Goal: Information Seeking & Learning: Find specific fact

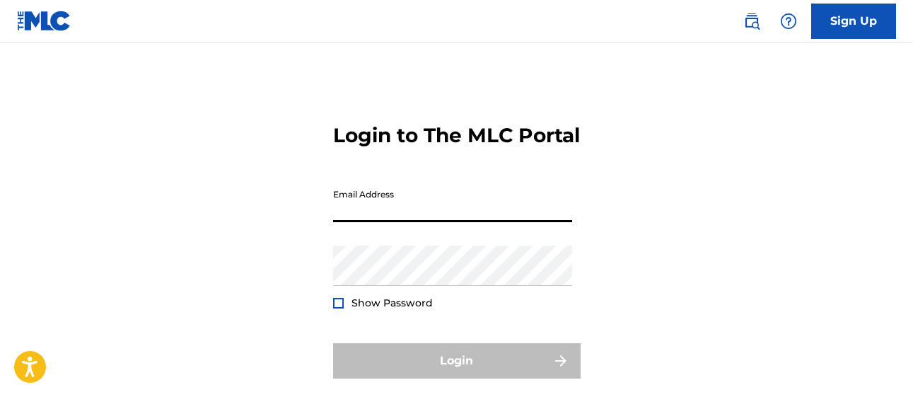
click at [398, 222] on input "Email Address" at bounding box center [452, 202] width 239 height 40
type input "[EMAIL_ADDRESS][DOMAIN_NAME]"
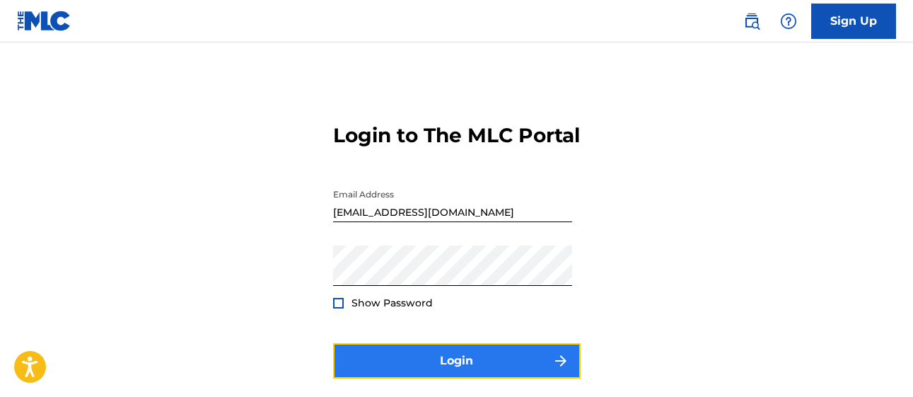
click at [444, 375] on button "Login" at bounding box center [457, 360] width 248 height 35
click at [454, 378] on button "Login" at bounding box center [457, 360] width 248 height 35
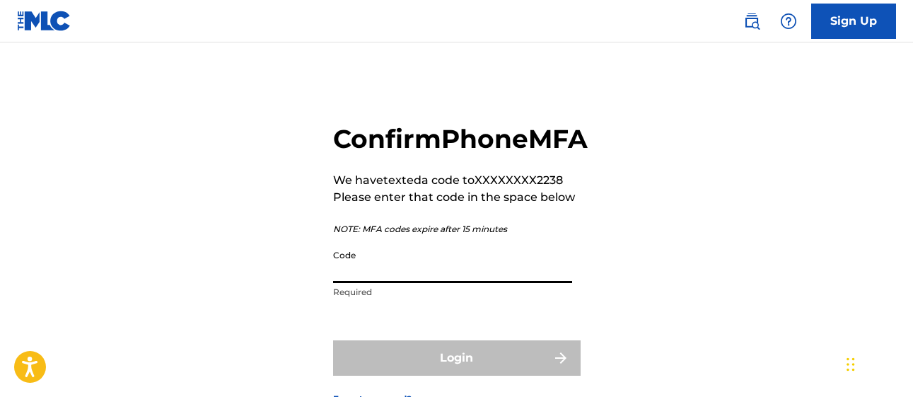
click at [341, 283] on input "Code" at bounding box center [452, 263] width 239 height 40
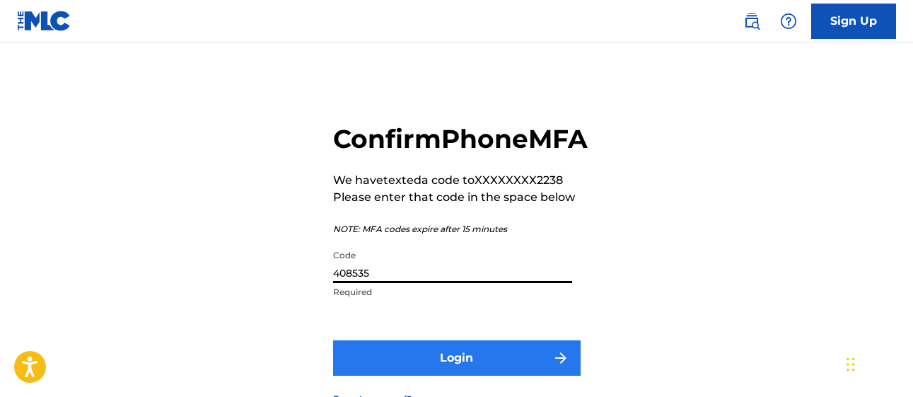
type input "408535"
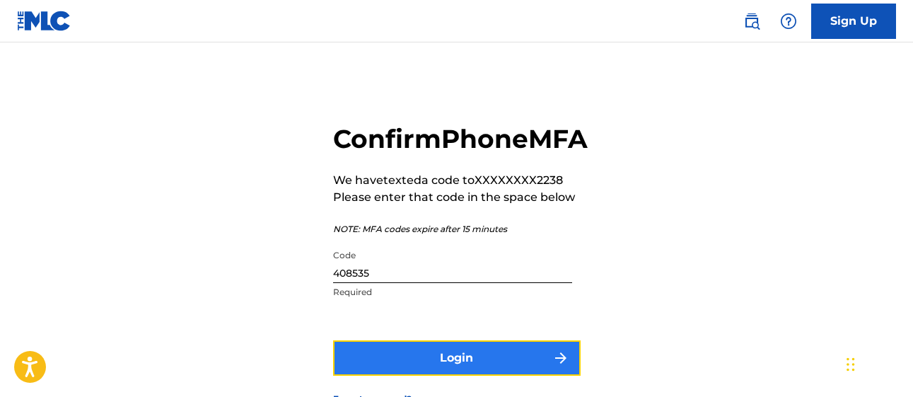
click at [412, 372] on button "Login" at bounding box center [457, 357] width 248 height 35
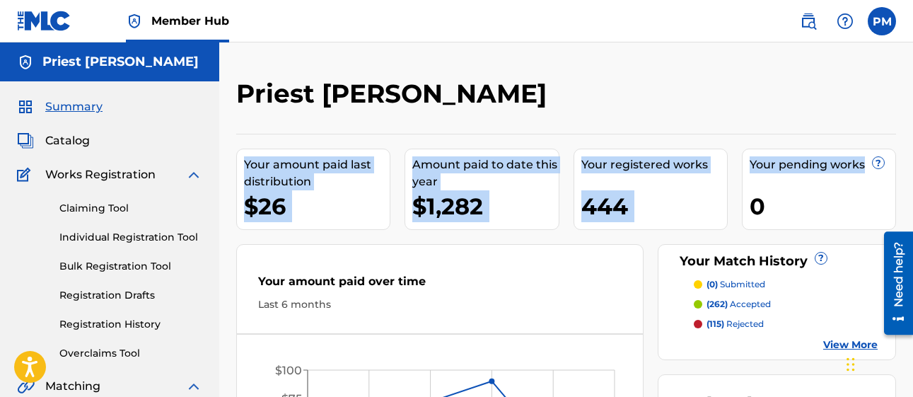
drag, startPoint x: 911, startPoint y: 102, endPoint x: 915, endPoint y: 121, distance: 19.6
click at [912, 121] on html "Accessibility Screen-Reader Guide, Feedback, and Issue Reporting | New window C…" at bounding box center [456, 198] width 913 height 397
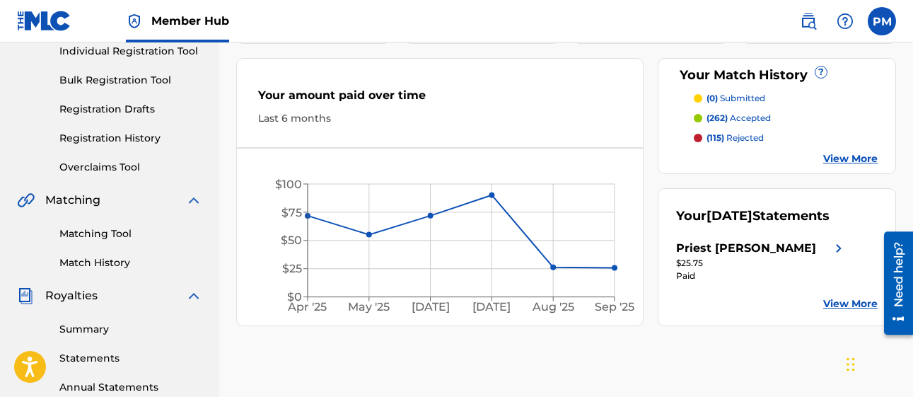
scroll to position [187, 0]
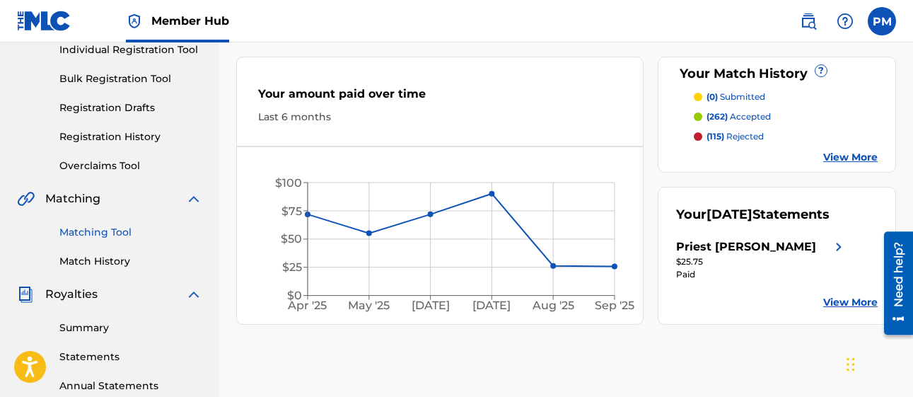
click at [113, 229] on link "Matching Tool" at bounding box center [130, 232] width 143 height 15
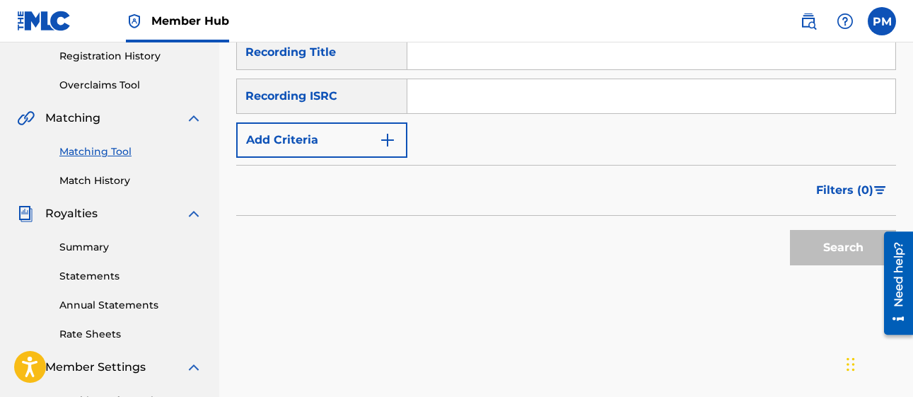
scroll to position [247, 0]
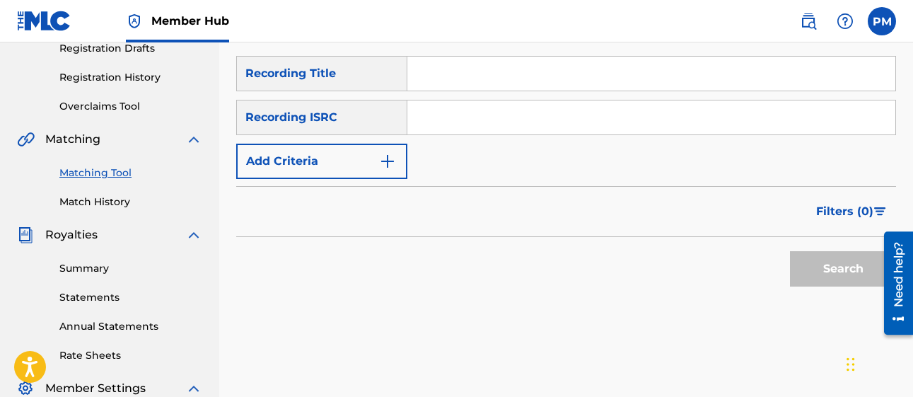
click at [479, 120] on input "Search Form" at bounding box center [651, 117] width 488 height 34
click at [436, 122] on input "Search Form" at bounding box center [651, 117] width 488 height 34
type input "QM4TW2218315"
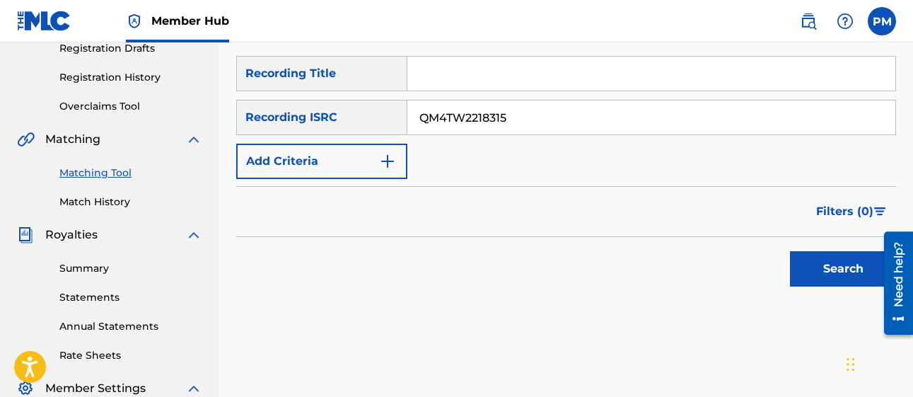
click at [458, 75] on input "Search Form" at bounding box center [651, 74] width 488 height 34
type input "Murder in my Mind"
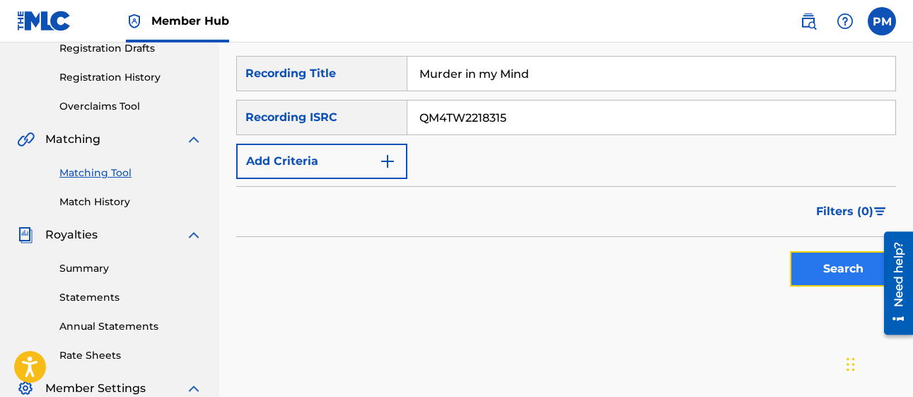
click at [817, 271] on button "Search" at bounding box center [843, 268] width 106 height 35
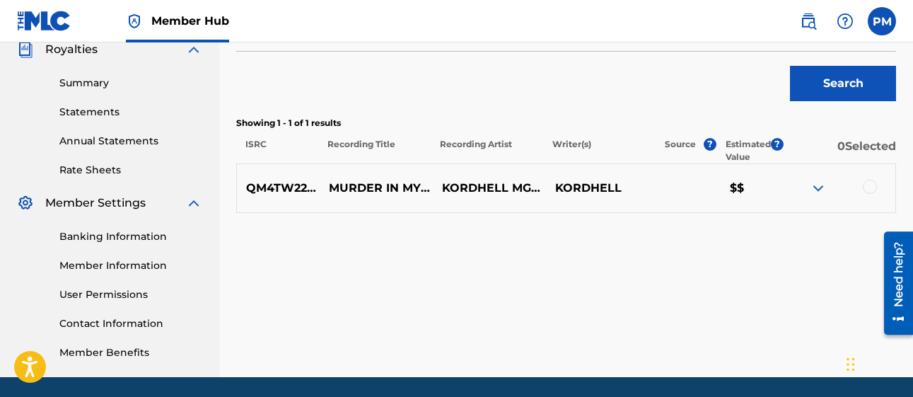
scroll to position [434, 0]
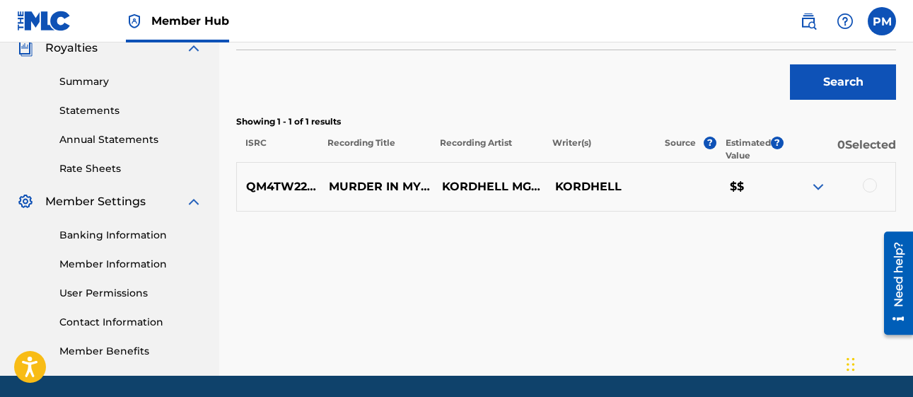
click at [821, 183] on img at bounding box center [818, 186] width 17 height 17
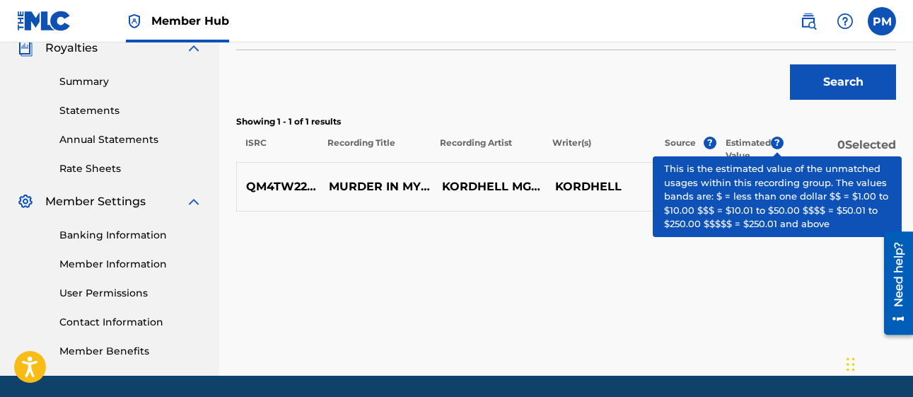
click at [776, 144] on span "?" at bounding box center [777, 143] width 13 height 13
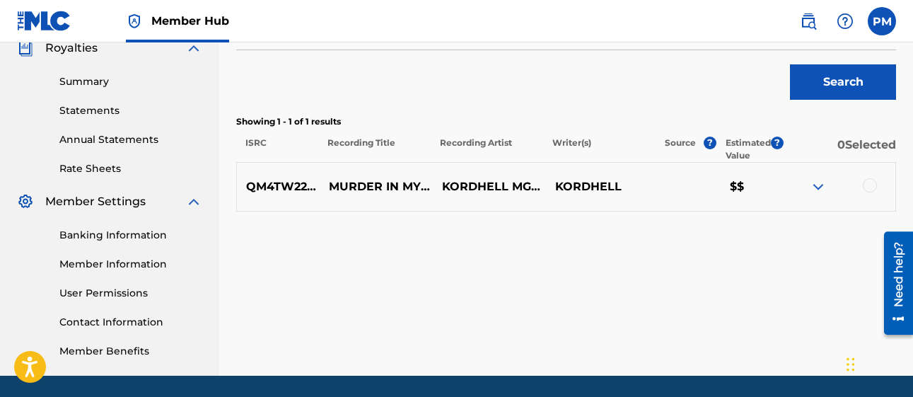
click at [820, 188] on img at bounding box center [818, 186] width 17 height 17
click at [873, 187] on div at bounding box center [870, 185] width 14 height 14
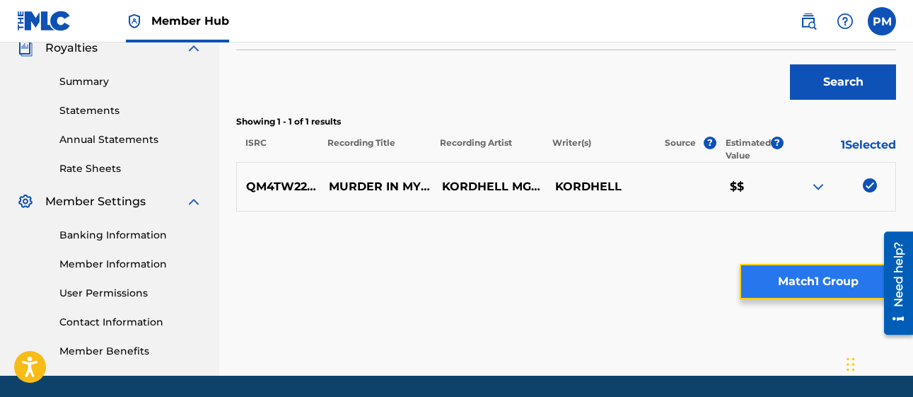
click at [787, 291] on button "Match 1 Group" at bounding box center [818, 281] width 156 height 35
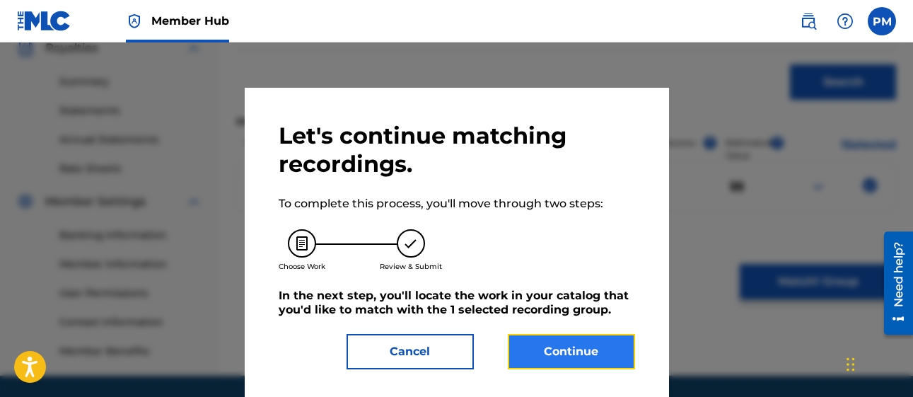
click at [576, 346] on button "Continue" at bounding box center [571, 351] width 127 height 35
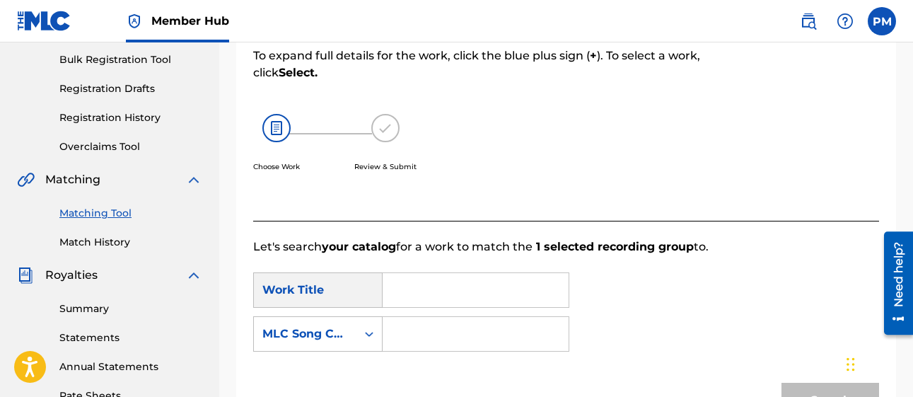
scroll to position [204, 0]
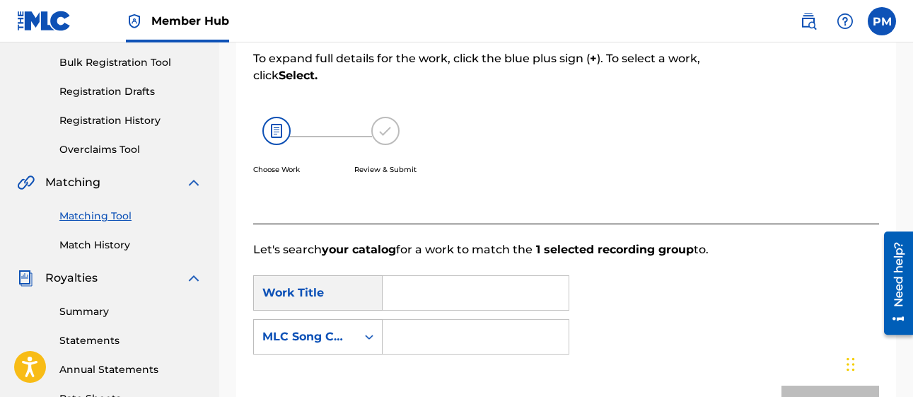
click at [407, 291] on input "Search Form" at bounding box center [476, 293] width 162 height 34
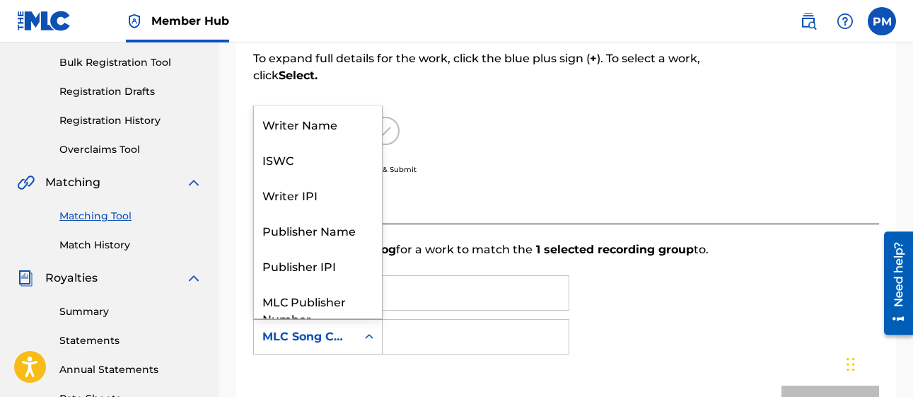
scroll to position [52, 0]
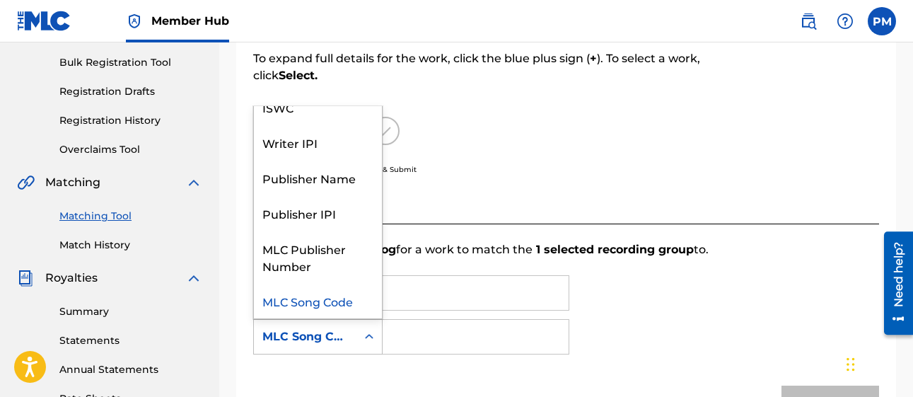
click at [369, 340] on icon "Search Form" at bounding box center [369, 337] width 14 height 14
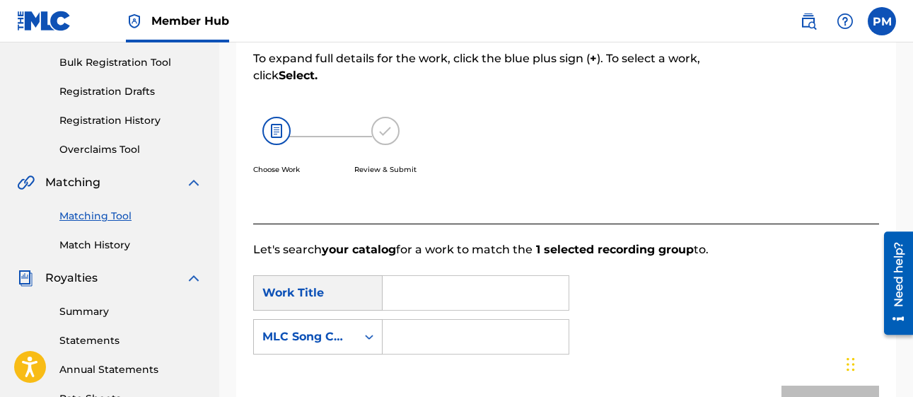
drag, startPoint x: 376, startPoint y: 291, endPoint x: 377, endPoint y: 203, distance: 88.4
click at [389, 297] on div "Search Form" at bounding box center [476, 292] width 187 height 35
click at [407, 296] on input "Search Form" at bounding box center [476, 293] width 162 height 34
type input "m"
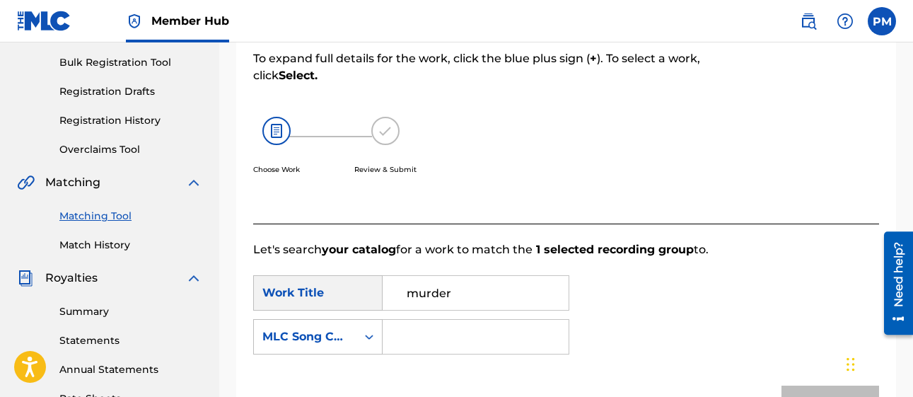
click at [420, 337] on input "Search Form" at bounding box center [476, 337] width 162 height 34
click at [463, 295] on input "murder" at bounding box center [476, 293] width 162 height 34
click at [414, 354] on span "in my mind" at bounding box center [434, 341] width 55 height 47
type input "murder in my mind"
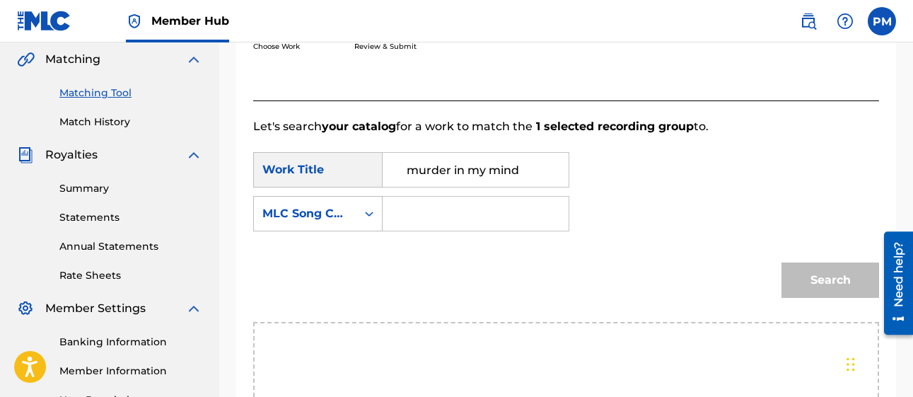
scroll to position [340, 0]
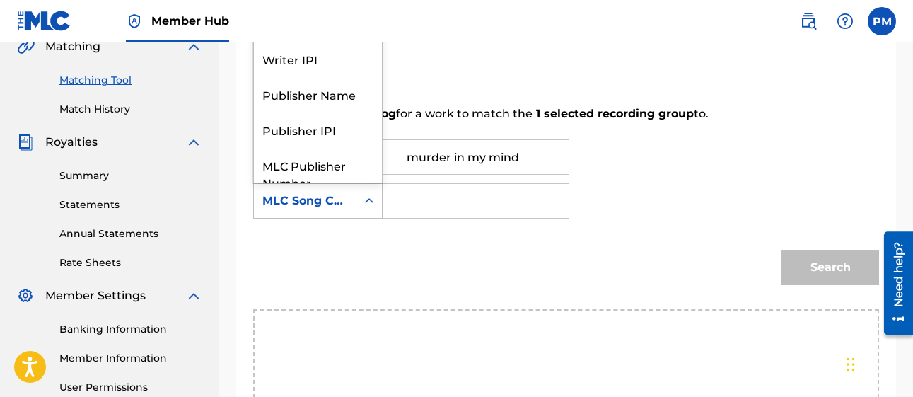
click at [376, 206] on icon "Search Form" at bounding box center [369, 201] width 14 height 14
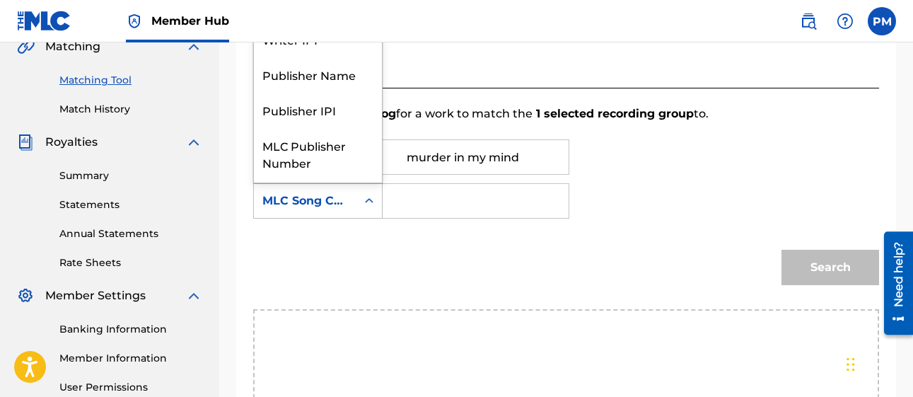
scroll to position [7, 0]
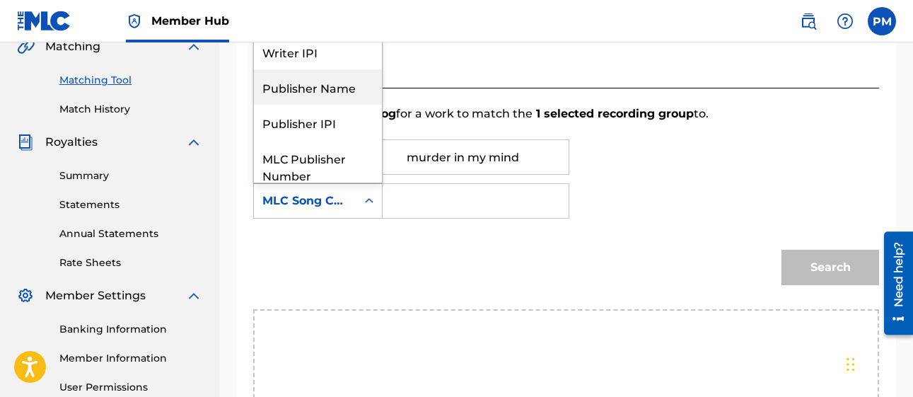
click at [334, 86] on div "Publisher Name" at bounding box center [318, 86] width 128 height 35
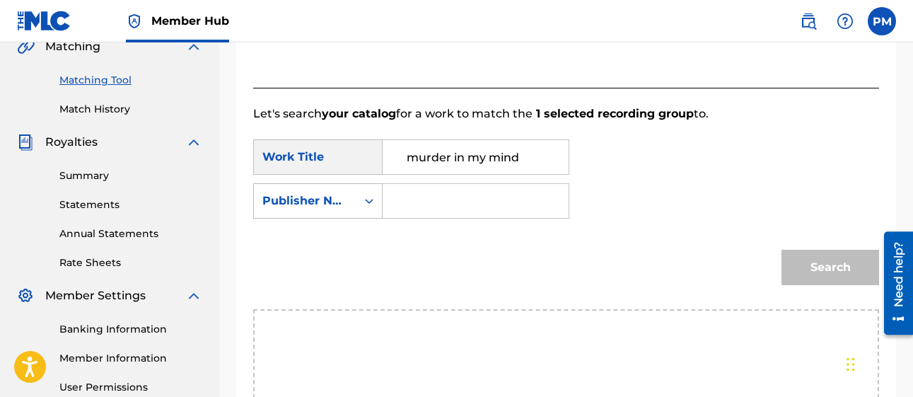
click at [405, 201] on input "Search Form" at bounding box center [476, 201] width 162 height 34
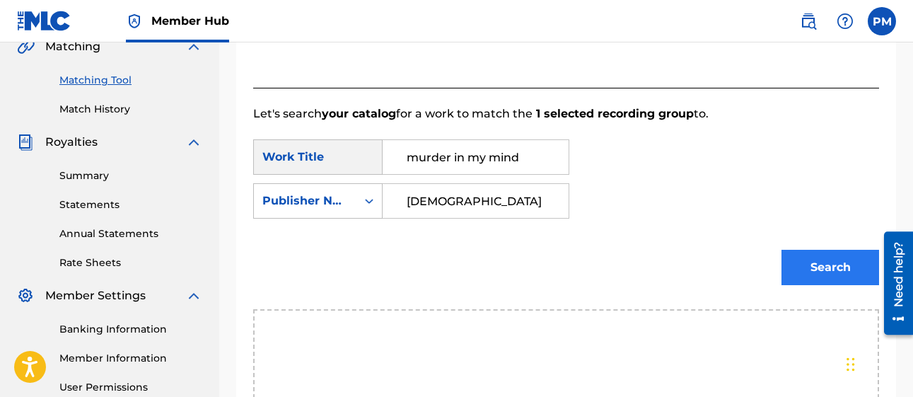
type input "priest"
click at [813, 269] on button "Search" at bounding box center [831, 267] width 98 height 35
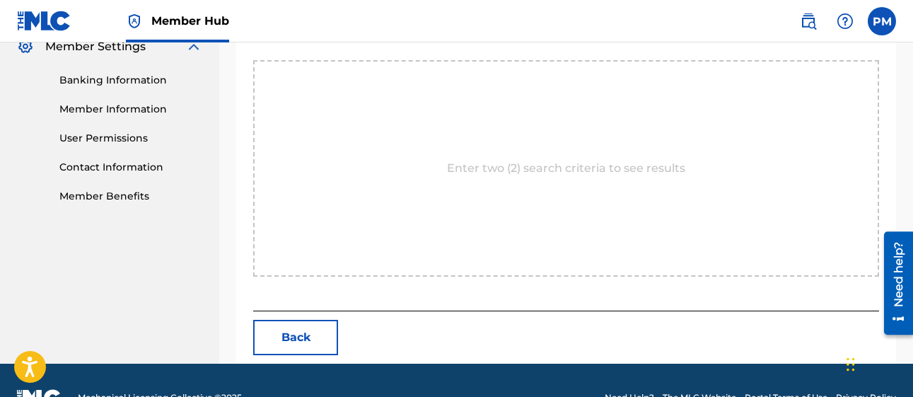
scroll to position [596, 0]
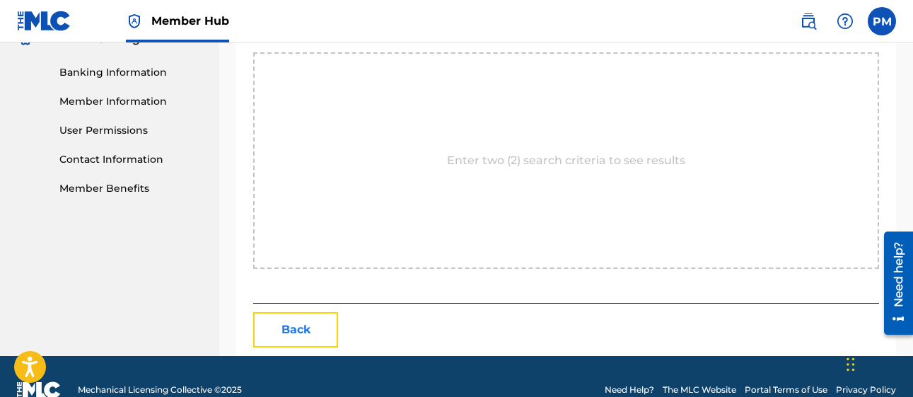
click at [304, 318] on button "Back" at bounding box center [295, 329] width 85 height 35
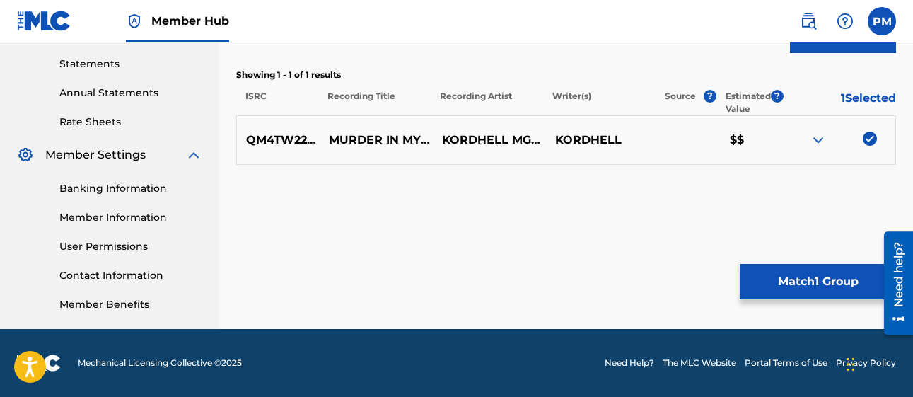
scroll to position [133, 0]
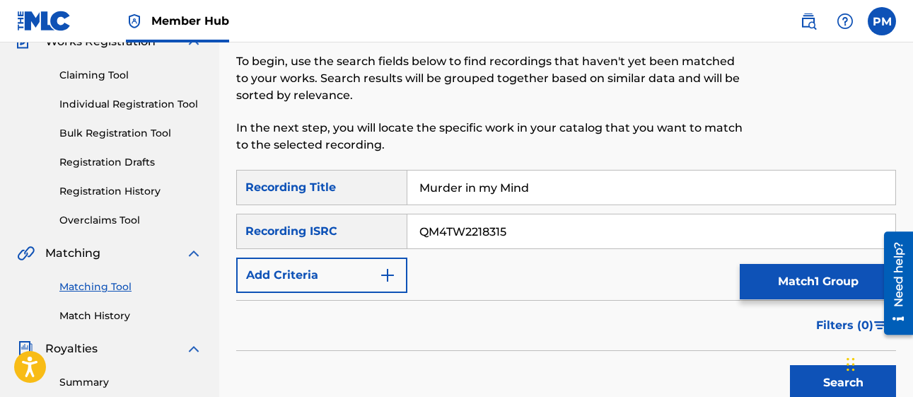
click at [545, 229] on input "QM4TW2218315" at bounding box center [651, 231] width 488 height 34
type input "Q"
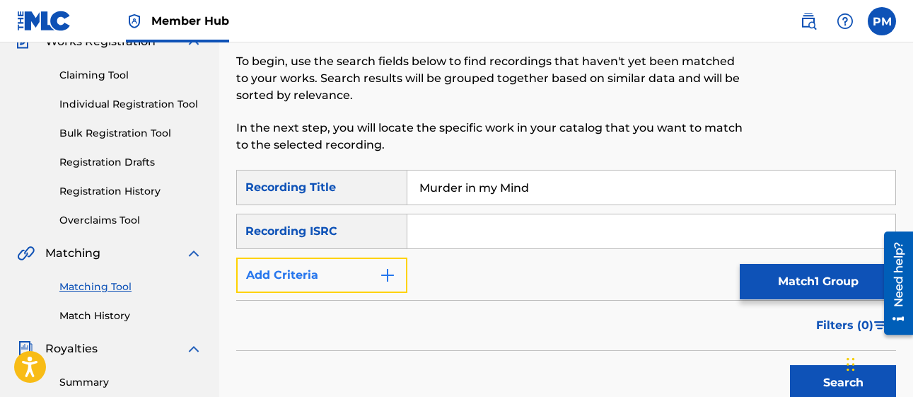
click at [395, 275] on img "Search Form" at bounding box center [387, 275] width 17 height 17
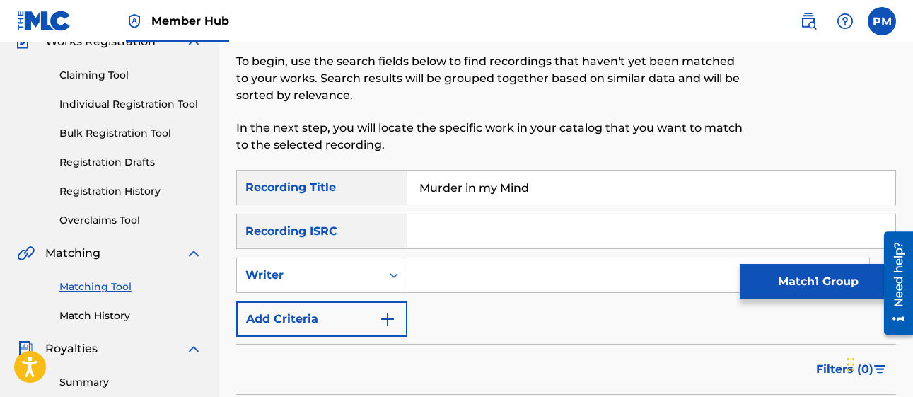
click at [432, 272] on input "Search Form" at bounding box center [638, 275] width 462 height 34
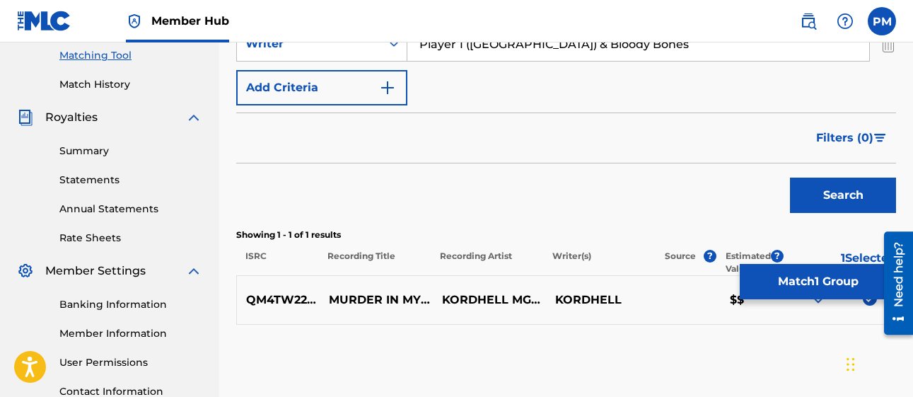
scroll to position [366, 0]
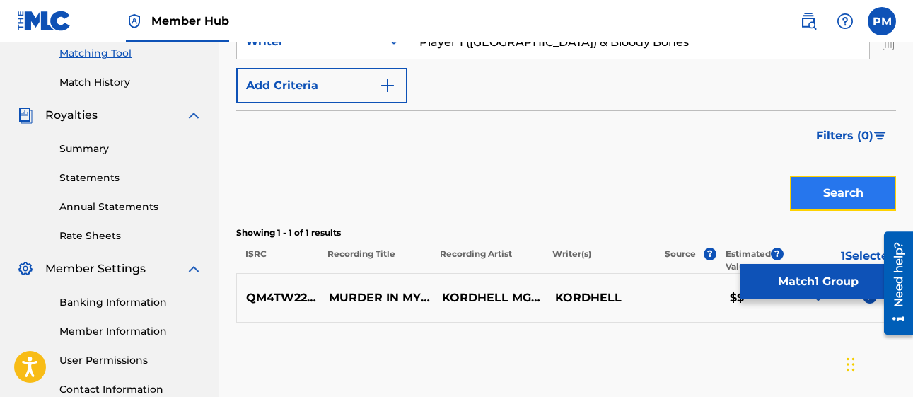
click at [830, 187] on button "Search" at bounding box center [843, 192] width 106 height 35
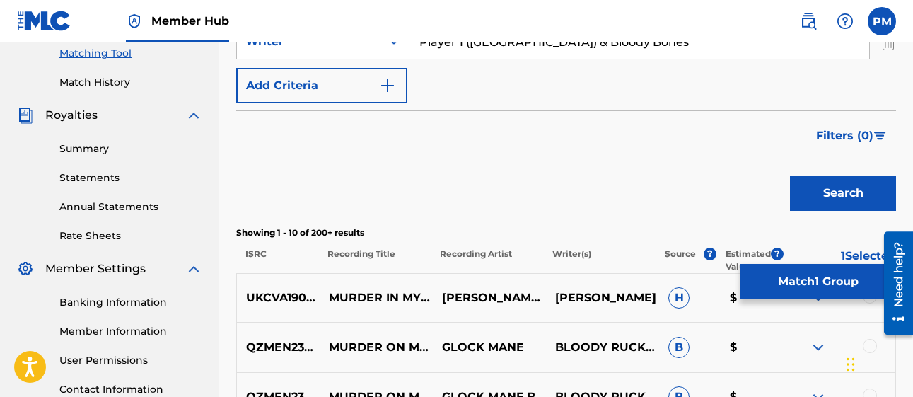
drag, startPoint x: 912, startPoint y: 111, endPoint x: 913, endPoint y: 127, distance: 16.3
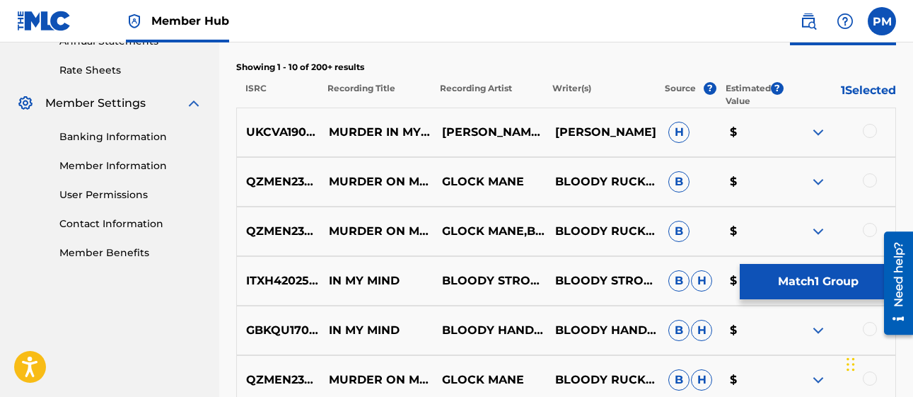
scroll to position [529, 0]
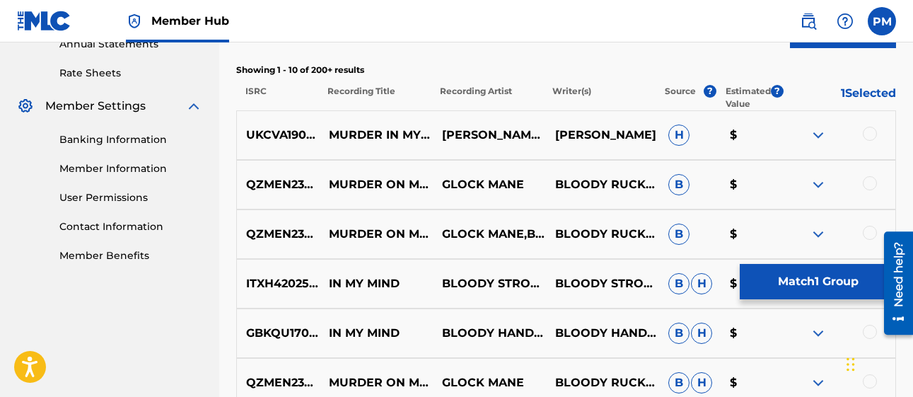
click at [815, 134] on img at bounding box center [818, 135] width 17 height 17
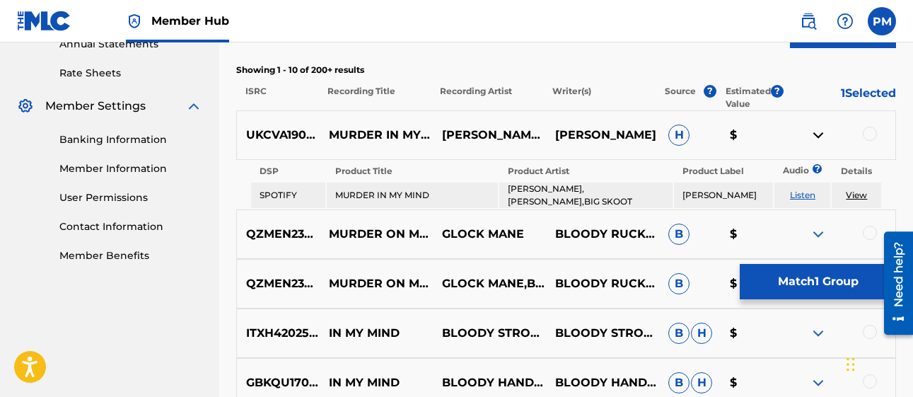
click at [806, 192] on link "Listen" at bounding box center [802, 195] width 25 height 11
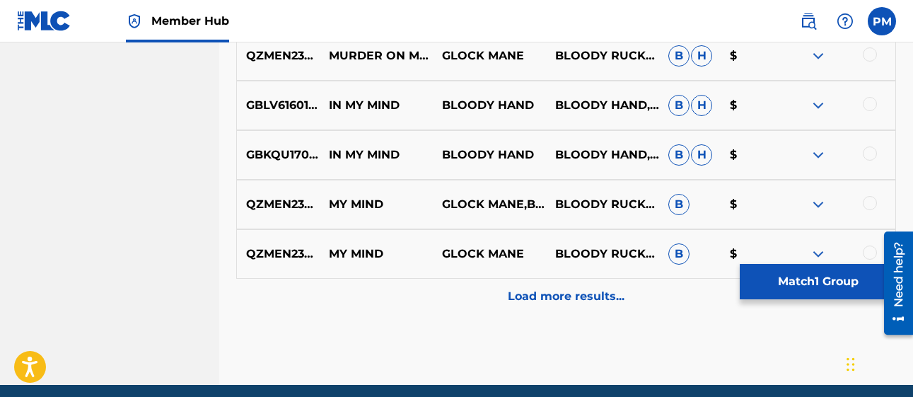
scroll to position [910, 0]
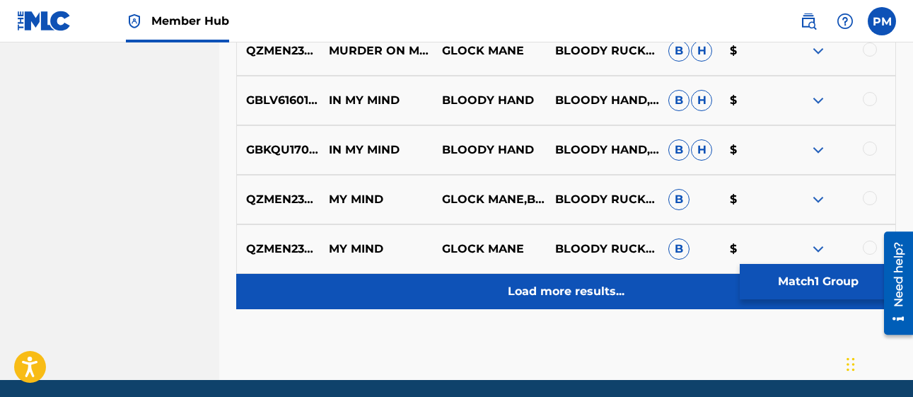
click at [587, 282] on div "Load more results..." at bounding box center [566, 291] width 660 height 35
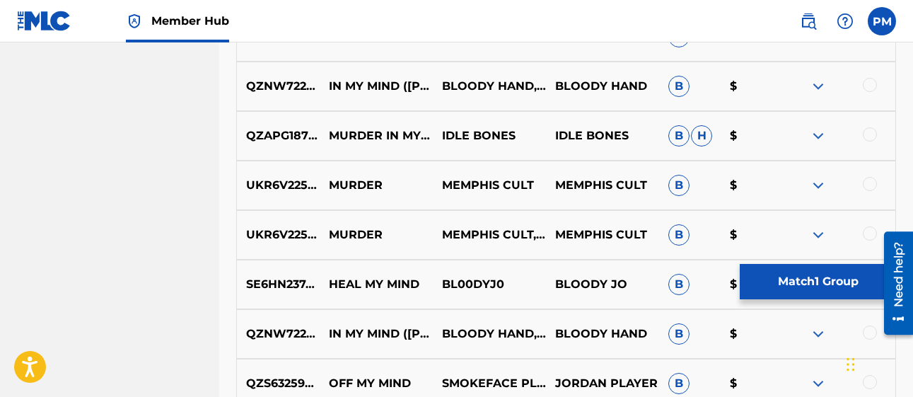
scroll to position [1179, 0]
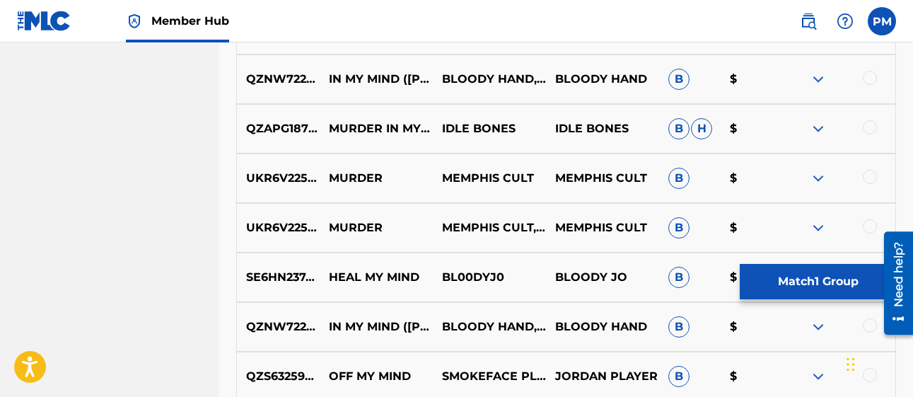
click at [820, 183] on img at bounding box center [818, 178] width 17 height 17
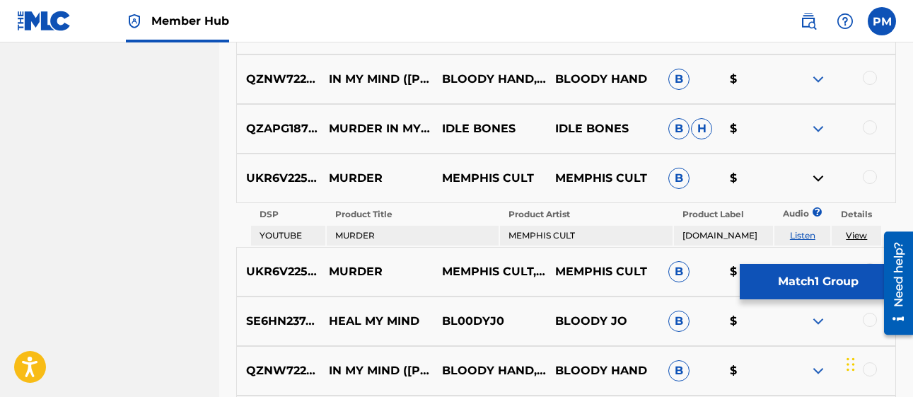
click at [796, 233] on link "Listen" at bounding box center [802, 235] width 25 height 11
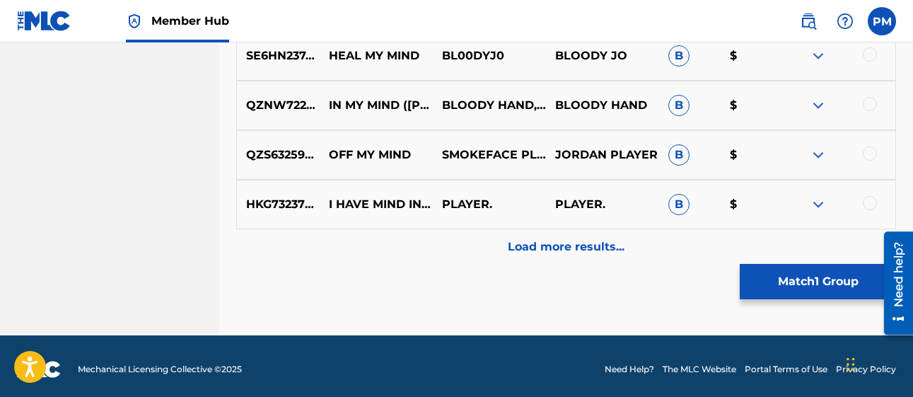
scroll to position [1451, 0]
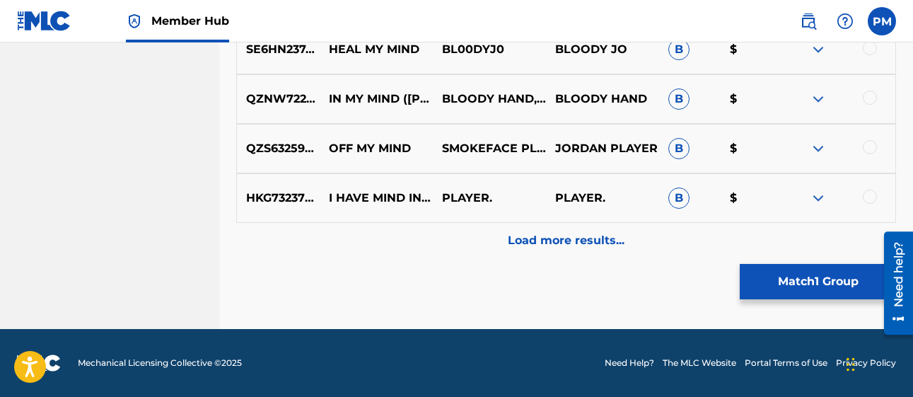
click at [822, 198] on img at bounding box center [818, 198] width 17 height 17
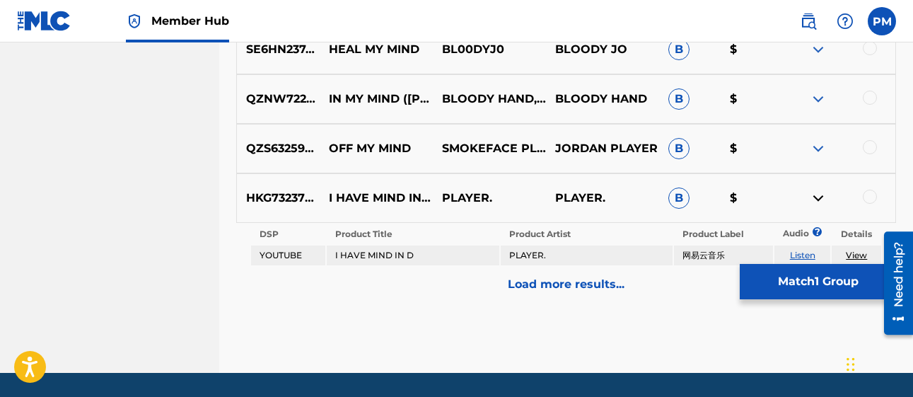
click at [822, 198] on img at bounding box center [818, 198] width 17 height 17
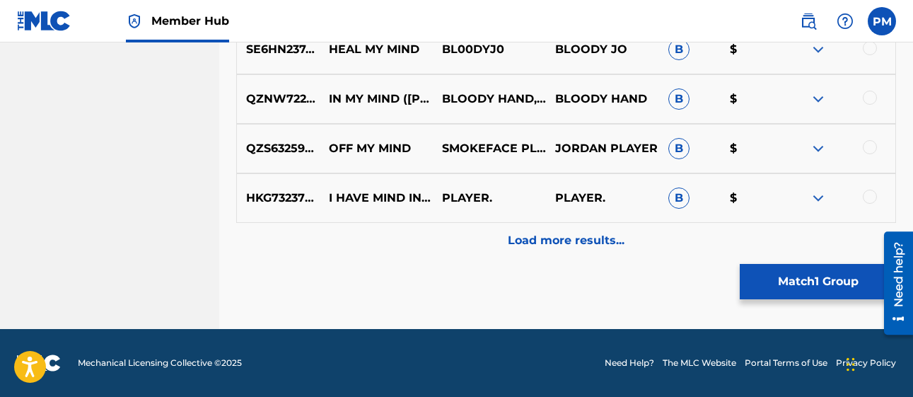
scroll to position [1103, 0]
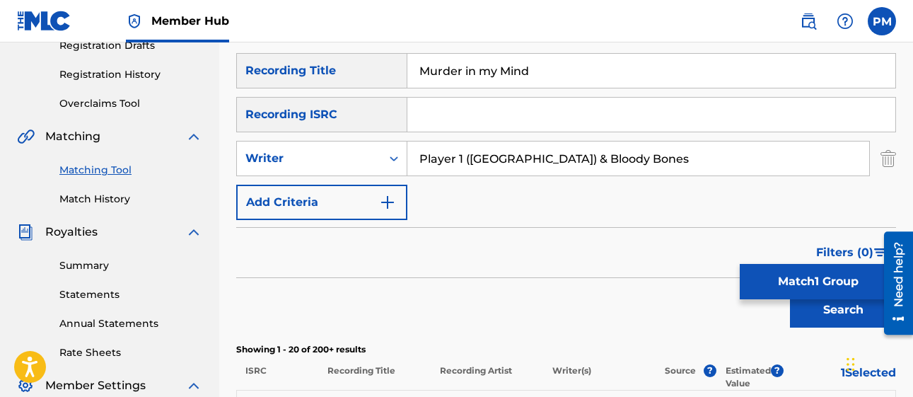
scroll to position [243, 0]
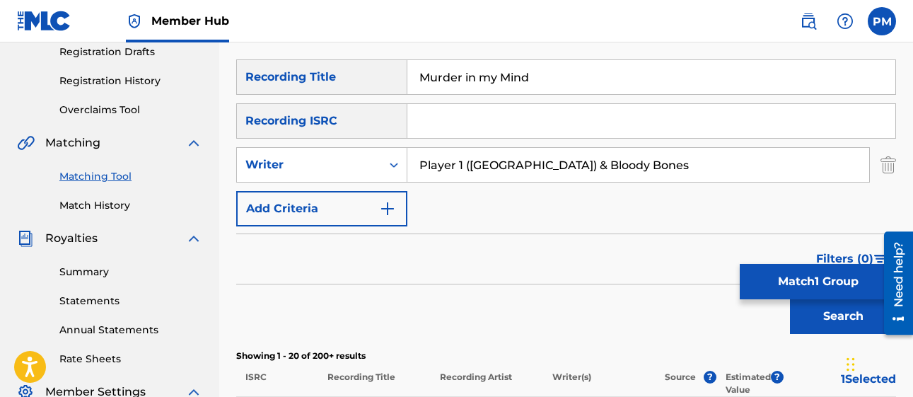
click at [651, 166] on input "Player 1 (Memphis) & Bloody Bones" at bounding box center [638, 165] width 462 height 34
type input "P"
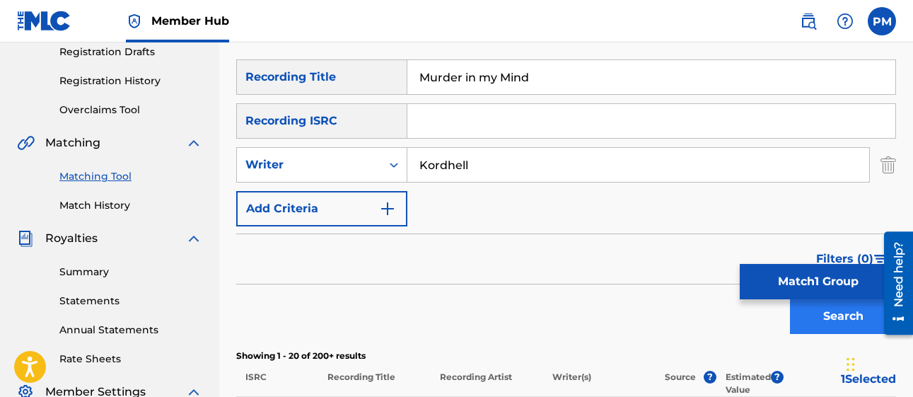
type input "Kordhell"
click at [820, 326] on button "Search" at bounding box center [843, 316] width 106 height 35
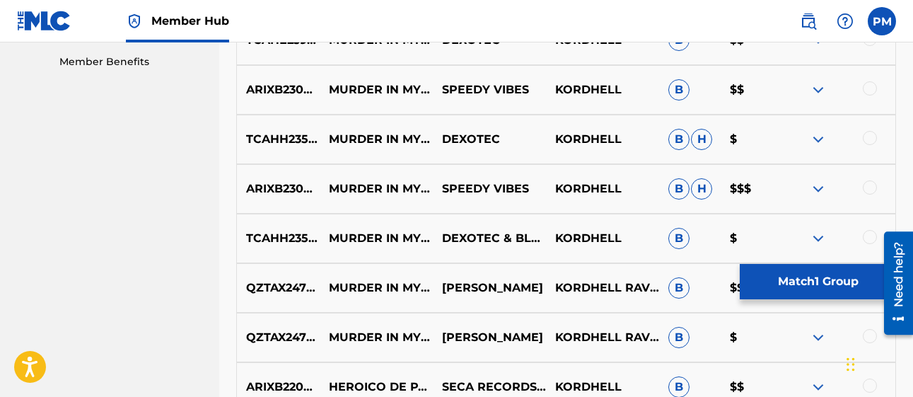
scroll to position [725, 0]
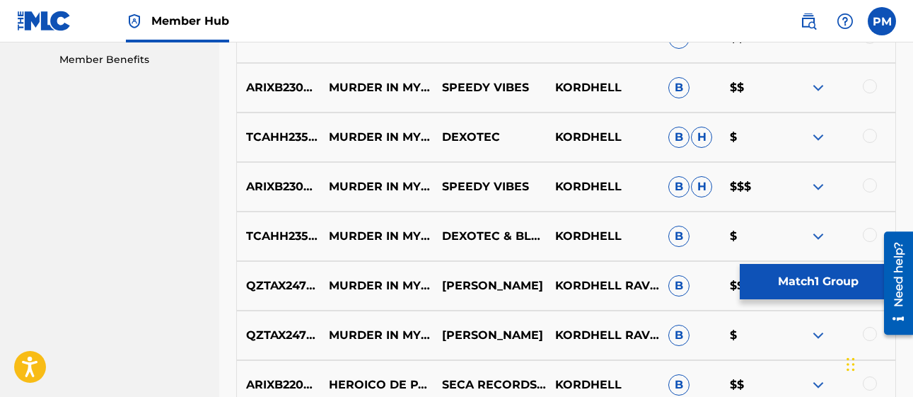
click at [820, 185] on img at bounding box center [818, 186] width 17 height 17
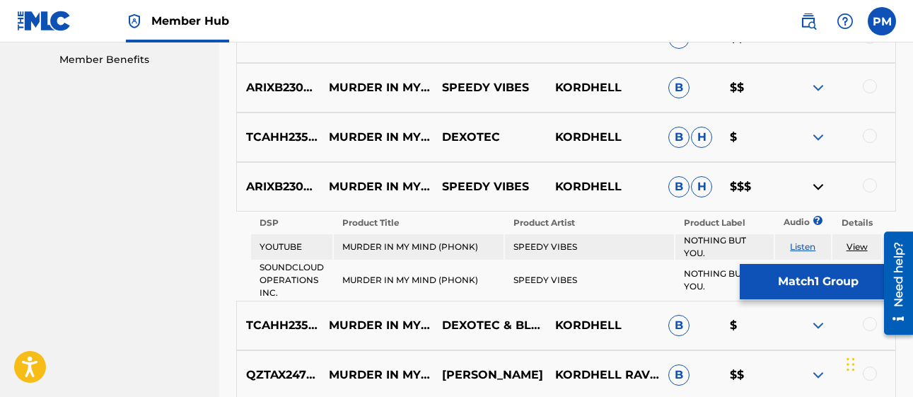
click at [820, 185] on img at bounding box center [818, 186] width 17 height 17
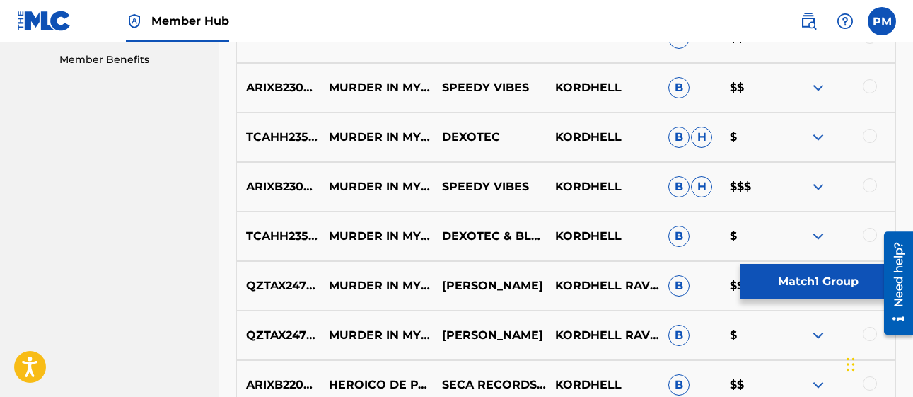
click at [818, 136] on img at bounding box center [818, 137] width 17 height 17
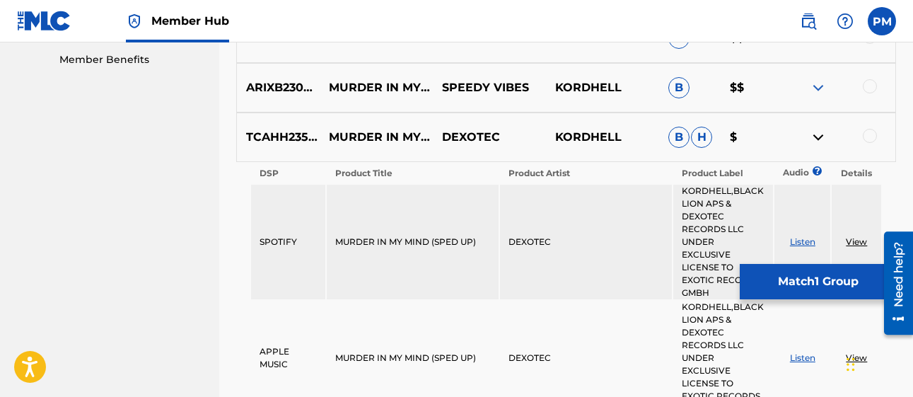
click at [818, 136] on img at bounding box center [818, 137] width 17 height 17
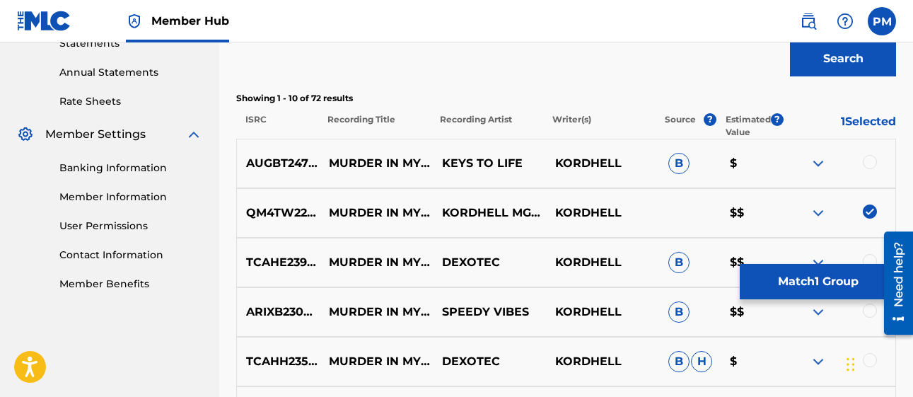
scroll to position [586, 0]
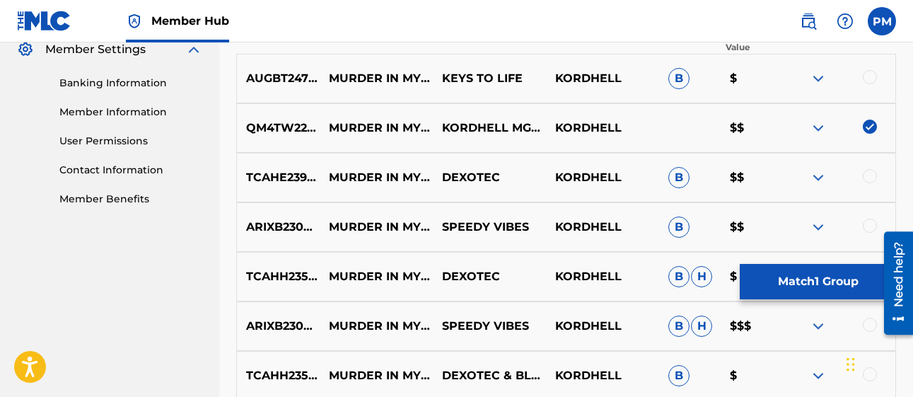
click at [872, 75] on div at bounding box center [870, 77] width 14 height 14
click at [876, 175] on div at bounding box center [870, 176] width 14 height 14
click at [872, 224] on div at bounding box center [870, 226] width 14 height 14
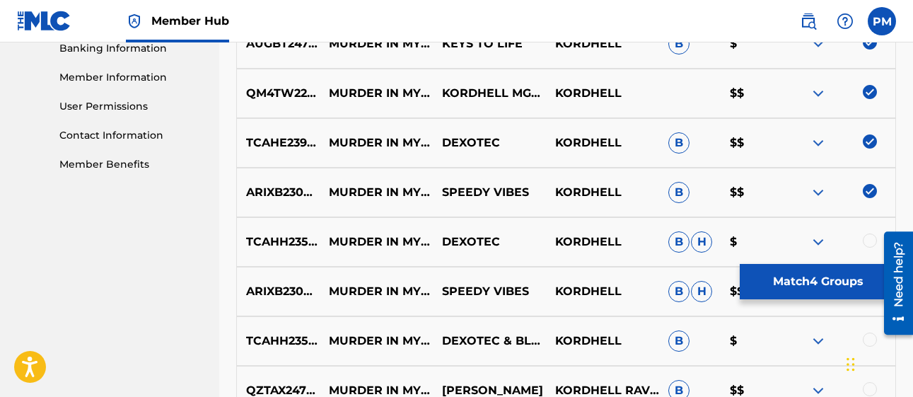
scroll to position [630, 0]
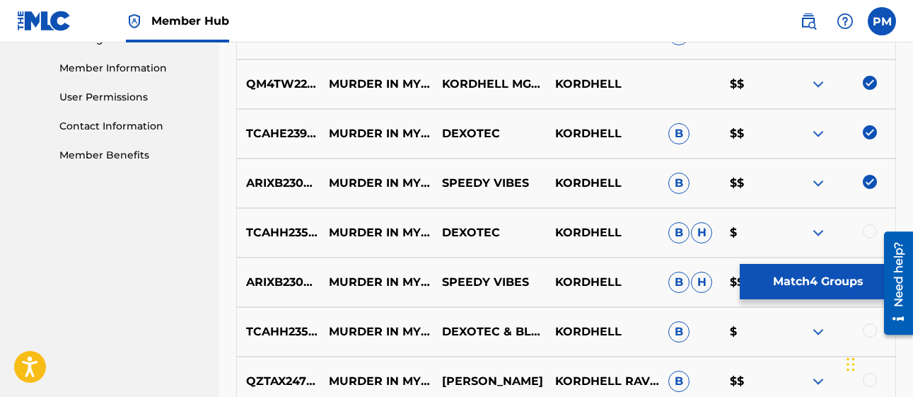
click at [869, 230] on div at bounding box center [870, 231] width 14 height 14
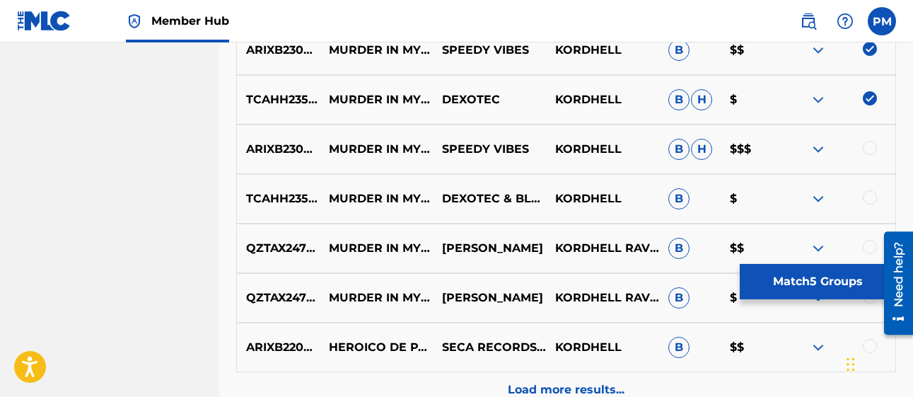
scroll to position [765, 0]
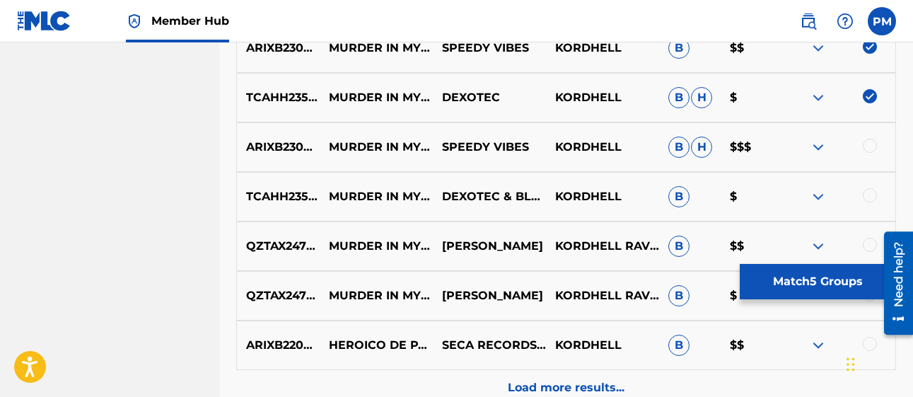
click at [869, 146] on div at bounding box center [870, 146] width 14 height 14
click at [874, 202] on div at bounding box center [838, 196] width 113 height 17
click at [870, 199] on div at bounding box center [870, 195] width 14 height 14
click at [872, 239] on div at bounding box center [870, 245] width 14 height 14
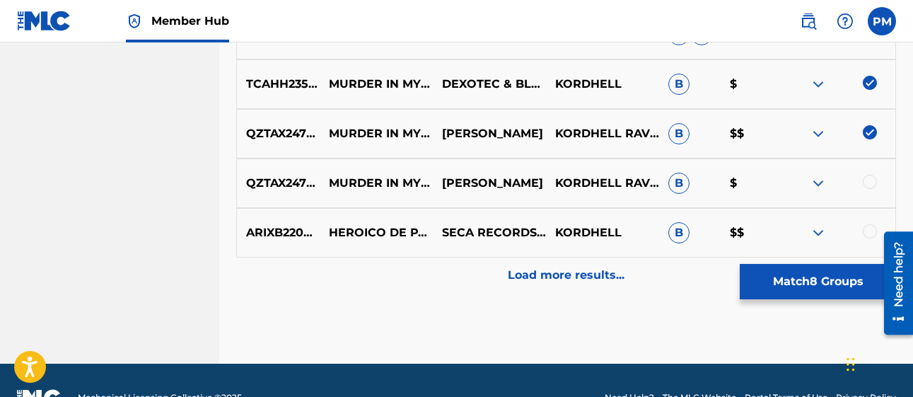
scroll to position [879, 0]
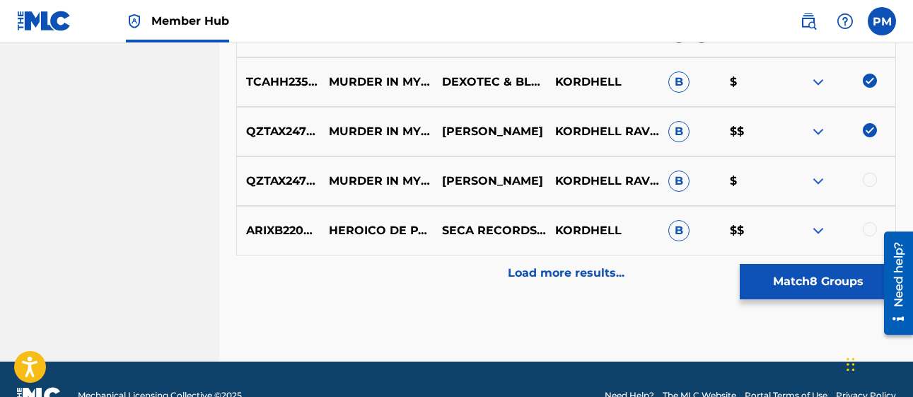
click at [869, 179] on div at bounding box center [870, 180] width 14 height 14
click at [870, 233] on div at bounding box center [870, 229] width 14 height 14
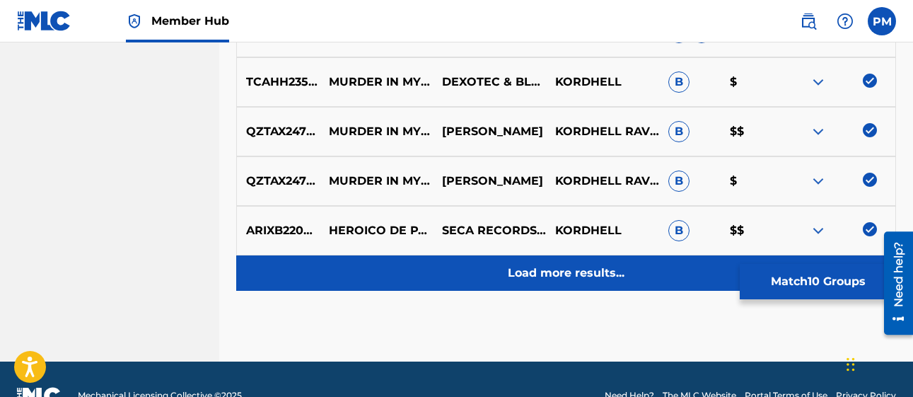
click at [555, 269] on p "Load more results..." at bounding box center [566, 273] width 117 height 17
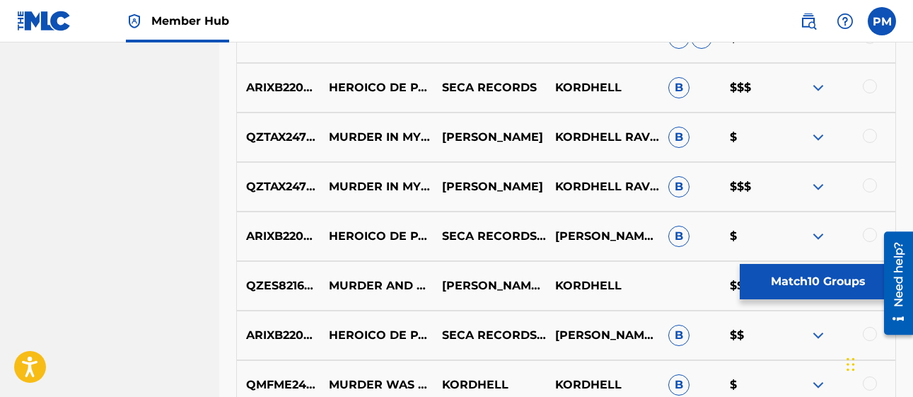
scroll to position [1124, 0]
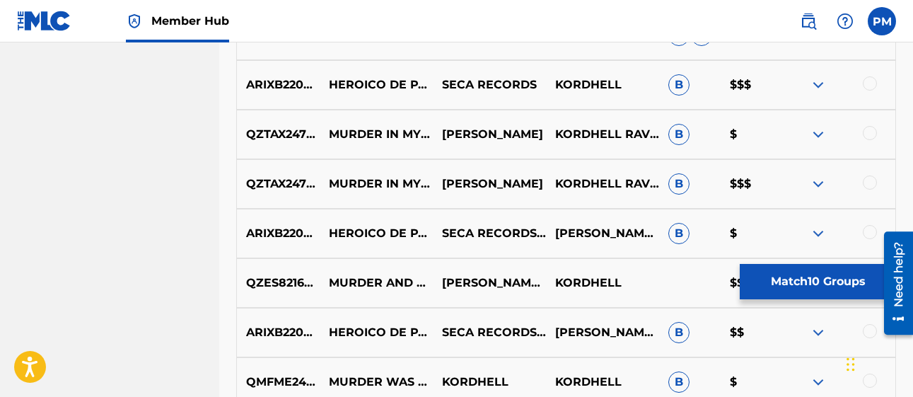
click at [869, 135] on div at bounding box center [870, 133] width 14 height 14
click at [869, 180] on div at bounding box center [870, 182] width 14 height 14
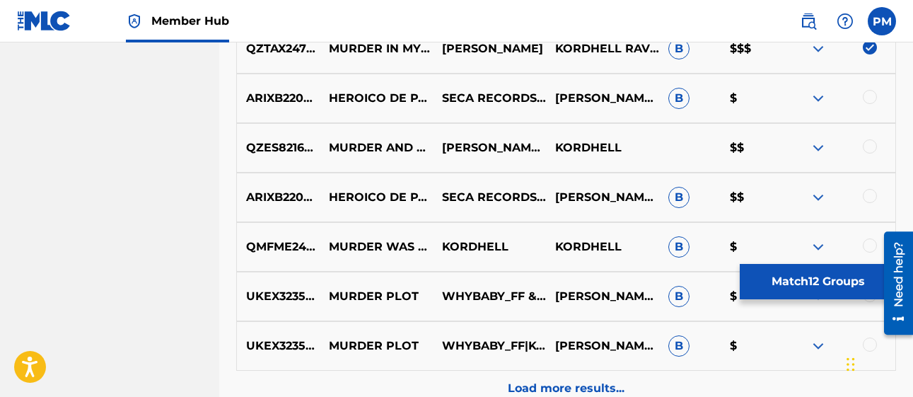
scroll to position [1263, 0]
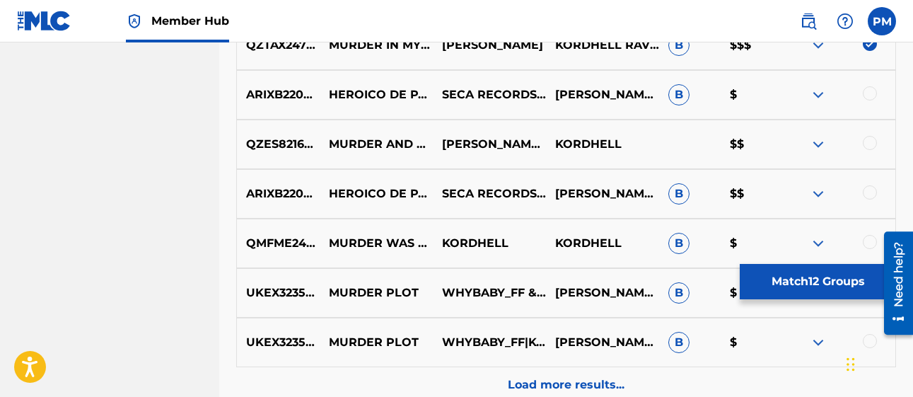
click at [821, 144] on img at bounding box center [818, 144] width 17 height 17
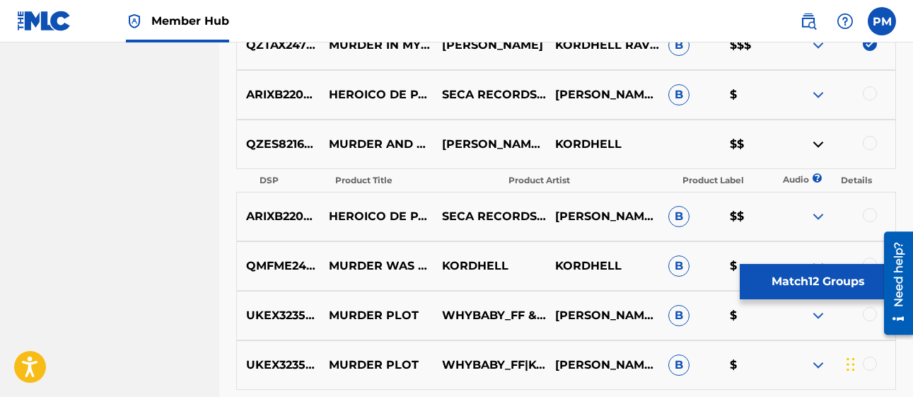
click at [821, 144] on img at bounding box center [818, 144] width 17 height 17
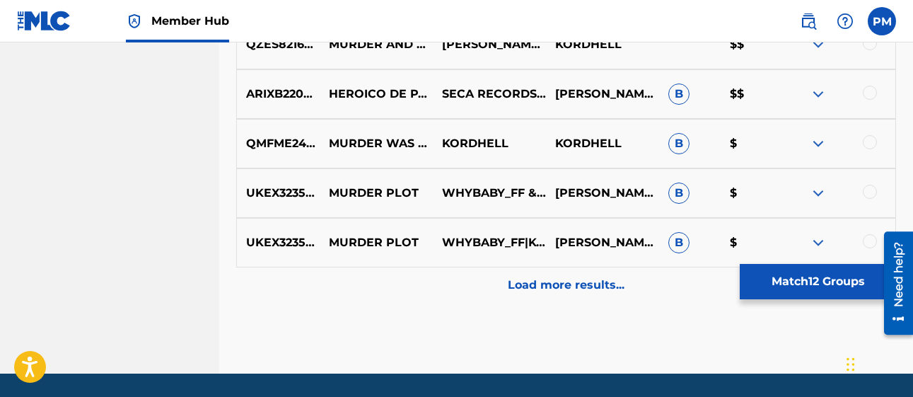
scroll to position [1381, 0]
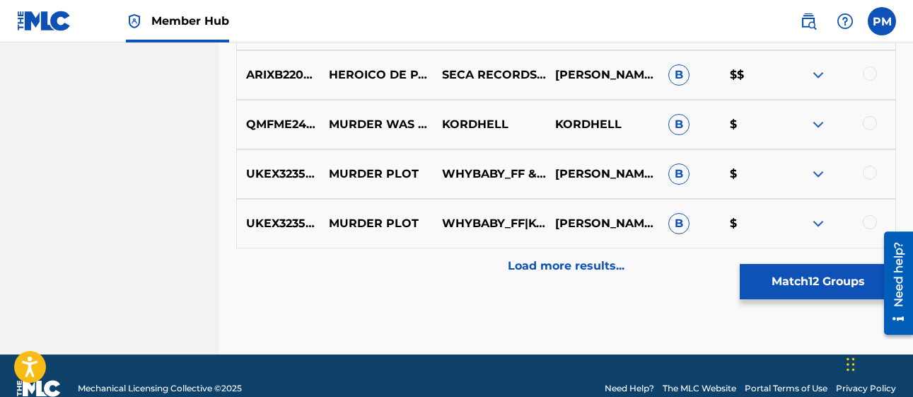
click at [818, 80] on img at bounding box center [818, 74] width 17 height 17
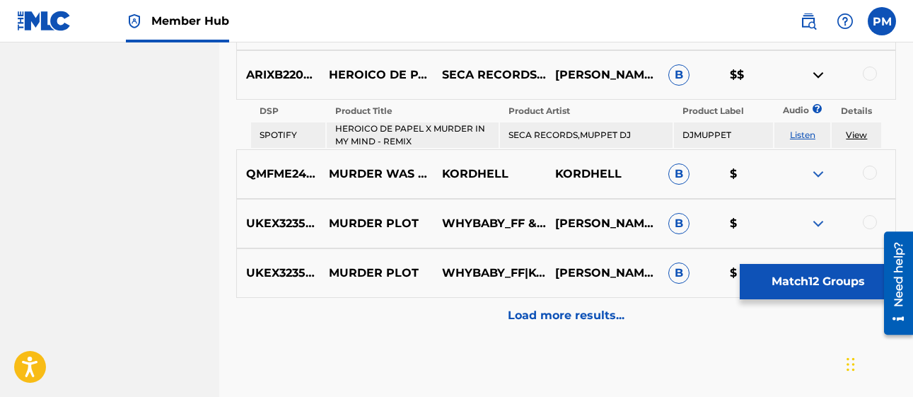
click at [818, 80] on img at bounding box center [818, 74] width 17 height 17
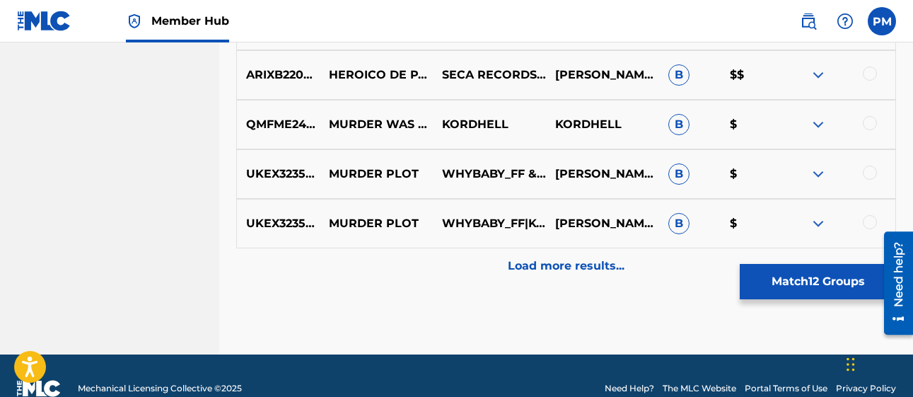
click at [821, 127] on img at bounding box center [818, 124] width 17 height 17
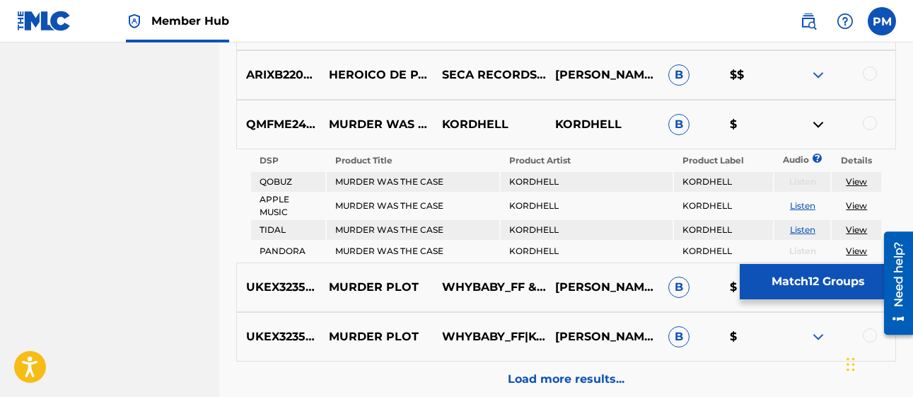
click at [821, 127] on img at bounding box center [818, 124] width 17 height 17
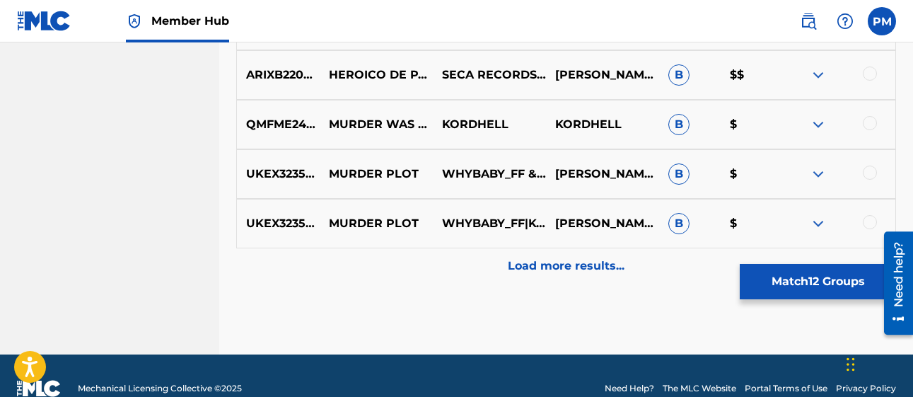
click at [817, 175] on img at bounding box center [818, 174] width 17 height 17
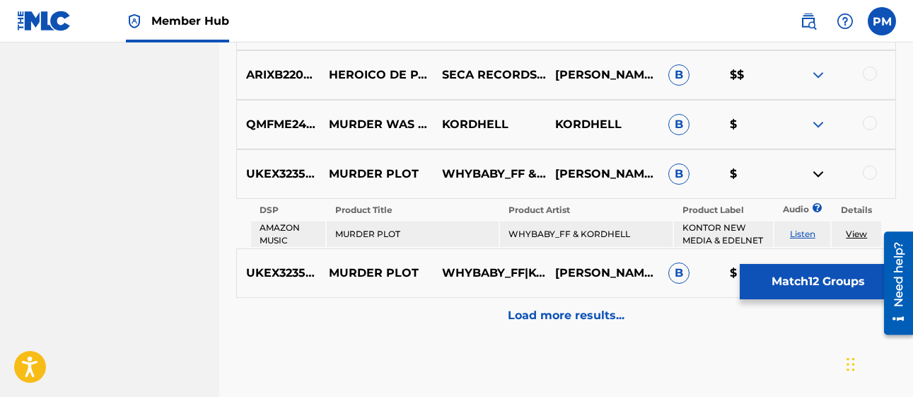
click at [817, 175] on img at bounding box center [818, 174] width 17 height 17
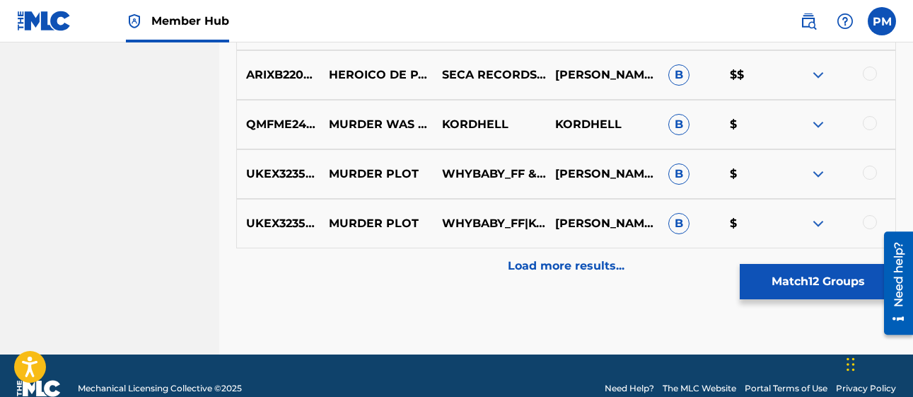
click at [818, 221] on img at bounding box center [818, 223] width 17 height 17
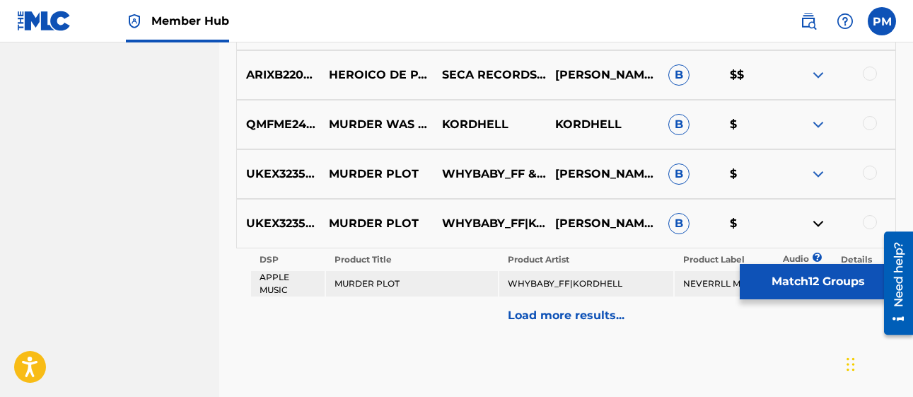
click at [818, 221] on img at bounding box center [818, 223] width 17 height 17
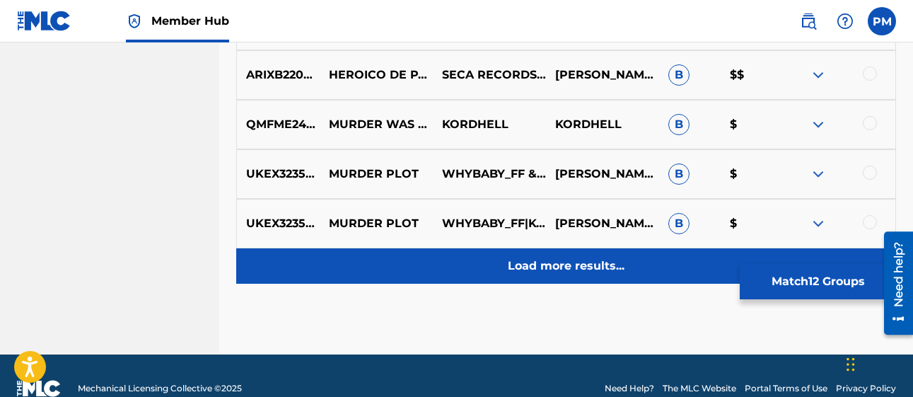
click at [578, 260] on p "Load more results..." at bounding box center [566, 265] width 117 height 17
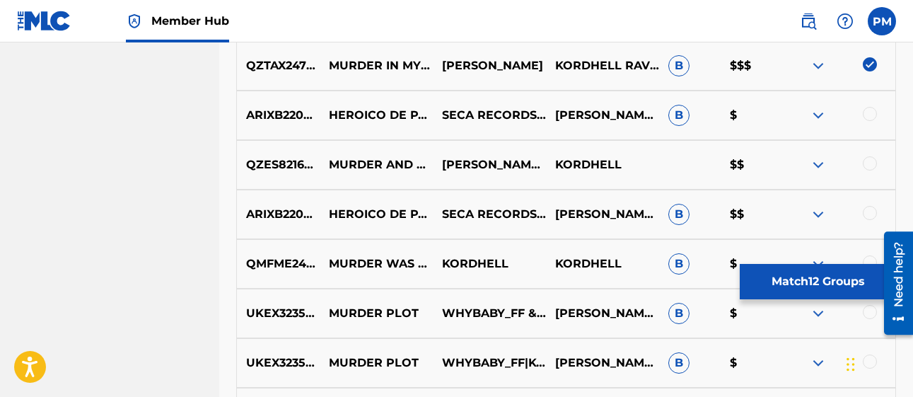
scroll to position [1238, 0]
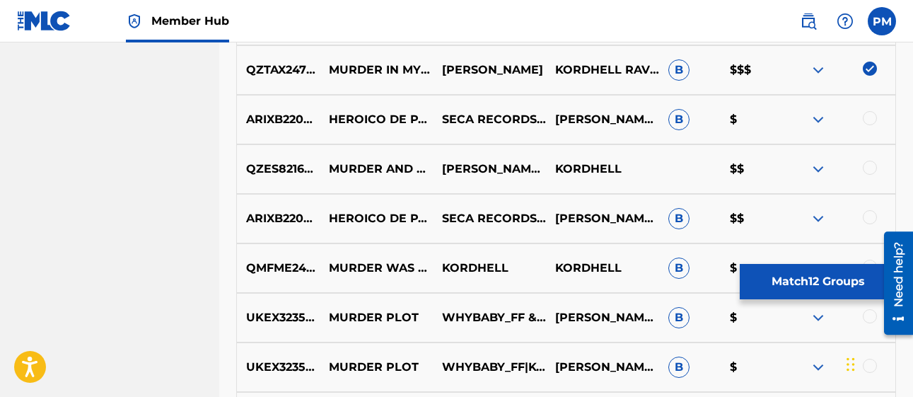
click at [815, 125] on img at bounding box center [818, 119] width 17 height 17
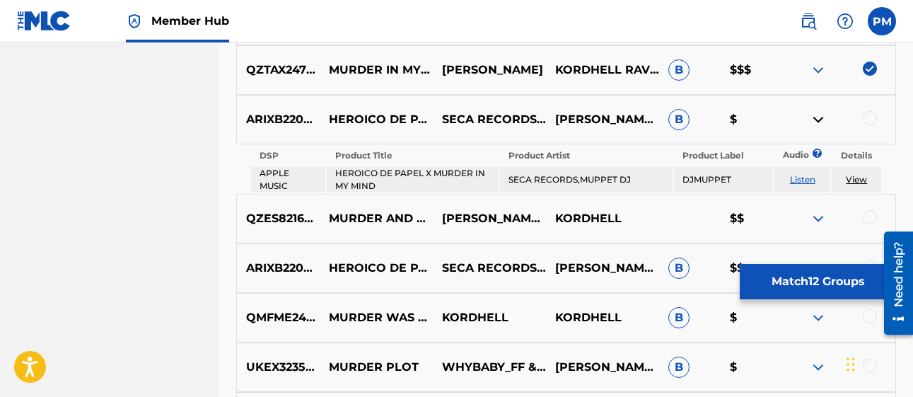
click at [815, 125] on img at bounding box center [818, 119] width 17 height 17
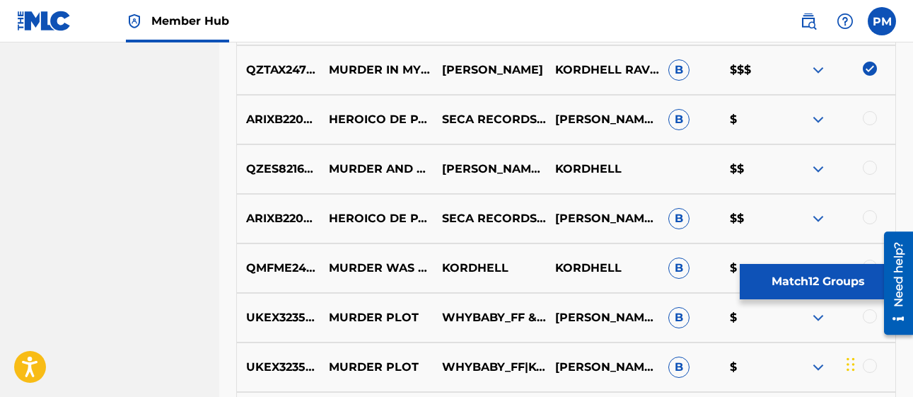
click at [821, 172] on img at bounding box center [818, 169] width 17 height 17
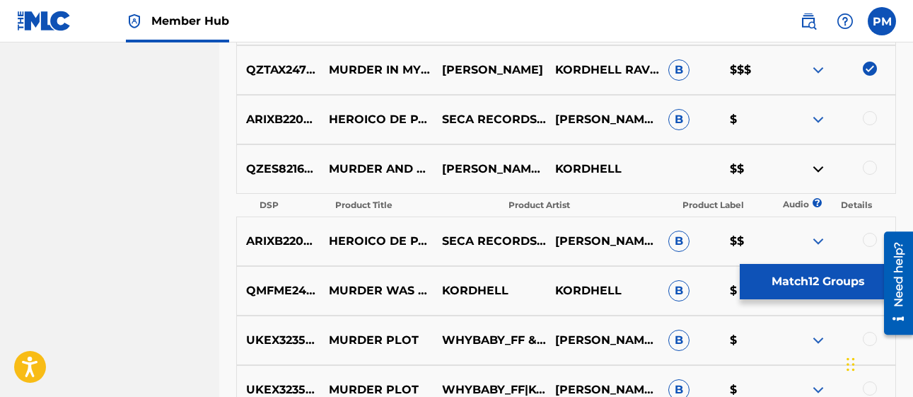
click at [821, 172] on img at bounding box center [818, 169] width 17 height 17
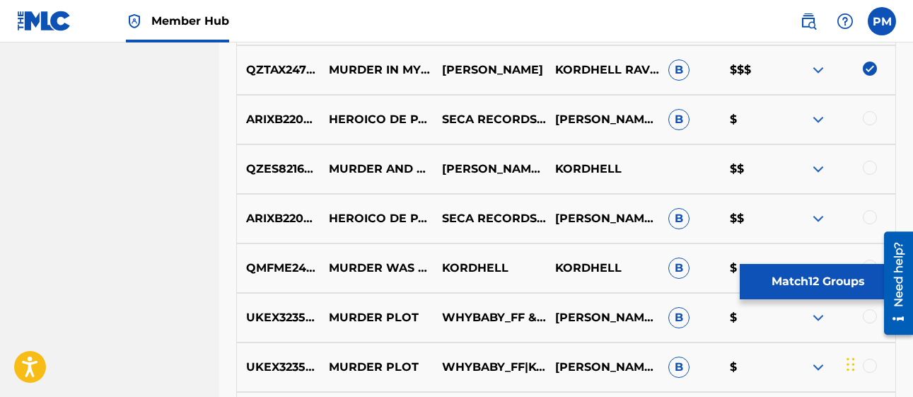
click at [823, 216] on img at bounding box center [818, 218] width 17 height 17
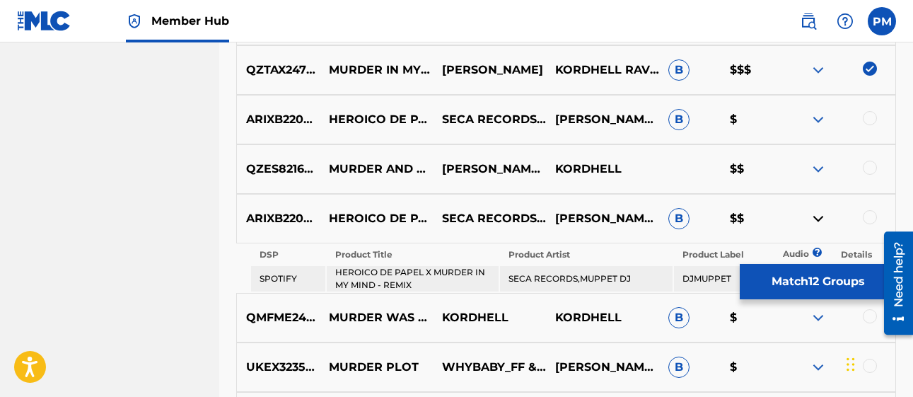
click at [818, 221] on img at bounding box center [818, 218] width 17 height 17
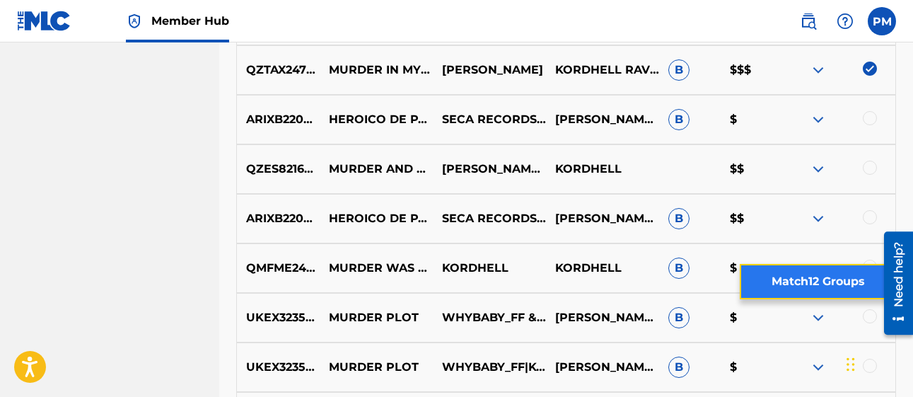
click at [800, 289] on button "Match 12 Groups" at bounding box center [818, 281] width 156 height 35
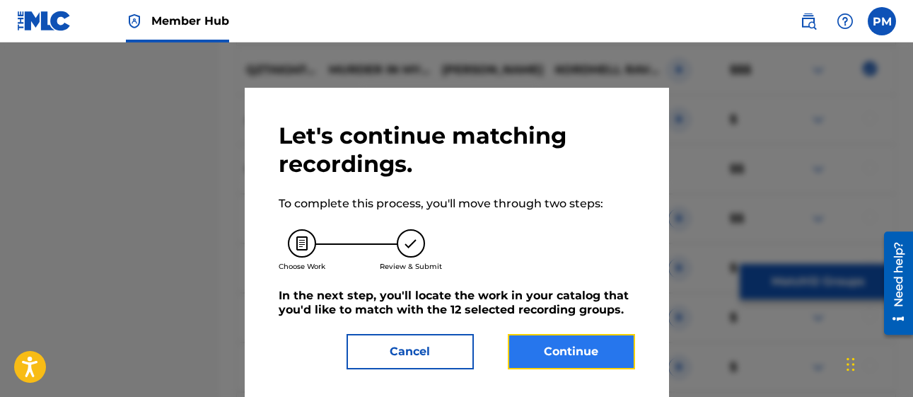
click at [562, 338] on button "Continue" at bounding box center [571, 351] width 127 height 35
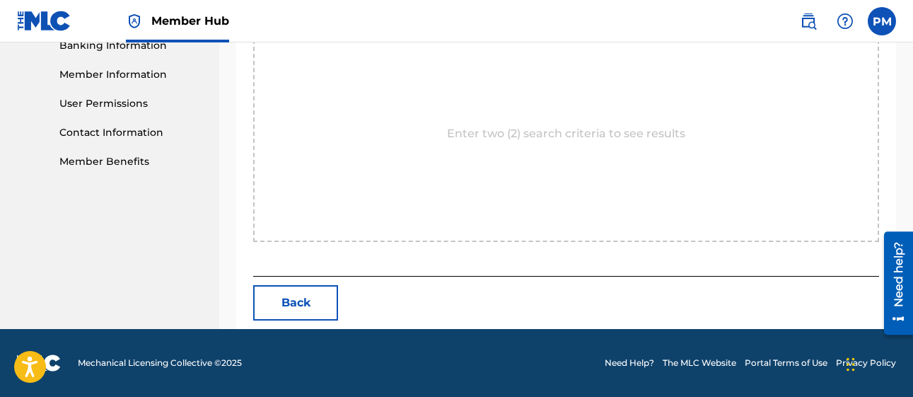
scroll to position [276, 0]
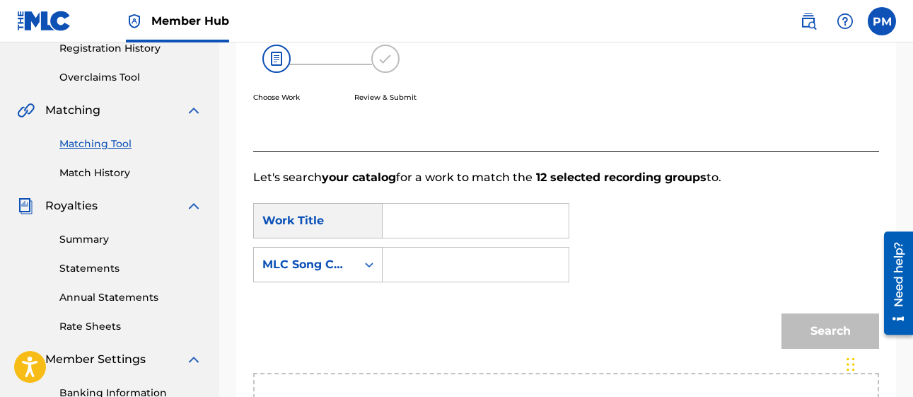
click at [404, 228] on input "Search Form" at bounding box center [476, 221] width 162 height 34
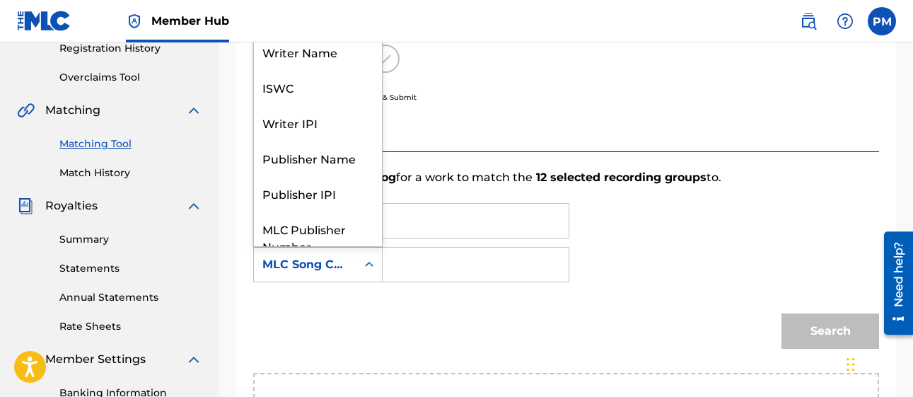
click at [367, 262] on icon "Search Form" at bounding box center [369, 264] width 14 height 14
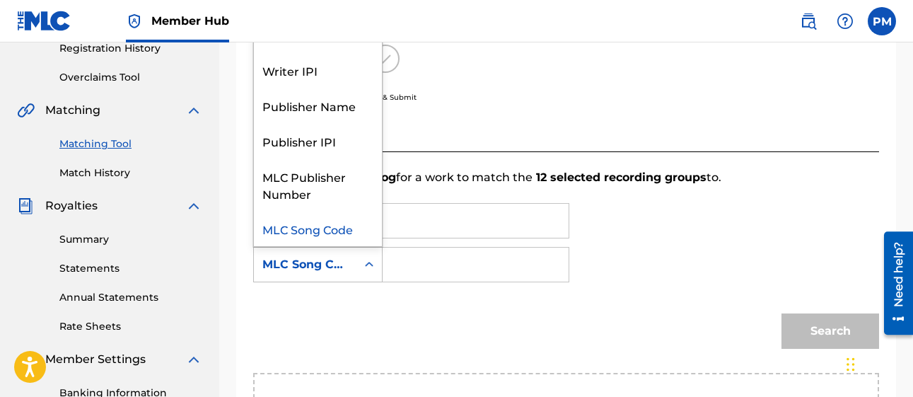
click at [367, 262] on icon "Search Form" at bounding box center [369, 264] width 14 height 14
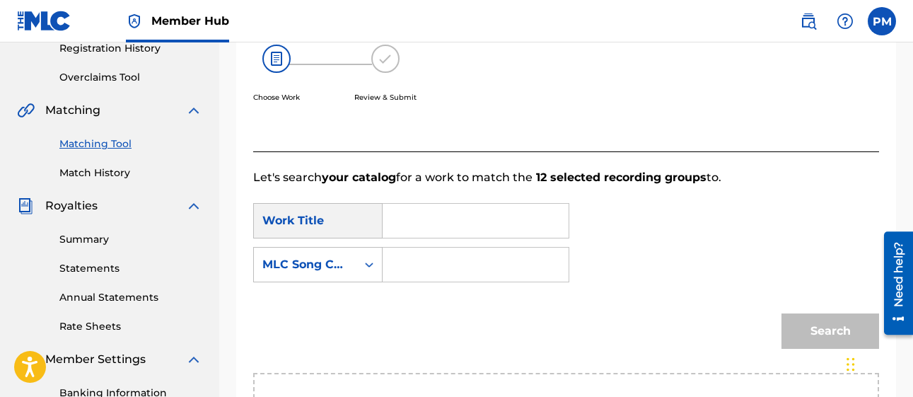
click at [383, 211] on div "Search Form" at bounding box center [476, 220] width 187 height 35
click at [427, 263] on input "Search Form" at bounding box center [476, 265] width 162 height 34
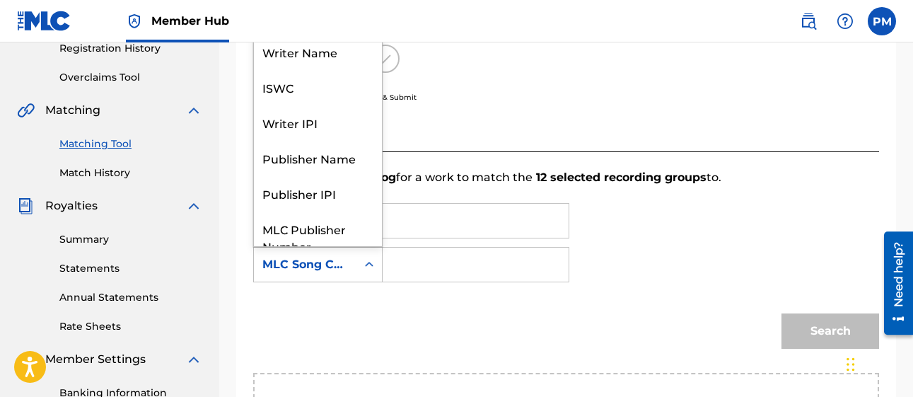
click at [376, 262] on div "Search Form" at bounding box center [369, 264] width 25 height 25
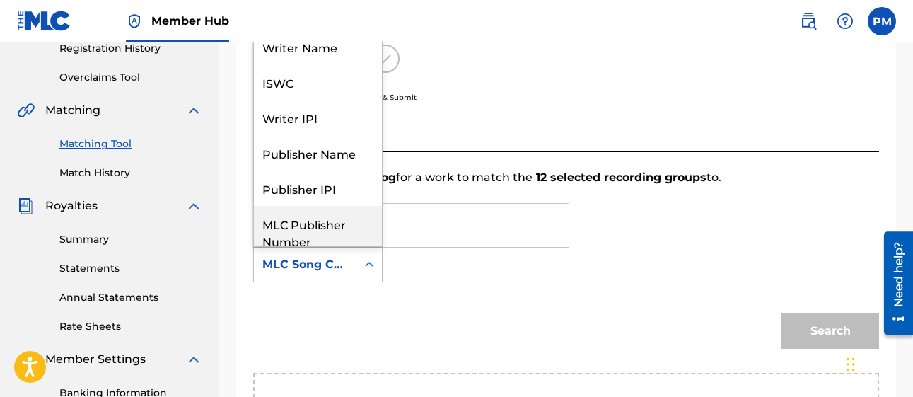
scroll to position [0, 0]
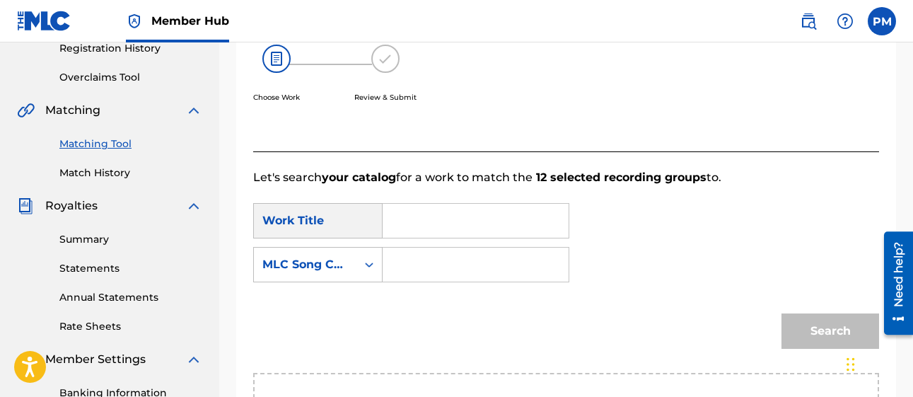
click at [465, 260] on input "Search Form" at bounding box center [476, 265] width 162 height 34
click at [434, 217] on input "Search Form" at bounding box center [476, 221] width 162 height 34
type input "M"
type input "Kordhell"
click at [419, 262] on input "Search Form" at bounding box center [476, 265] width 162 height 34
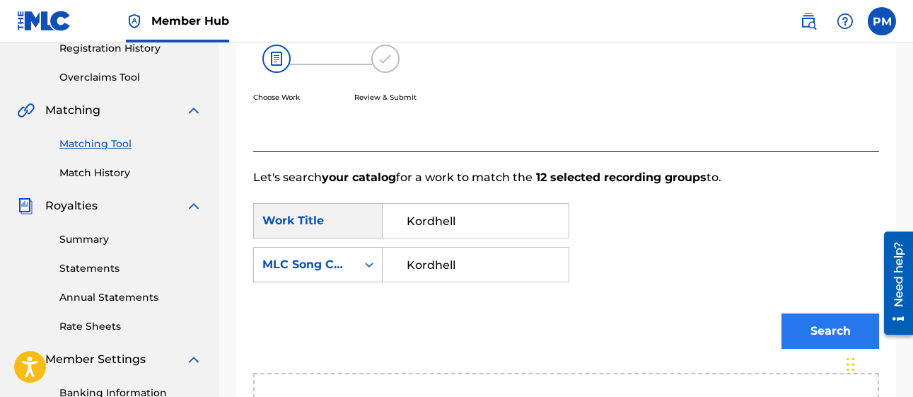
type input "Kordhell"
click at [816, 330] on button "Search" at bounding box center [831, 330] width 98 height 35
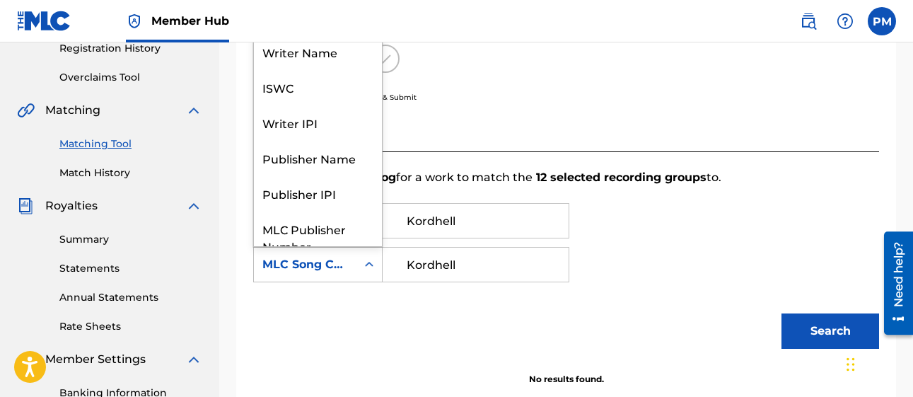
click at [361, 270] on div "Search Form" at bounding box center [369, 264] width 25 height 25
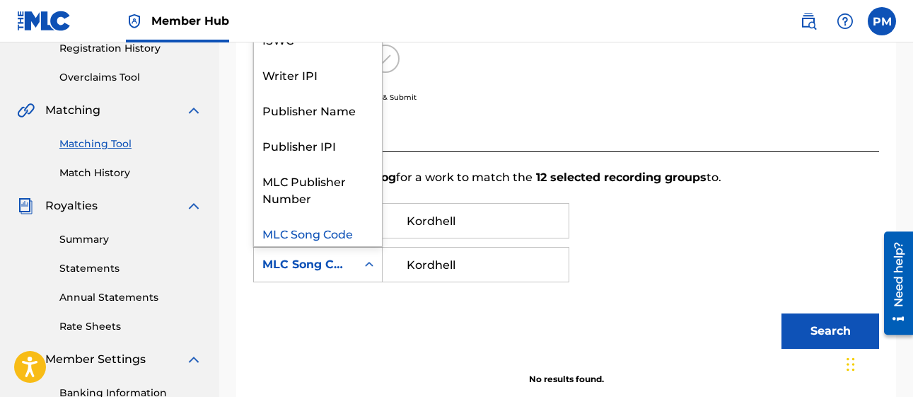
scroll to position [52, 0]
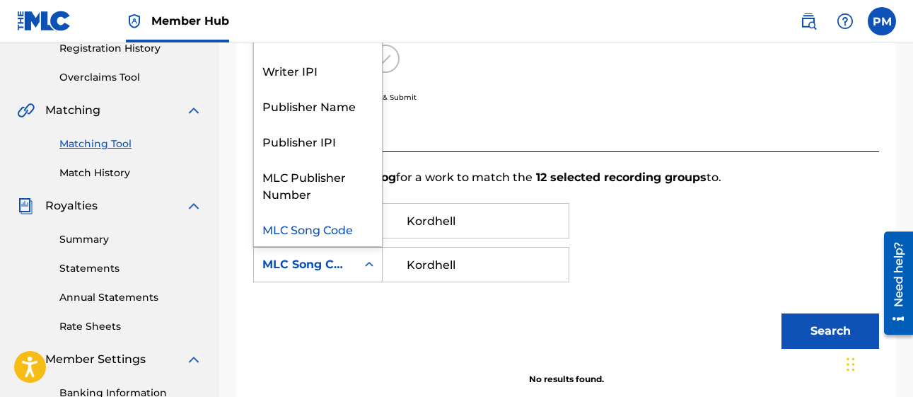
click at [337, 228] on div "MLC Song Code" at bounding box center [318, 228] width 128 height 35
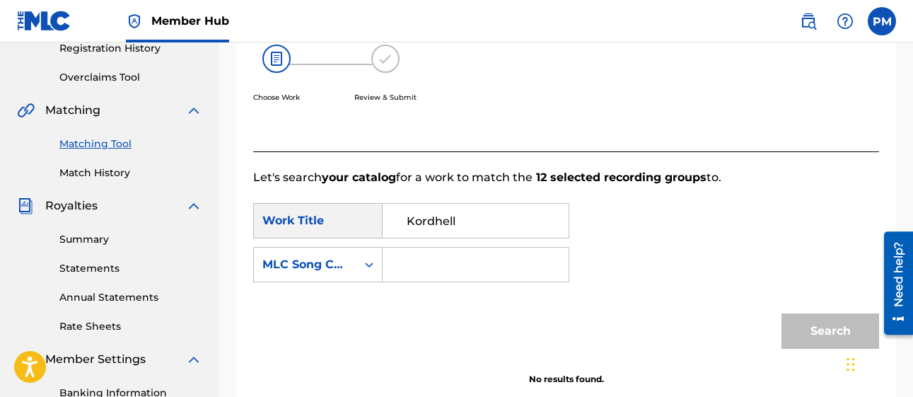
click at [404, 261] on input "Search Form" at bounding box center [476, 265] width 162 height 34
paste input "12158921"
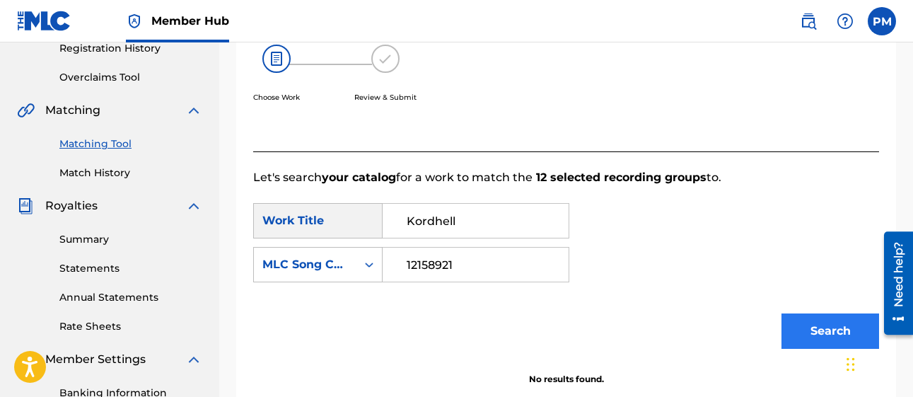
type input "12158921"
click at [803, 335] on button "Search" at bounding box center [831, 330] width 98 height 35
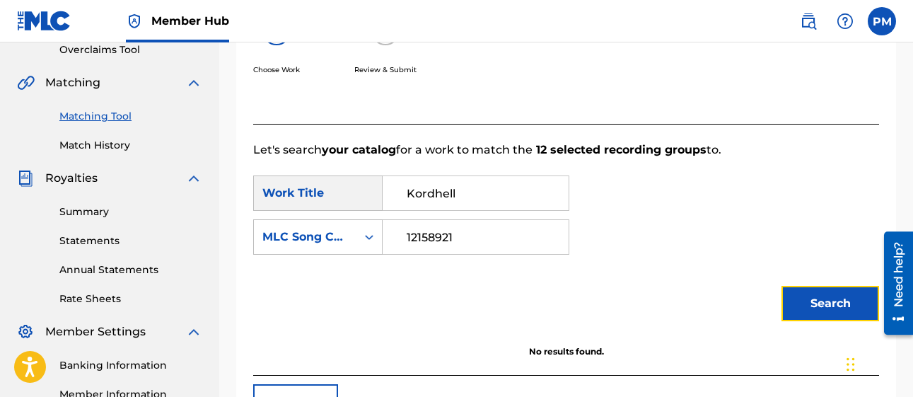
scroll to position [306, 0]
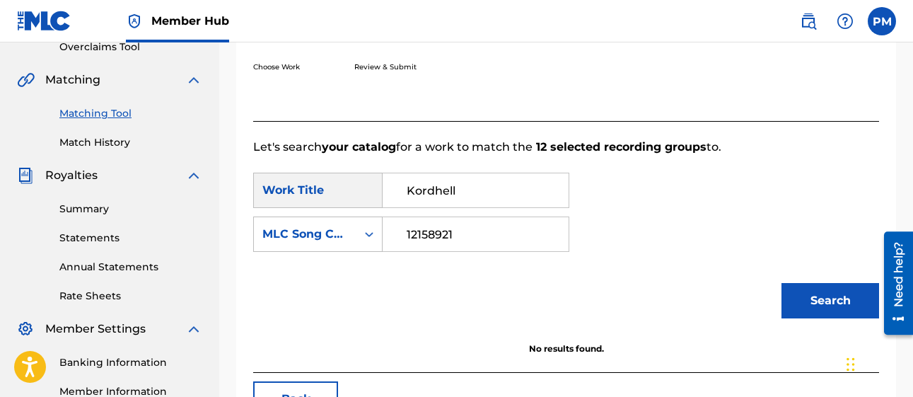
click at [477, 194] on input "Kordhell" at bounding box center [476, 190] width 162 height 34
type input "K"
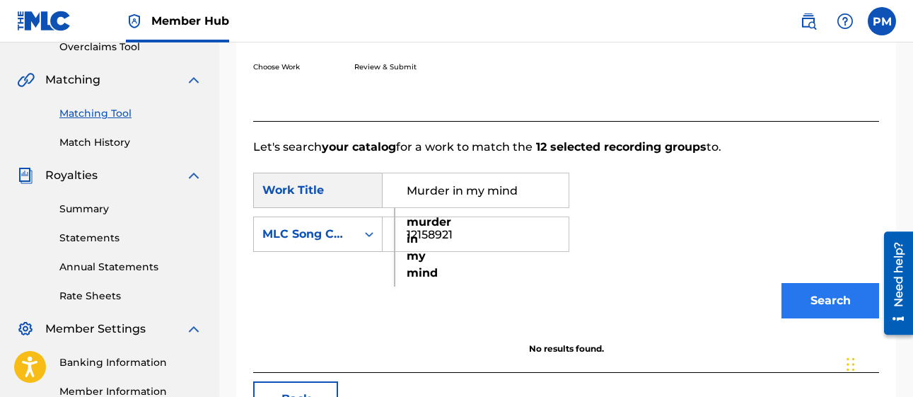
type input "Murder in my mind"
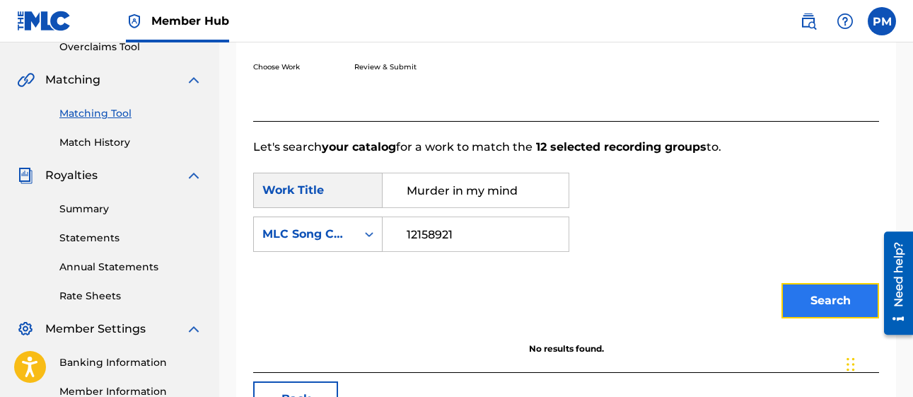
click at [799, 292] on button "Search" at bounding box center [831, 300] width 98 height 35
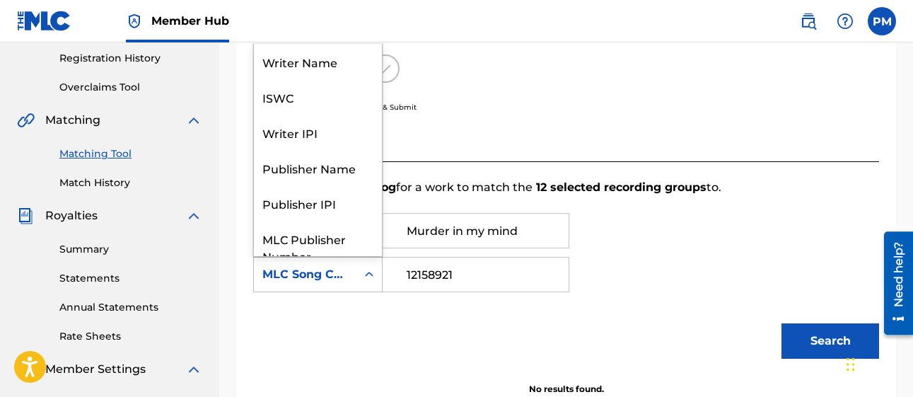
scroll to position [52, 0]
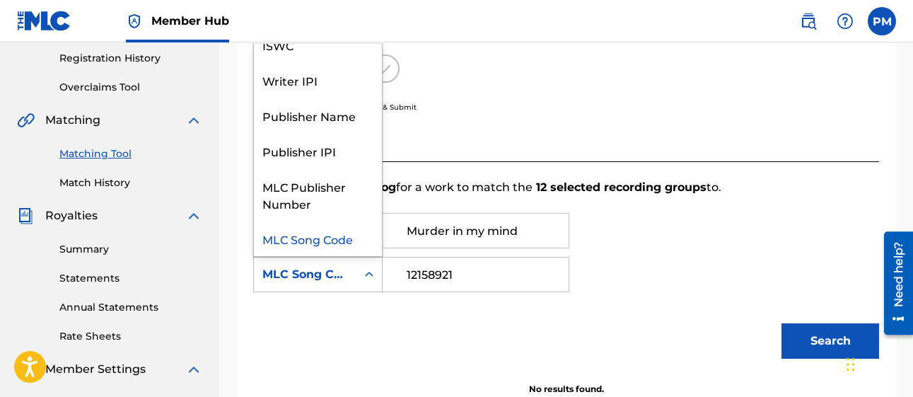
click at [371, 280] on icon "Search Form" at bounding box center [369, 274] width 14 height 14
click at [337, 87] on div "Writer IPI" at bounding box center [318, 79] width 128 height 35
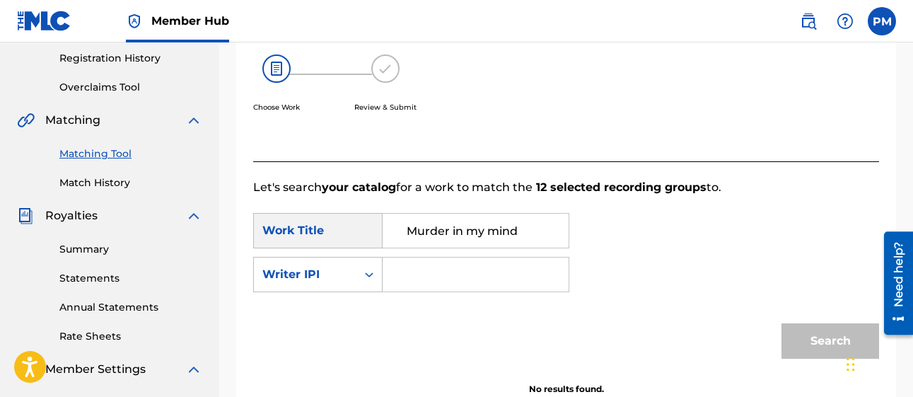
click at [396, 263] on input "Search Form" at bounding box center [476, 274] width 162 height 34
paste input "00525803853"
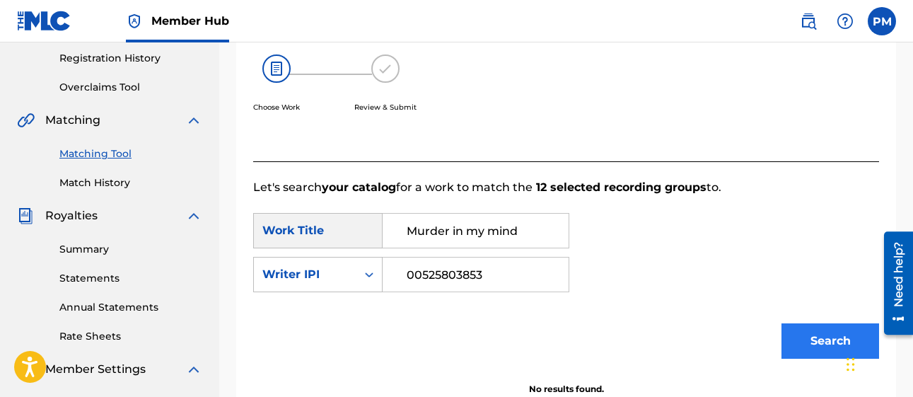
type input "00525803853"
click at [808, 344] on button "Search" at bounding box center [831, 340] width 98 height 35
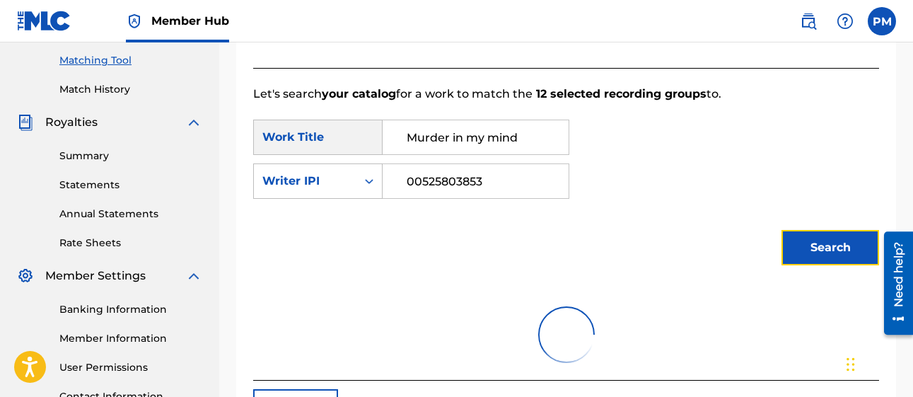
scroll to position [369, 0]
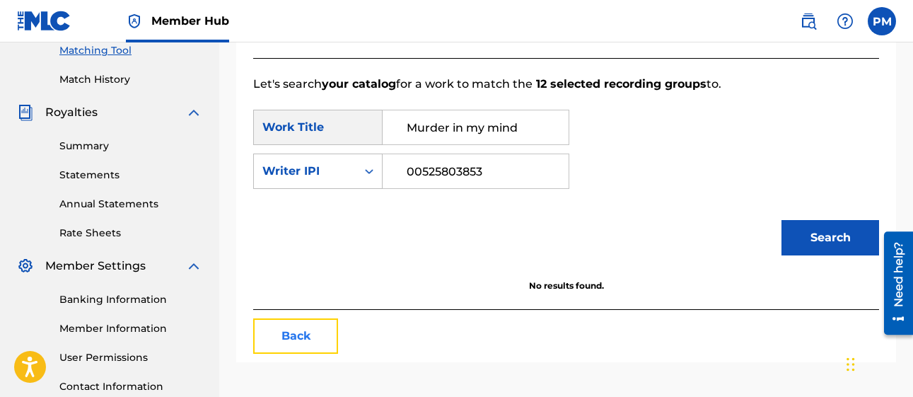
click at [301, 335] on button "Back" at bounding box center [295, 335] width 85 height 35
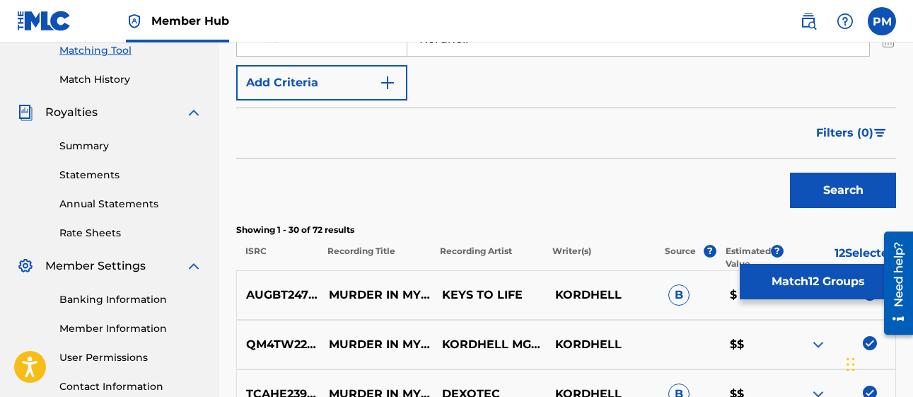
drag, startPoint x: 912, startPoint y: 101, endPoint x: 921, endPoint y: 148, distance: 47.5
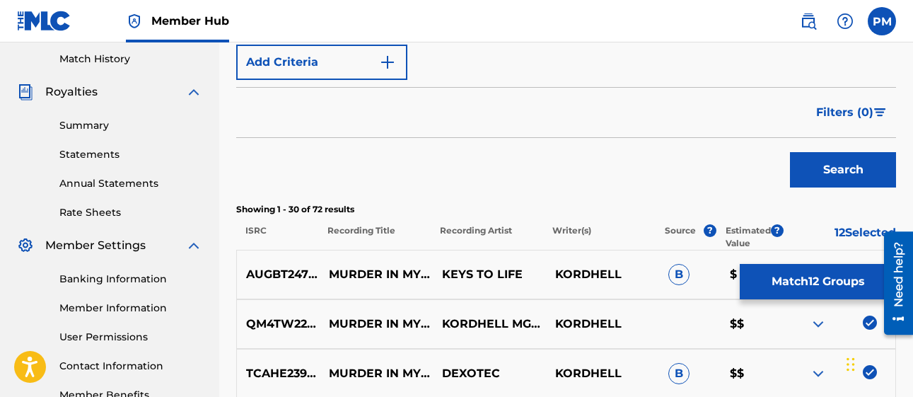
scroll to position [386, 0]
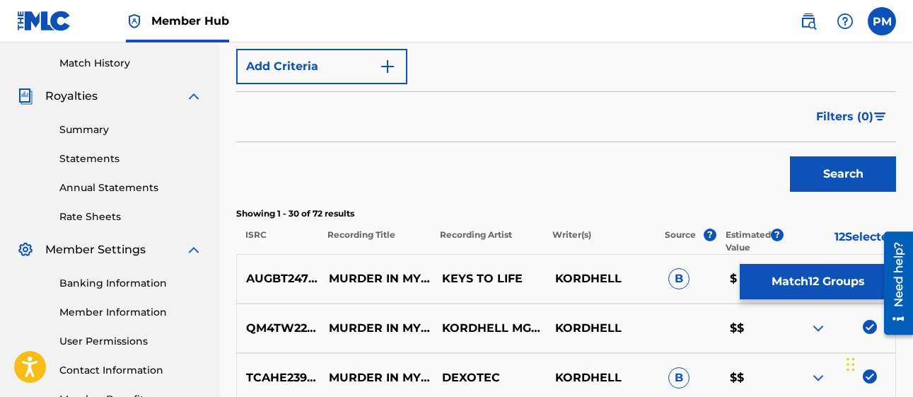
drag, startPoint x: 775, startPoint y: 277, endPoint x: 773, endPoint y: 352, distance: 75.0
click at [773, 352] on div "QM4TW2218315 MURDER IN MY MIND KORDHELL MGMT LINKIN PARK KORDHELL $$" at bounding box center [566, 328] width 660 height 50
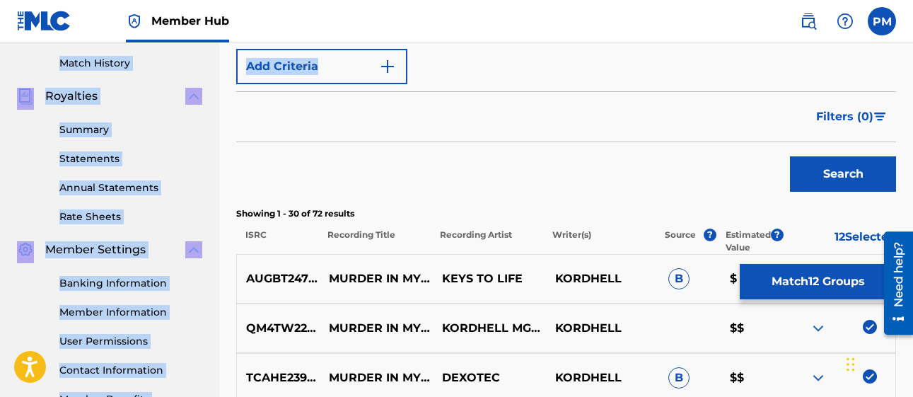
drag, startPoint x: 912, startPoint y: 76, endPoint x: 907, endPoint y: 27, distance: 49.8
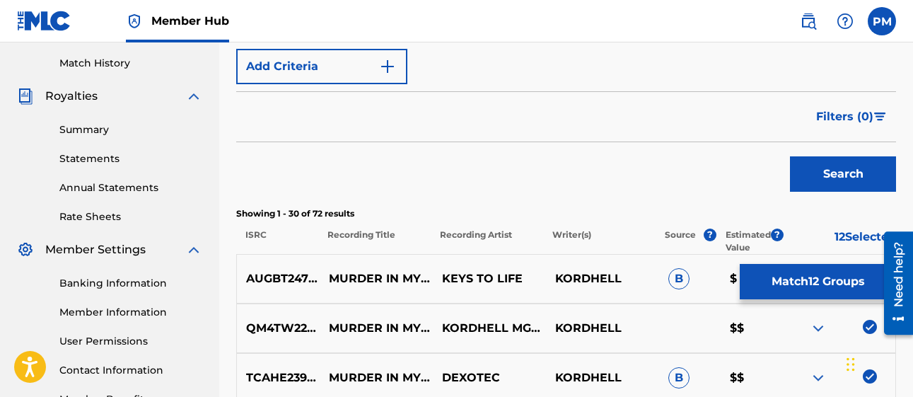
click at [494, 88] on form "SearchWithCriteria9d6937ce-5d3d-4d14-b71c-efe6a189536c Recording Title Murder i…" at bounding box center [566, 58] width 660 height 282
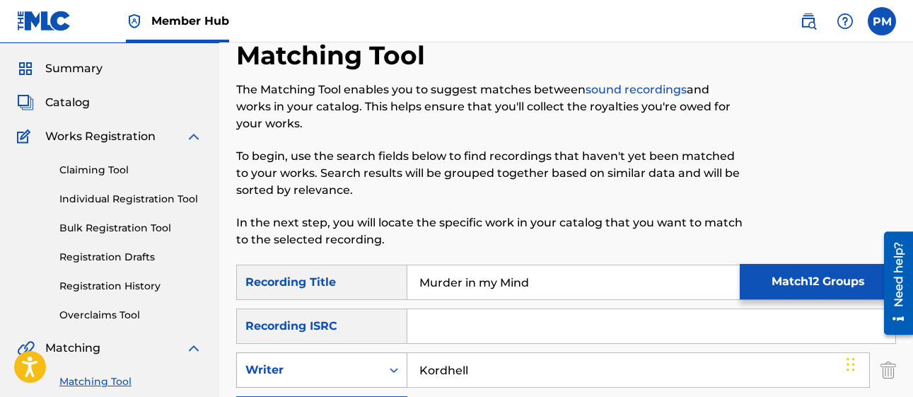
click at [395, 373] on icon "Search Form" at bounding box center [394, 370] width 14 height 14
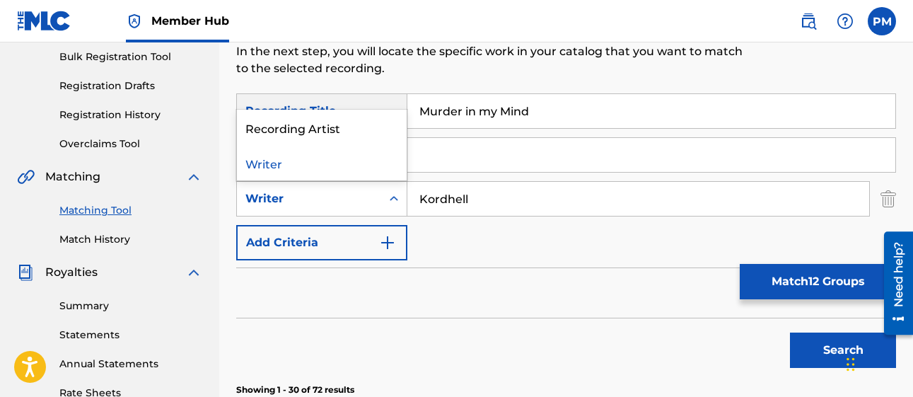
scroll to position [217, 0]
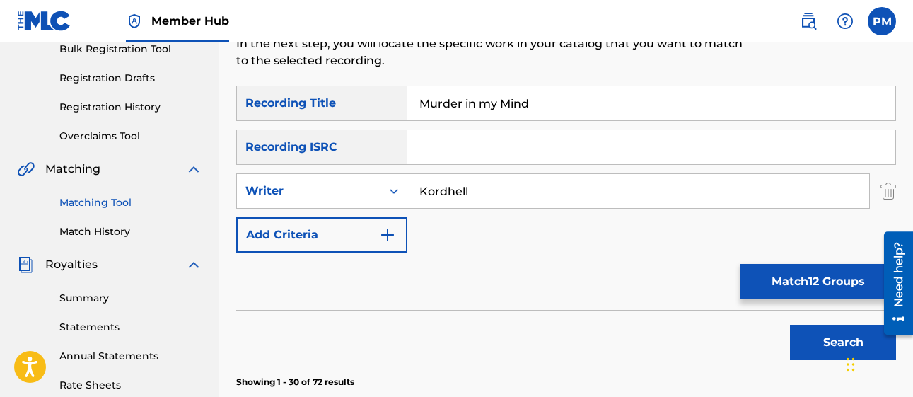
click at [393, 189] on icon "Search Form" at bounding box center [394, 191] width 14 height 14
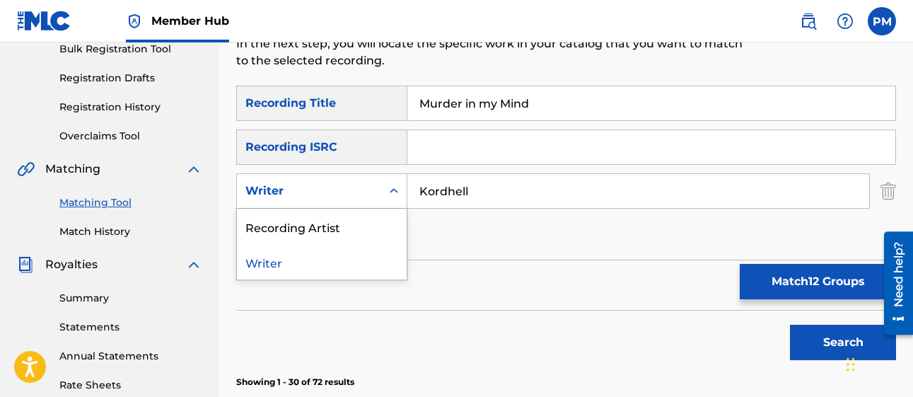
click at [393, 189] on icon "Search Form" at bounding box center [394, 191] width 14 height 14
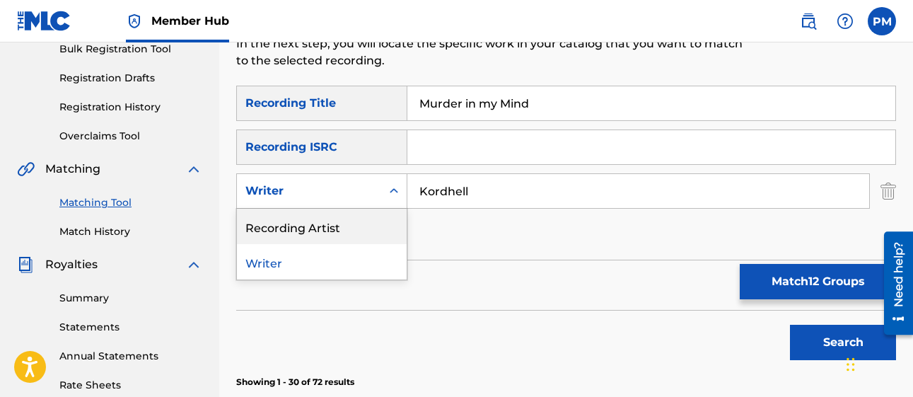
click at [345, 226] on div "Recording Artist" at bounding box center [322, 226] width 170 height 35
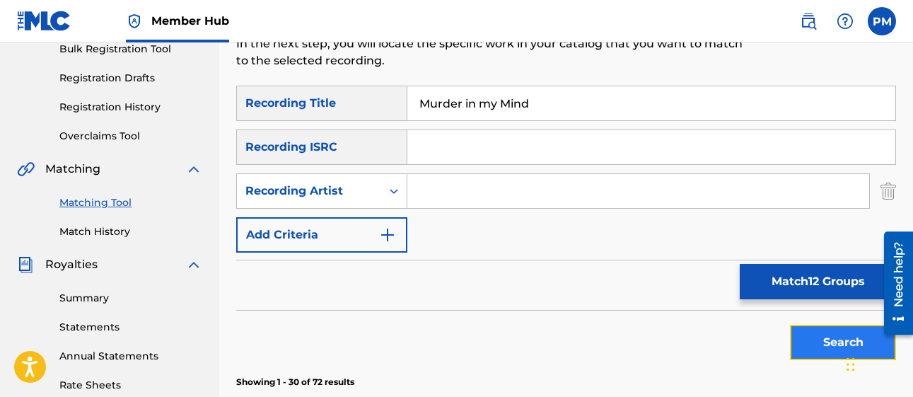
click at [817, 332] on button "Search" at bounding box center [843, 342] width 106 height 35
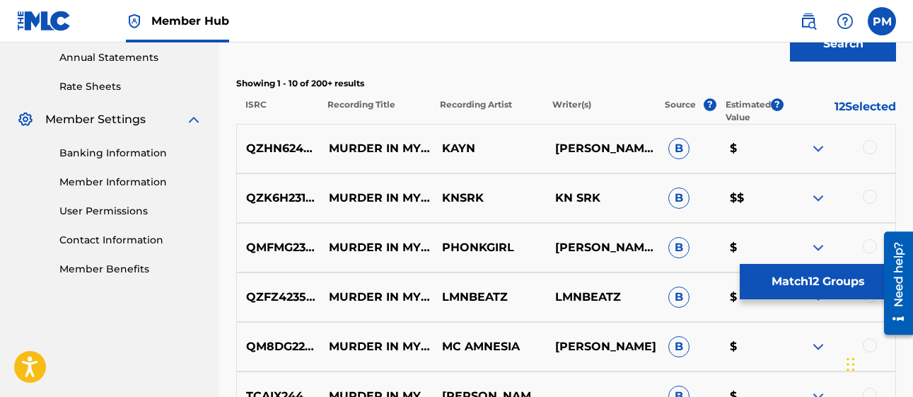
scroll to position [537, 0]
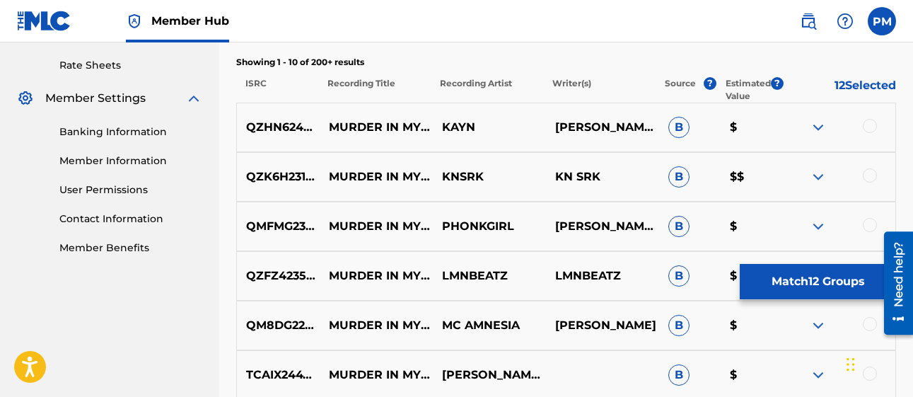
click at [818, 129] on img at bounding box center [818, 127] width 17 height 17
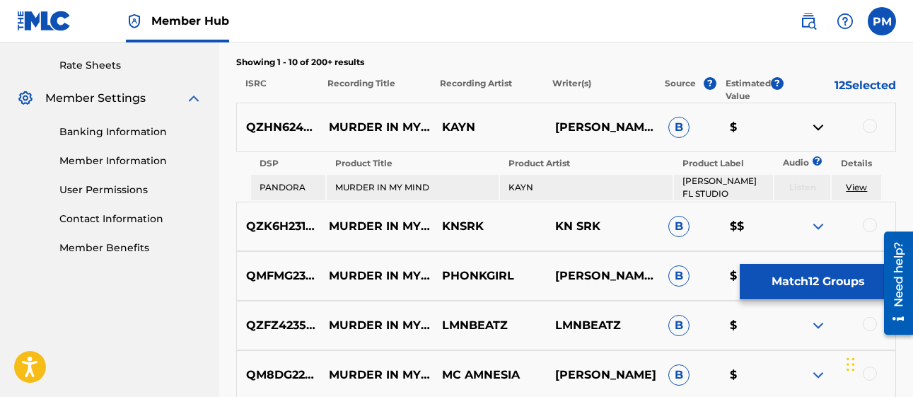
click at [810, 220] on img at bounding box center [818, 226] width 17 height 17
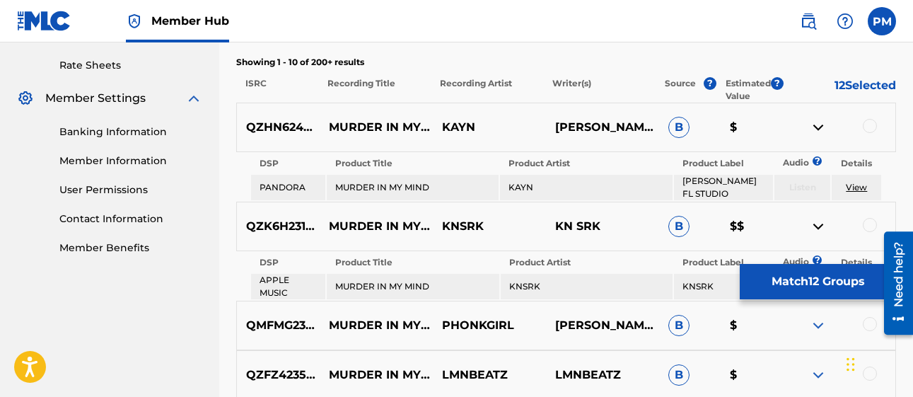
click at [810, 220] on img at bounding box center [818, 226] width 17 height 17
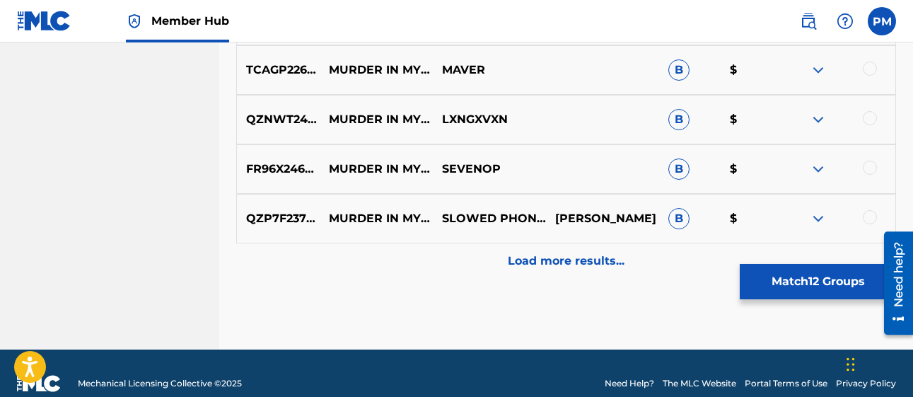
scroll to position [956, 0]
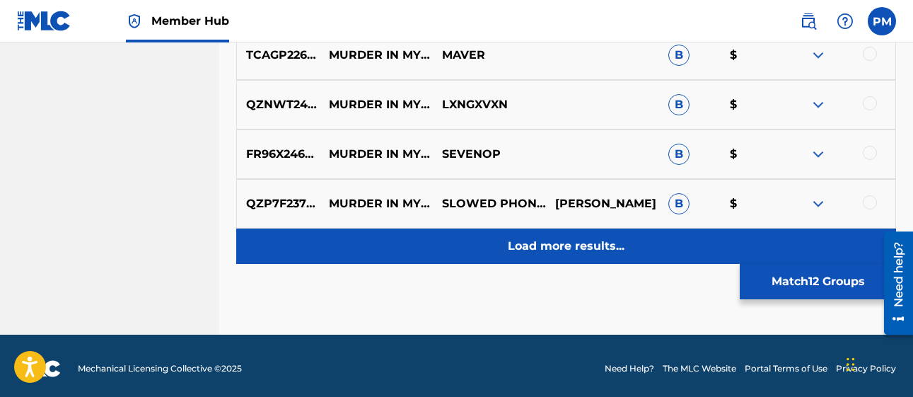
click at [584, 247] on p "Load more results..." at bounding box center [566, 246] width 117 height 17
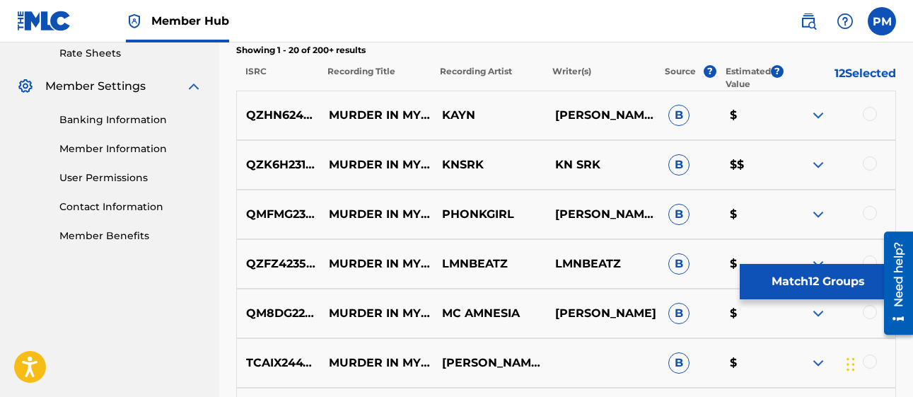
scroll to position [562, 0]
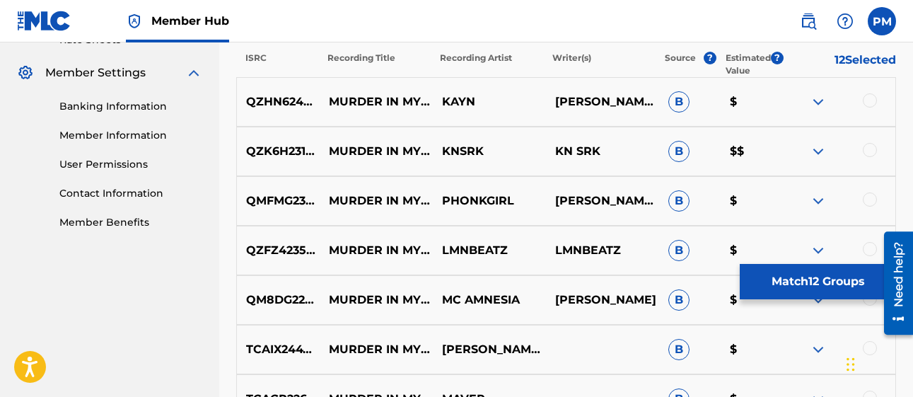
click at [818, 153] on img at bounding box center [818, 151] width 17 height 17
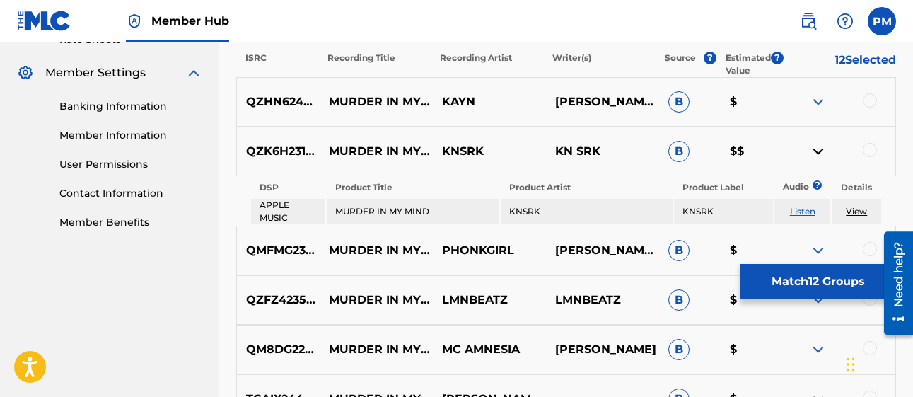
click at [818, 153] on img at bounding box center [818, 151] width 17 height 17
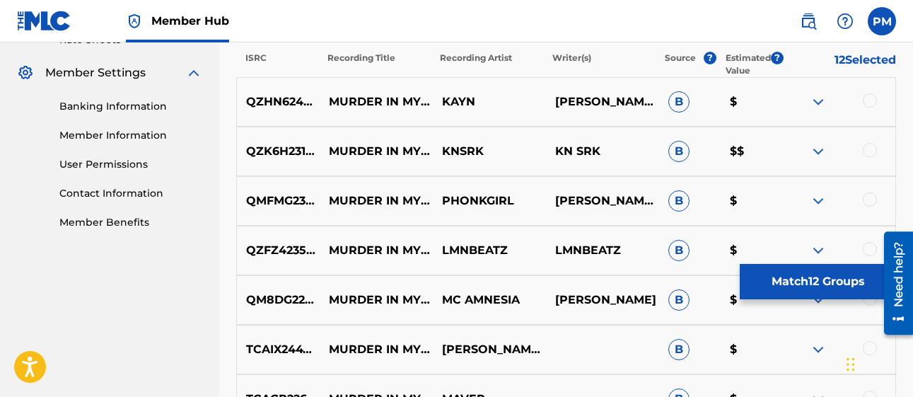
click at [819, 105] on img at bounding box center [818, 101] width 17 height 17
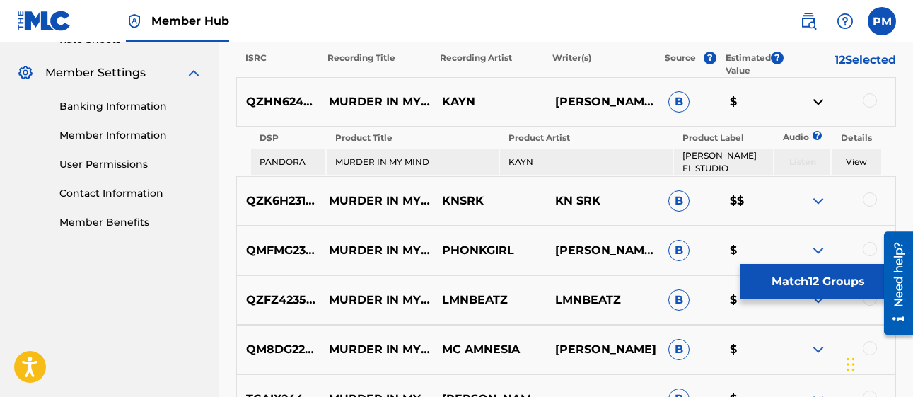
click at [819, 105] on img at bounding box center [818, 101] width 17 height 17
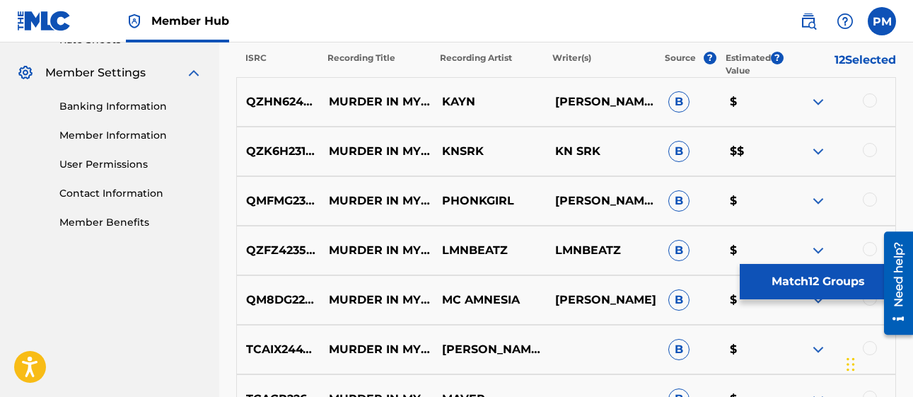
click at [912, 49] on div "Matching Tool The Matching Tool enables you to suggest matches between sound re…" at bounding box center [566, 344] width 694 height 1658
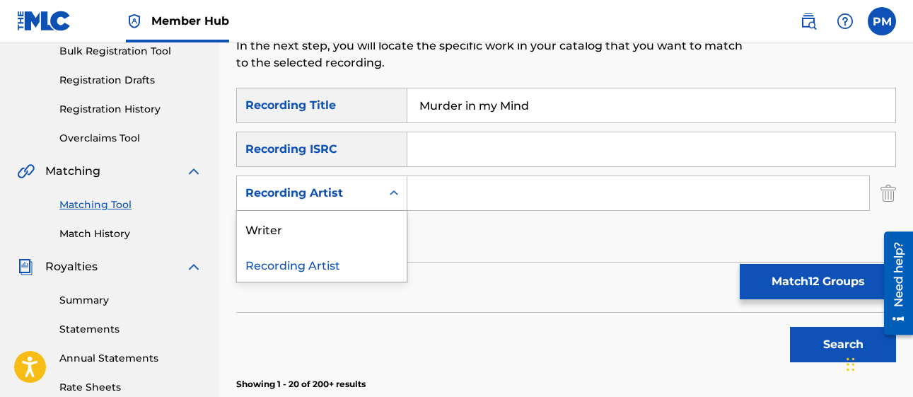
click at [395, 200] on div "Search Form" at bounding box center [393, 192] width 25 height 25
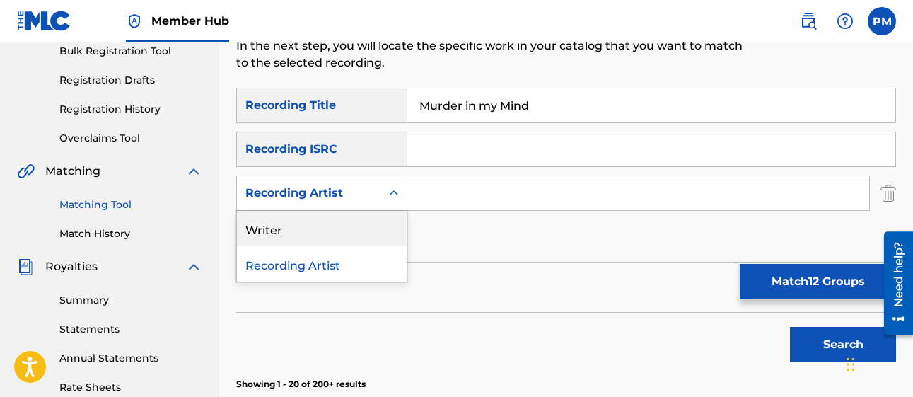
click at [343, 233] on div "Writer" at bounding box center [322, 228] width 170 height 35
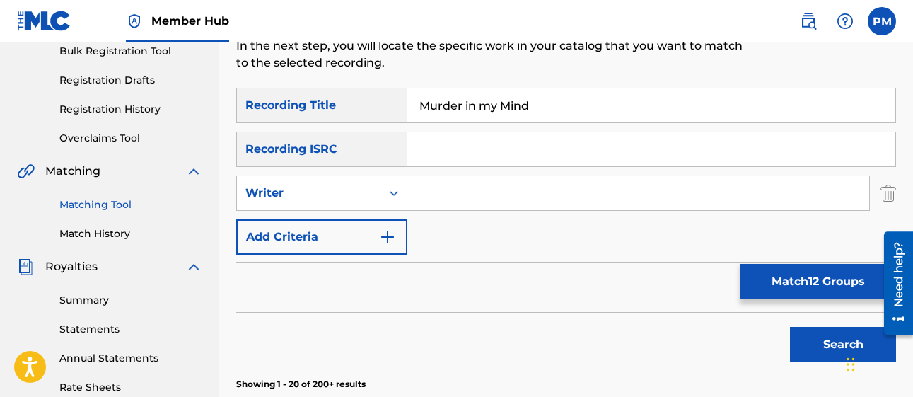
click at [434, 197] on input "Search Form" at bounding box center [638, 193] width 462 height 34
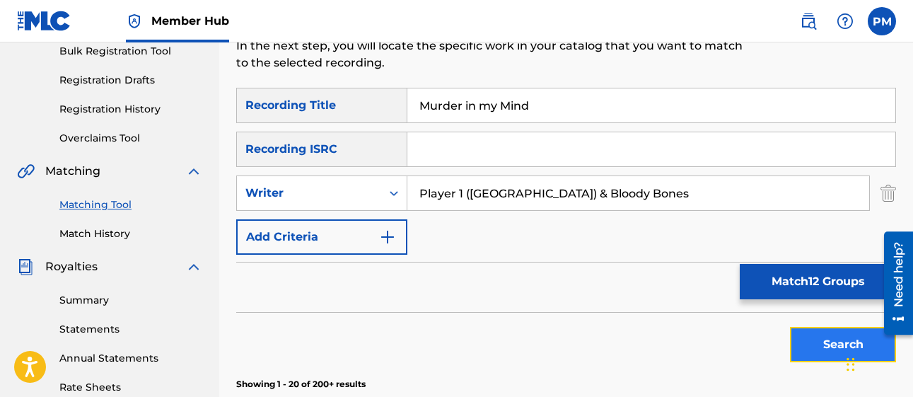
click at [816, 337] on button "Search" at bounding box center [843, 344] width 106 height 35
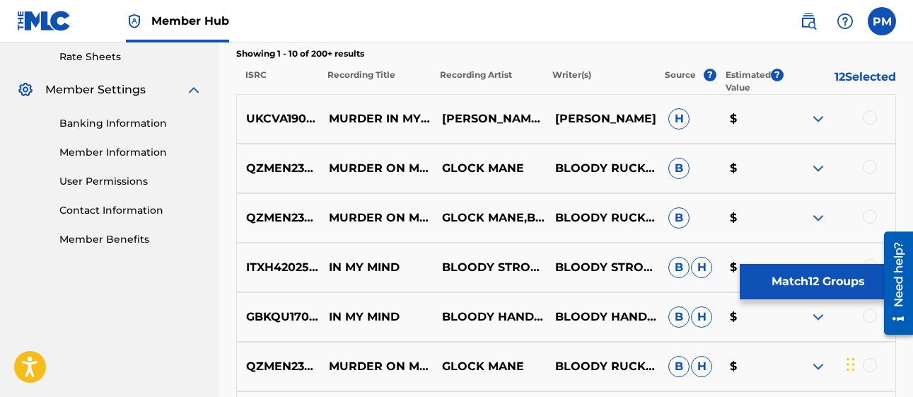
scroll to position [527, 0]
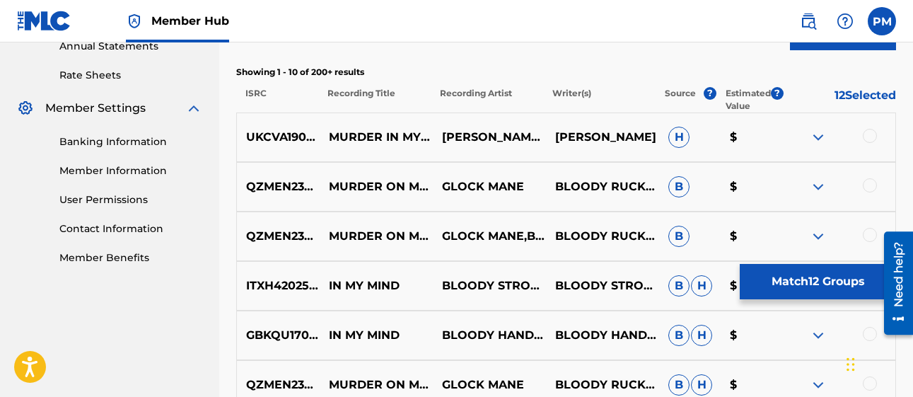
click at [821, 141] on img at bounding box center [818, 137] width 17 height 17
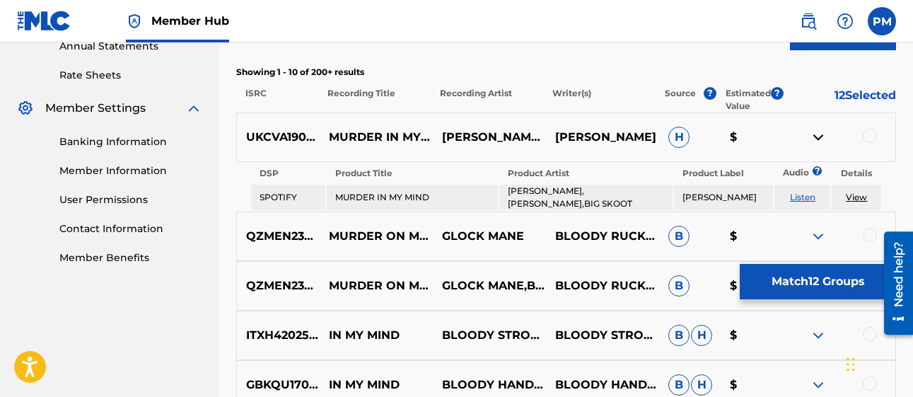
click at [821, 141] on img at bounding box center [818, 137] width 17 height 17
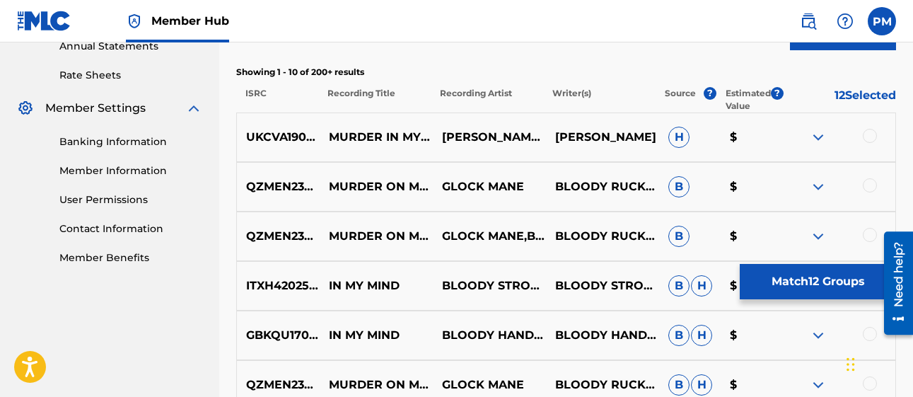
scroll to position [180, 0]
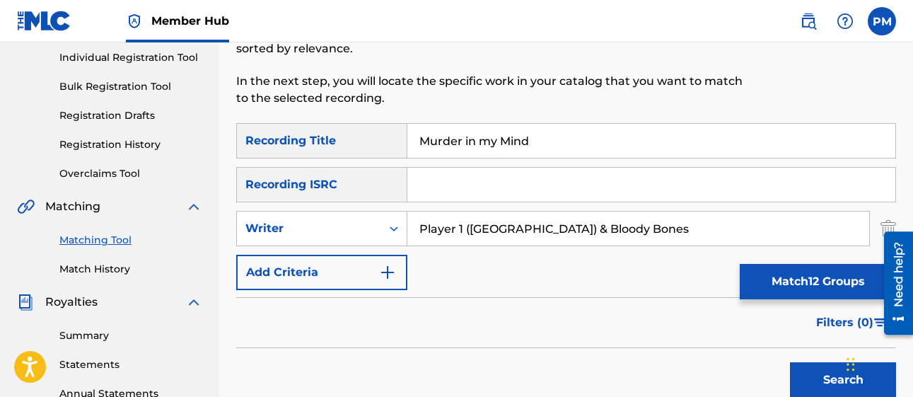
click at [540, 232] on input "Player 1 (Memphis) & Bloody Bones" at bounding box center [638, 228] width 462 height 34
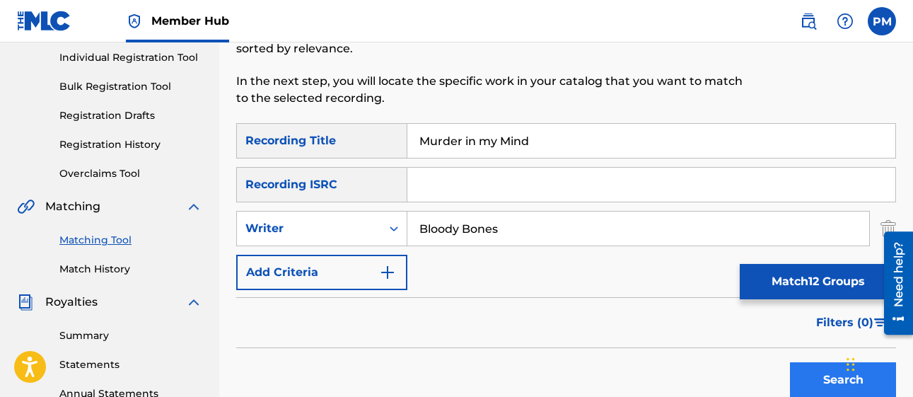
type input "Bloody Bones"
click at [837, 383] on button "Search" at bounding box center [843, 379] width 106 height 35
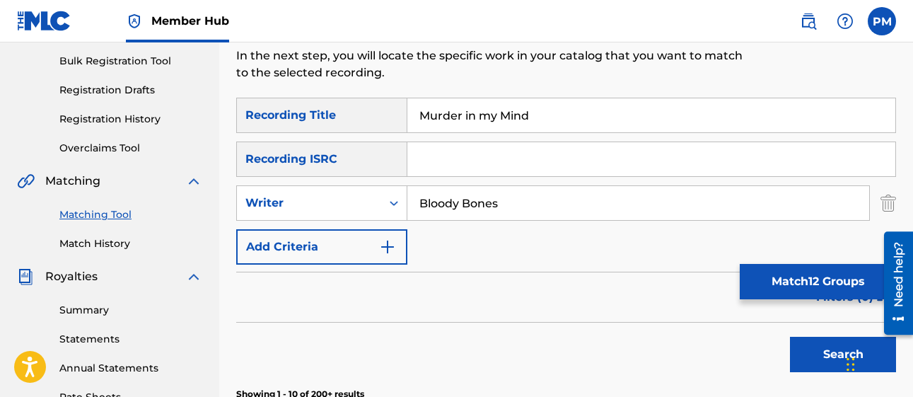
scroll to position [196, 0]
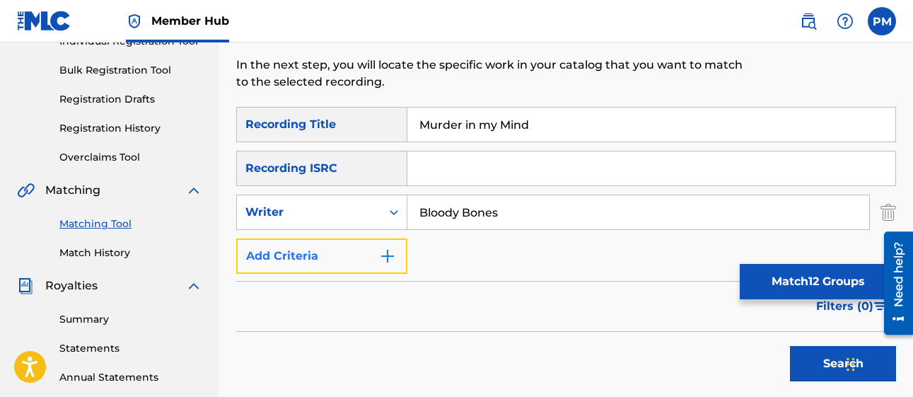
click at [383, 257] on img "Search Form" at bounding box center [387, 256] width 17 height 17
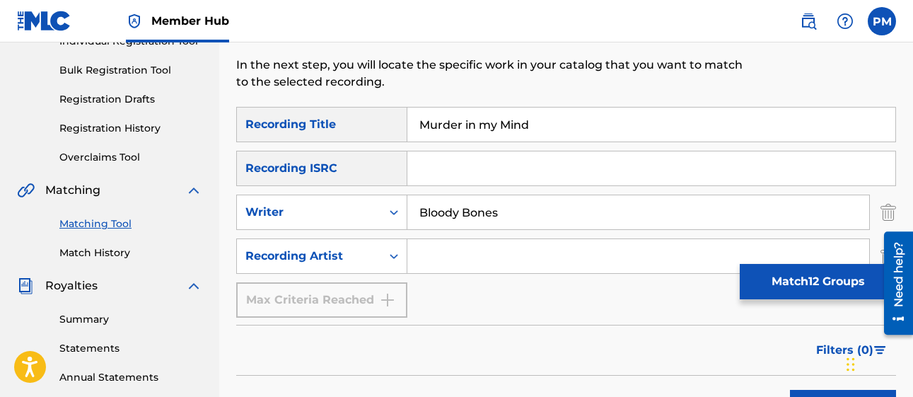
click at [440, 263] on input "Search Form" at bounding box center [638, 256] width 462 height 34
type input "Frayser click"
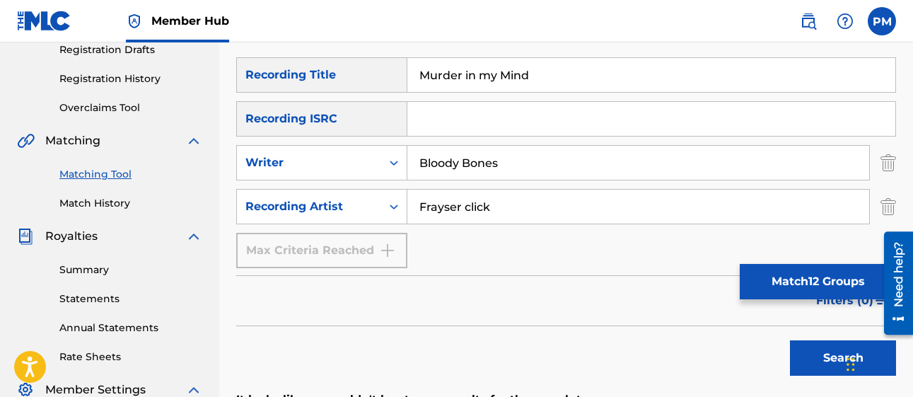
scroll to position [204, 0]
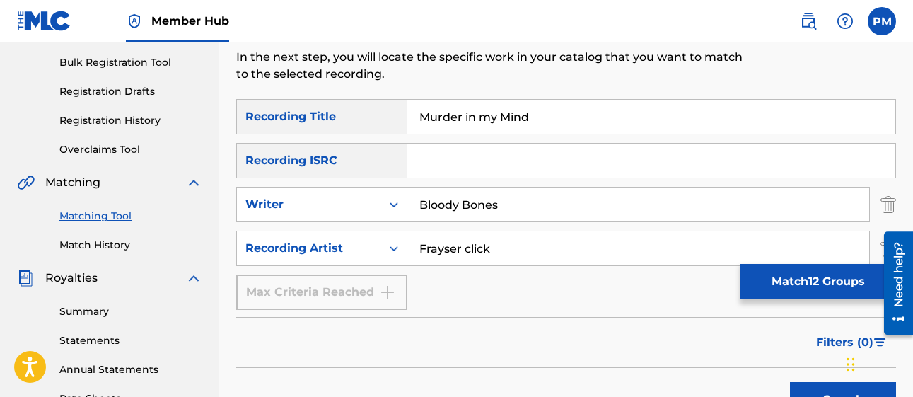
click at [557, 129] on input "Murder in my Mind" at bounding box center [651, 117] width 488 height 34
type input "M"
click at [527, 256] on input "Frayser click" at bounding box center [638, 248] width 462 height 34
type input "F"
click at [458, 131] on input "Search Form" at bounding box center [651, 117] width 488 height 34
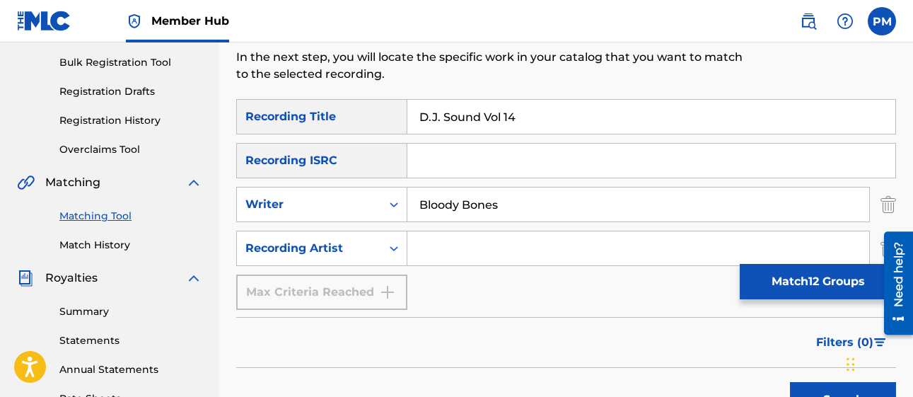
type input "D.J. Sound Vol 14"
click at [506, 209] on input "Bloody Bones" at bounding box center [638, 204] width 462 height 34
type input "B"
click at [392, 207] on icon "Search Form" at bounding box center [394, 204] width 14 height 14
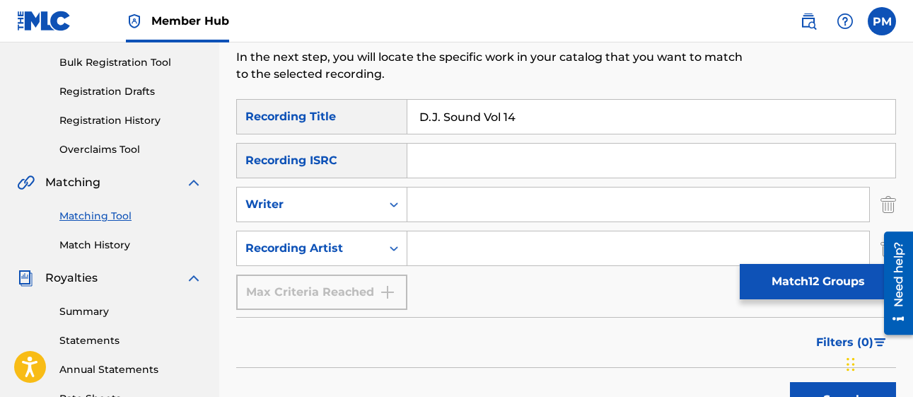
click at [431, 204] on input "Search Form" at bounding box center [638, 204] width 462 height 34
click at [436, 240] on input "Search Form" at bounding box center [638, 248] width 462 height 34
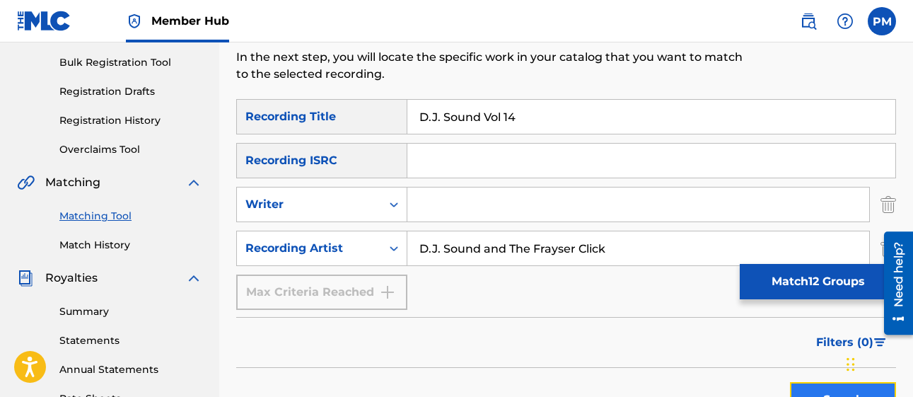
click at [804, 393] on button "Search" at bounding box center [843, 399] width 106 height 35
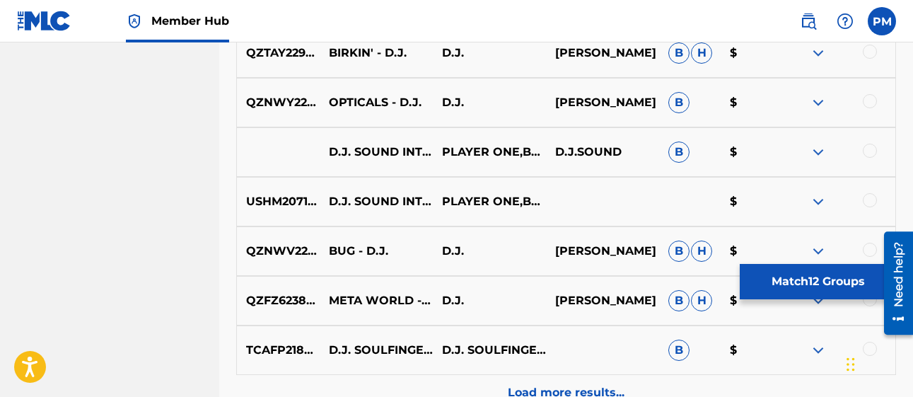
scroll to position [806, 0]
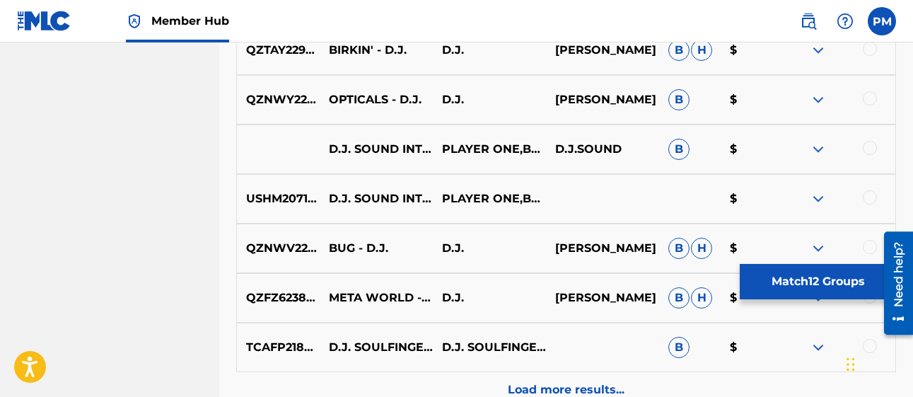
click at [821, 149] on img at bounding box center [818, 149] width 17 height 17
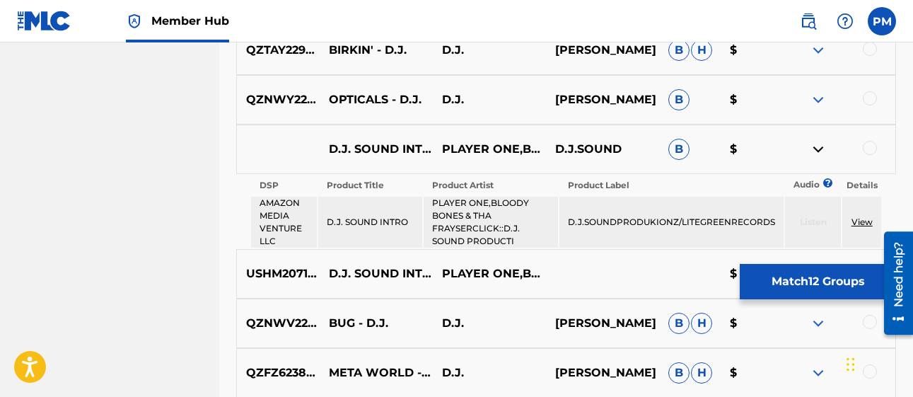
click at [821, 149] on img at bounding box center [818, 149] width 17 height 17
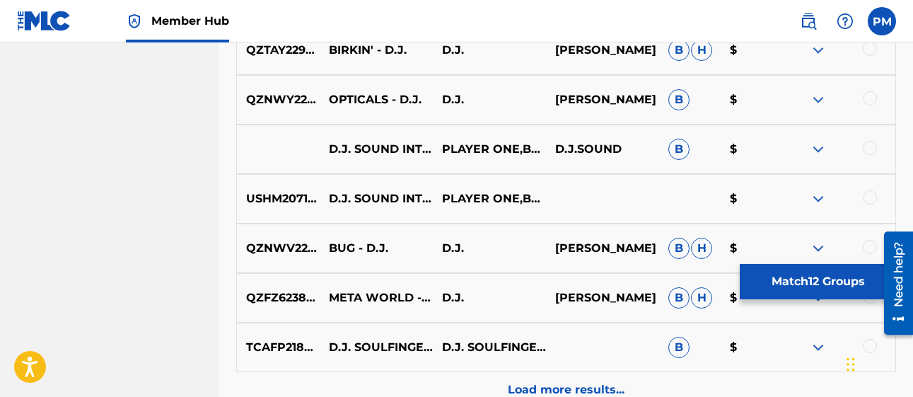
click at [820, 242] on img at bounding box center [818, 248] width 17 height 17
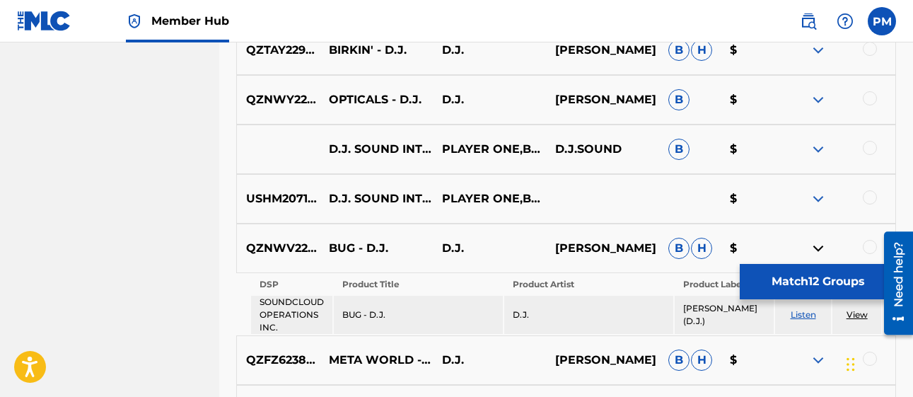
click at [820, 242] on img at bounding box center [818, 248] width 17 height 17
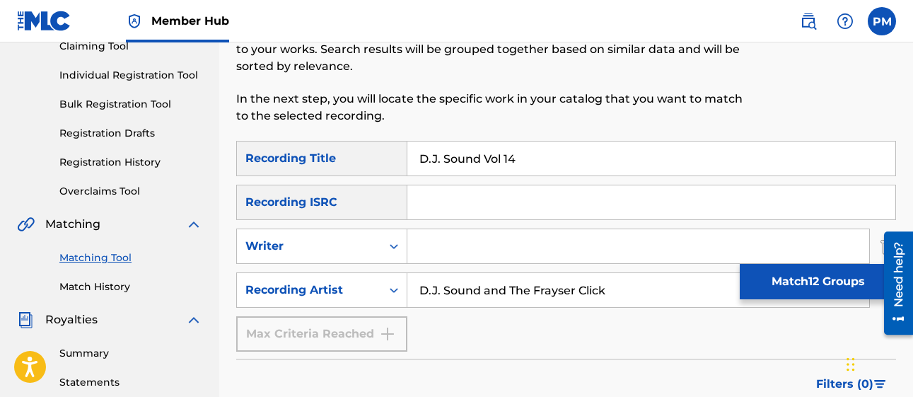
scroll to position [154, 0]
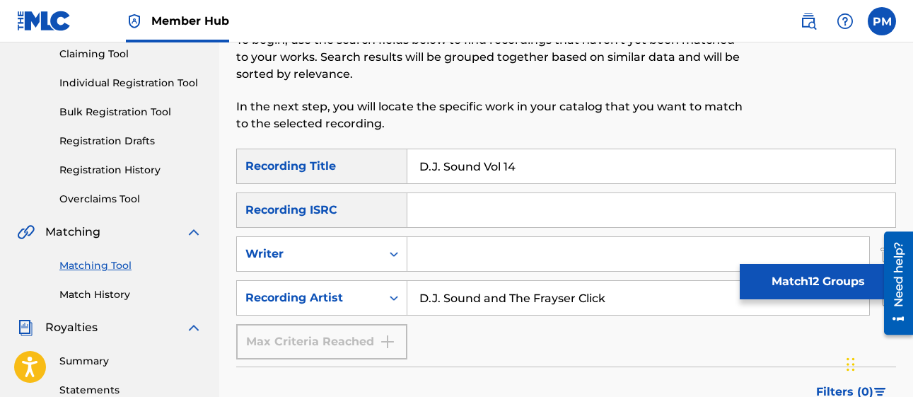
click at [611, 311] on input "D.J. Sound and The Frayser Click" at bounding box center [638, 298] width 462 height 34
type input "D"
click at [473, 265] on input "Search Form" at bounding box center [638, 254] width 462 height 34
click at [395, 256] on icon "Search Form" at bounding box center [394, 254] width 14 height 14
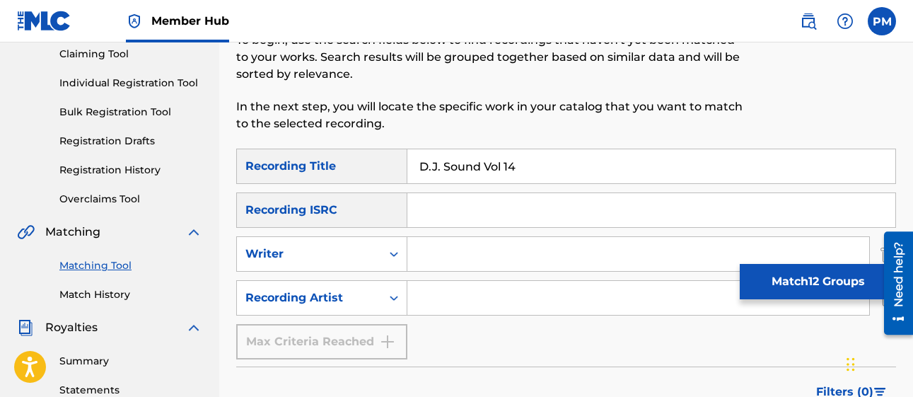
click at [451, 253] on input "Search Form" at bounding box center [638, 254] width 462 height 34
type input "P"
type input "Priest McCullough"
click at [480, 174] on input "D.J. Sound Vol 14" at bounding box center [651, 166] width 488 height 34
type input "Vol 14"
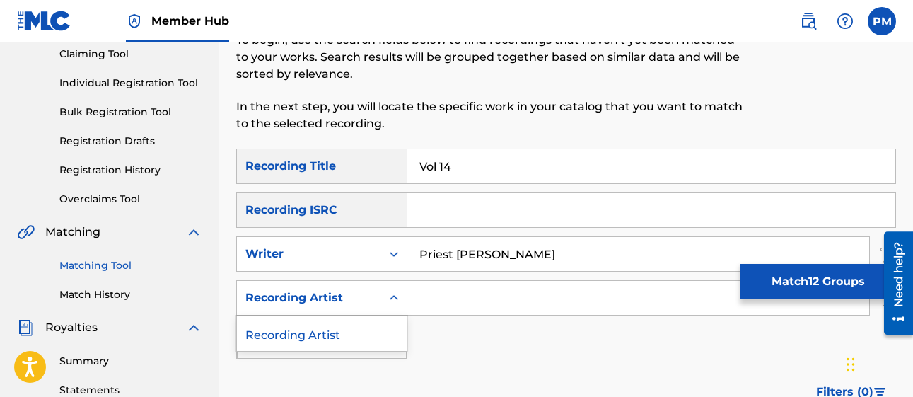
click at [396, 299] on icon "Search Form" at bounding box center [394, 297] width 8 height 5
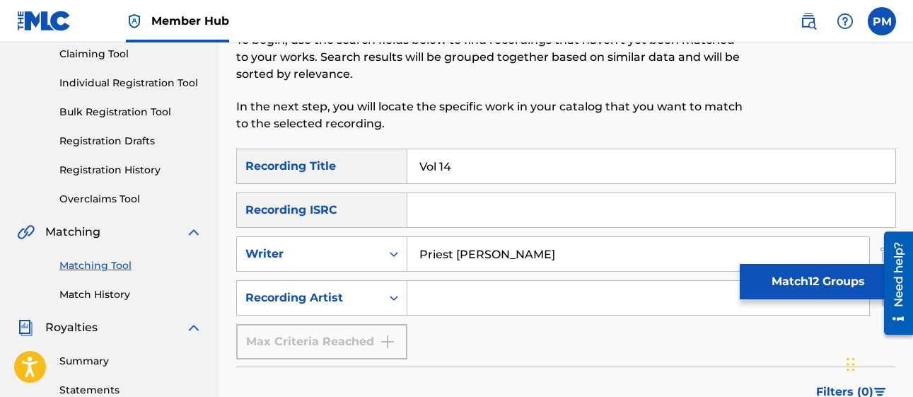
click at [396, 299] on icon "Search Form" at bounding box center [394, 298] width 8 height 5
click at [429, 299] on input "Search Form" at bounding box center [638, 298] width 462 height 34
click at [475, 320] on div "SearchWithCriteria9d6937ce-5d3d-4d14-b71c-efe6a189536c Recording Title Vol 14 S…" at bounding box center [566, 254] width 660 height 211
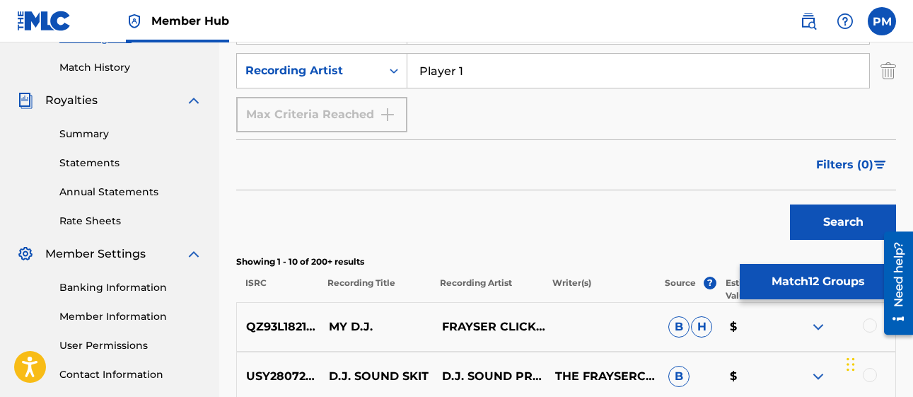
scroll to position [417, 0]
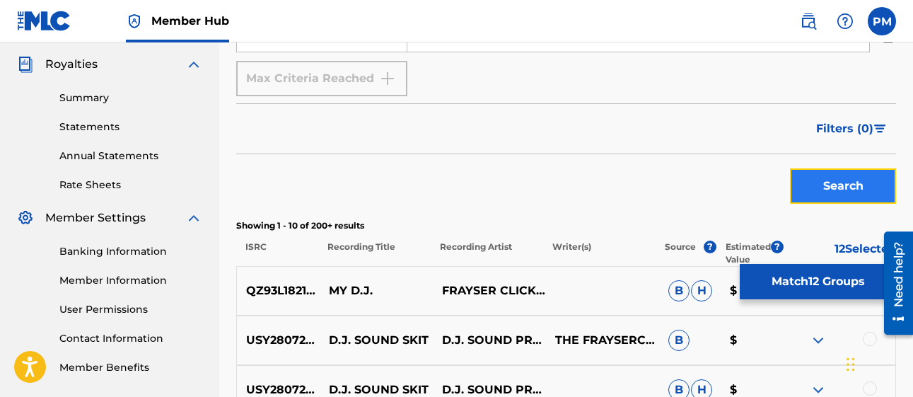
click at [833, 181] on button "Search" at bounding box center [843, 185] width 106 height 35
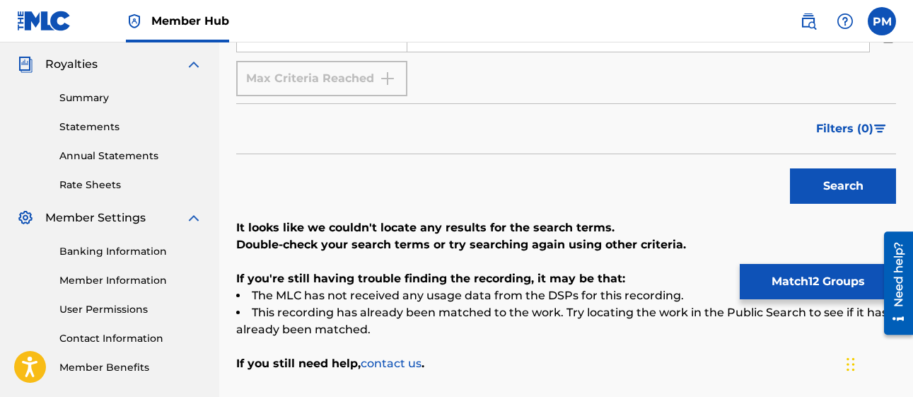
click at [195, 66] on img at bounding box center [193, 64] width 17 height 17
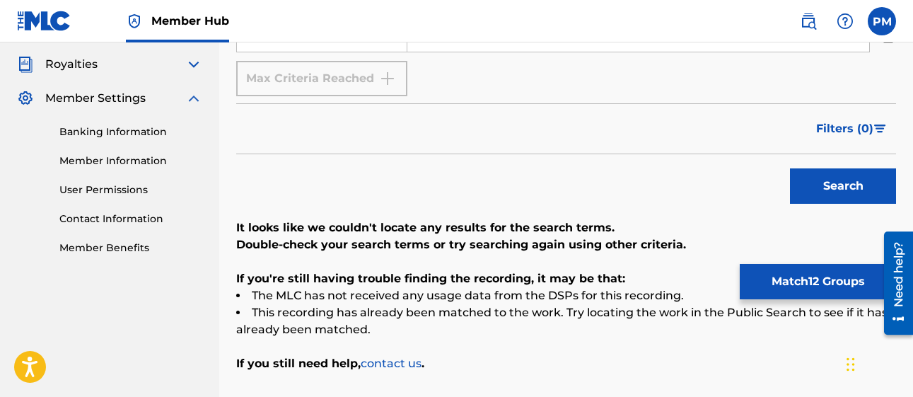
click at [194, 90] on img at bounding box center [193, 98] width 17 height 17
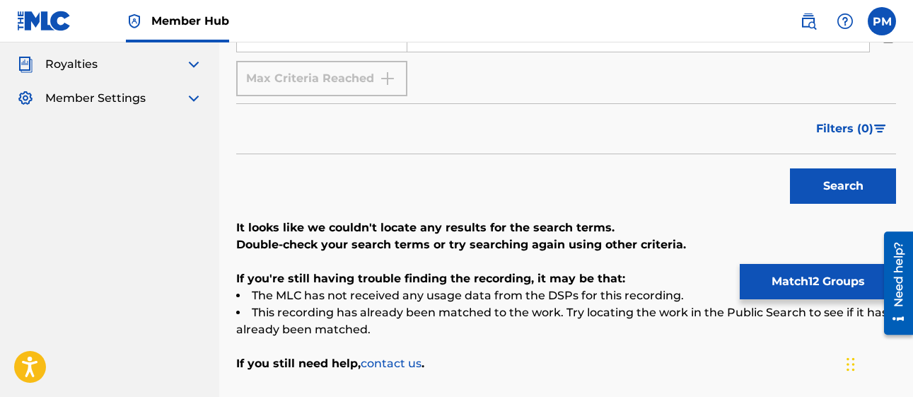
click at [226, 99] on div "Matching Tool The Matching Tool enables you to suggest matches between sound re…" at bounding box center [566, 51] width 694 height 782
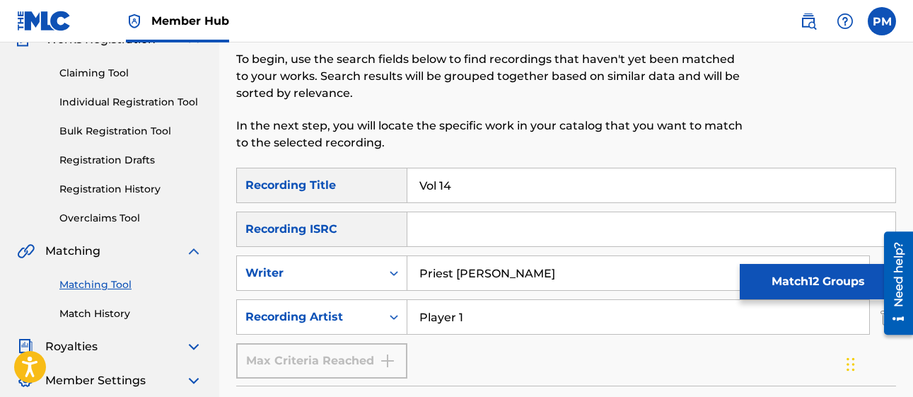
scroll to position [134, 0]
click at [105, 287] on link "Matching Tool" at bounding box center [130, 285] width 143 height 15
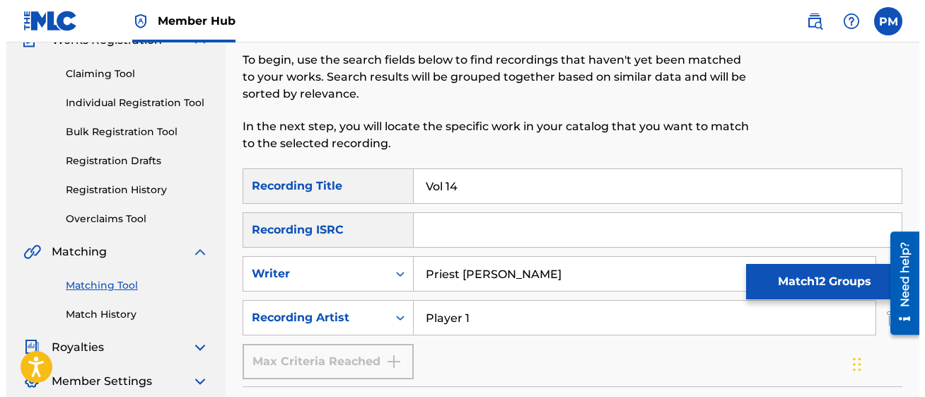
scroll to position [0, 0]
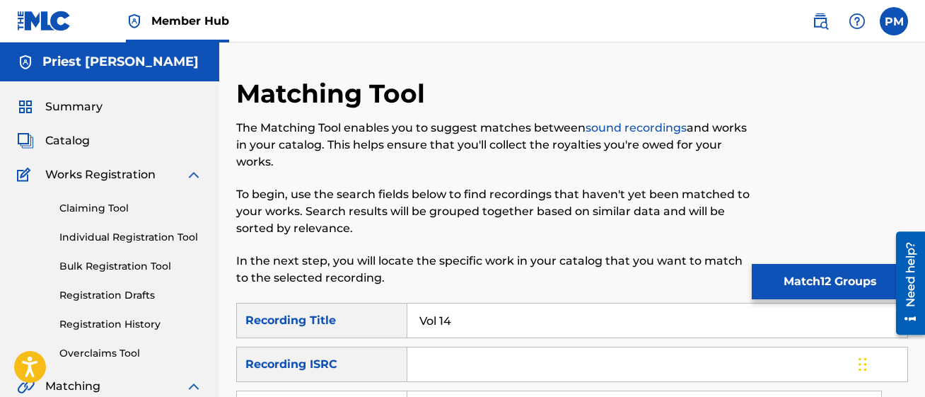
drag, startPoint x: 924, startPoint y: 109, endPoint x: 934, endPoint y: 162, distance: 54.1
click at [912, 162] on html "Accessibility Screen-Reader Guide, Feedback, and Issue Reporting | New window C…" at bounding box center [462, 198] width 925 height 397
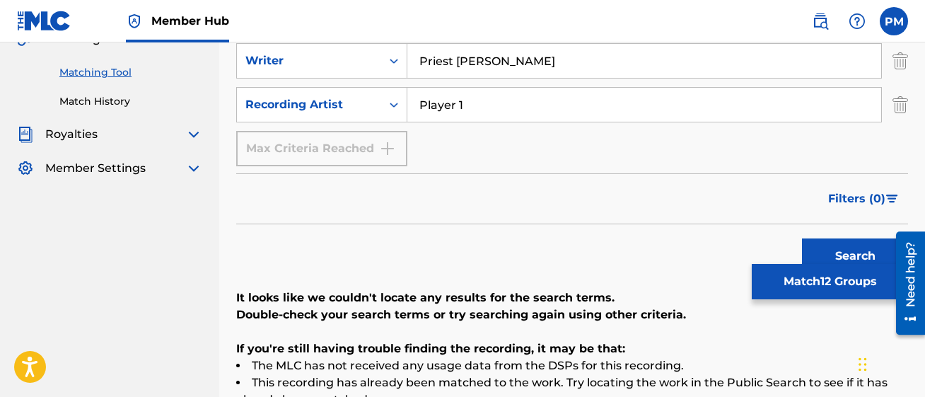
click at [497, 115] on input "Player 1" at bounding box center [644, 105] width 474 height 34
type input "P"
click at [563, 113] on input "D.J. S" at bounding box center [644, 105] width 474 height 34
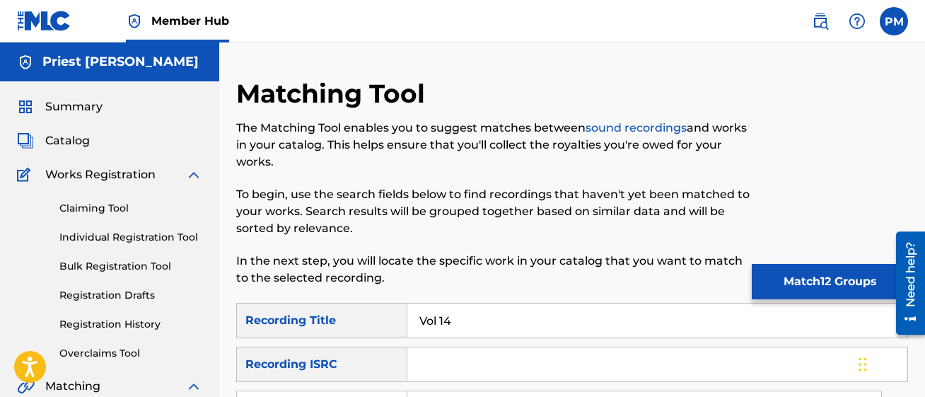
type input "D.J. Sound and the Frayser Click"
click at [564, 323] on input "Vol 14" at bounding box center [657, 320] width 500 height 34
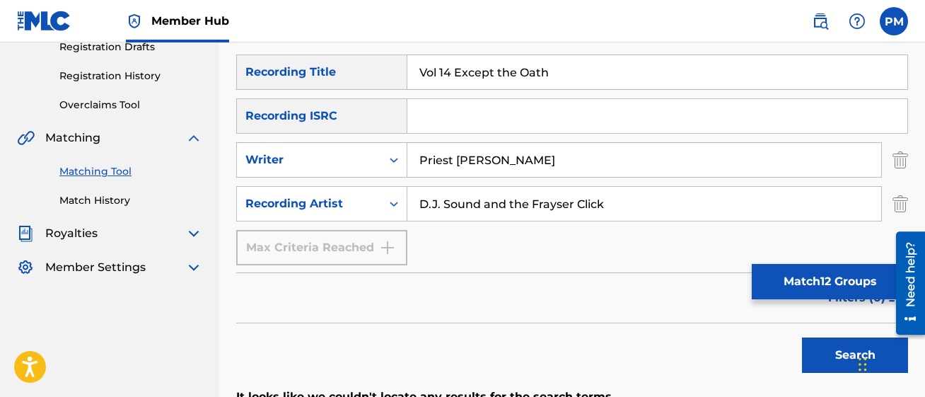
scroll to position [252, 0]
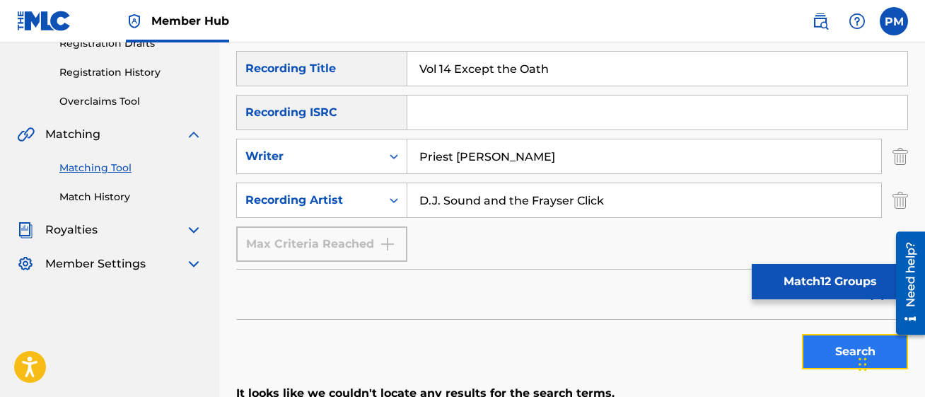
click at [833, 347] on button "Search" at bounding box center [855, 351] width 106 height 35
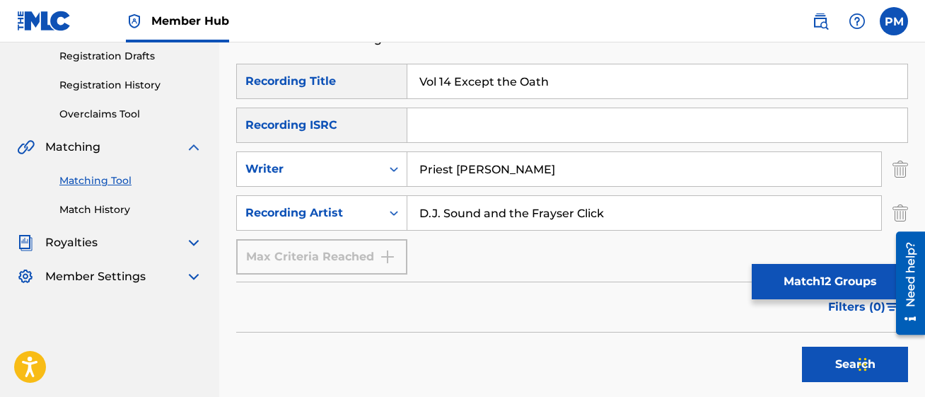
scroll to position [217, 0]
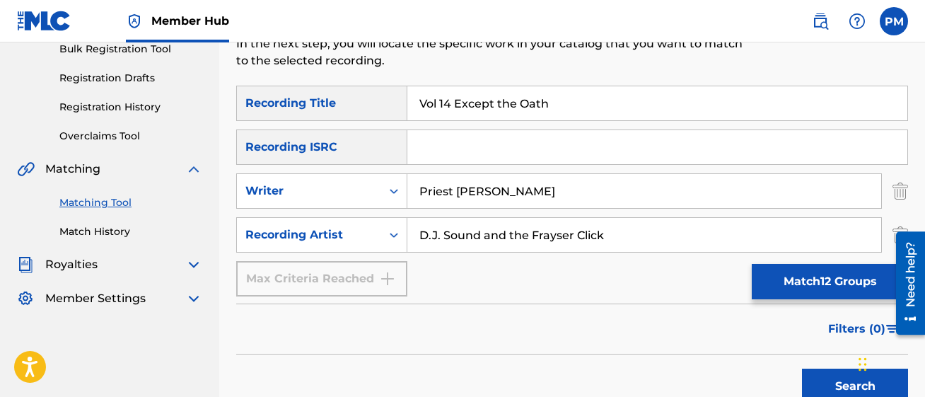
click at [419, 108] on input "Vol 14 Except the Oath" at bounding box center [657, 103] width 500 height 34
click at [394, 193] on icon "Search Form" at bounding box center [394, 191] width 14 height 14
click at [900, 192] on img "Search Form" at bounding box center [901, 190] width 16 height 35
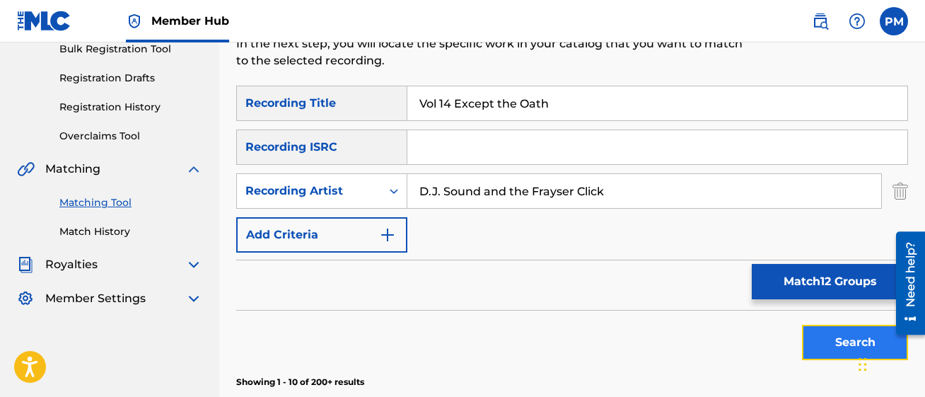
click at [824, 349] on button "Search" at bounding box center [855, 342] width 106 height 35
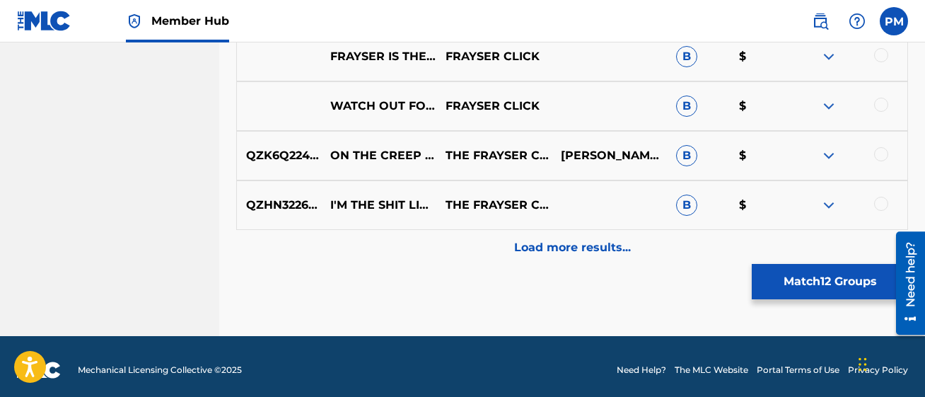
scroll to position [910, 0]
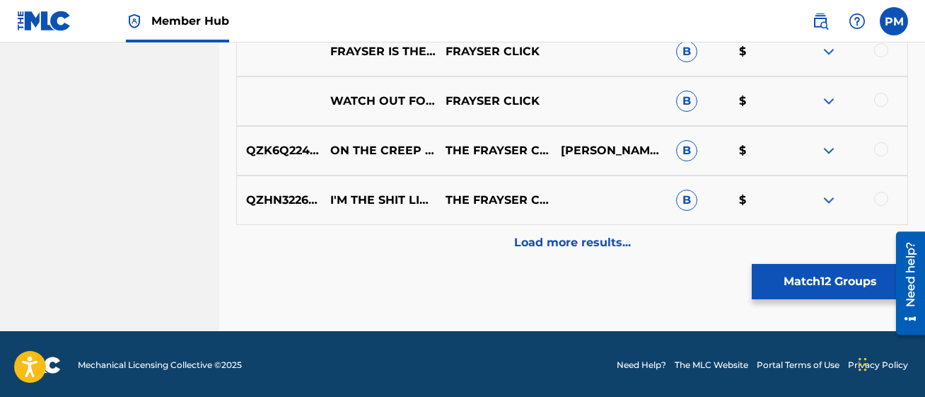
click at [834, 199] on img at bounding box center [829, 200] width 17 height 17
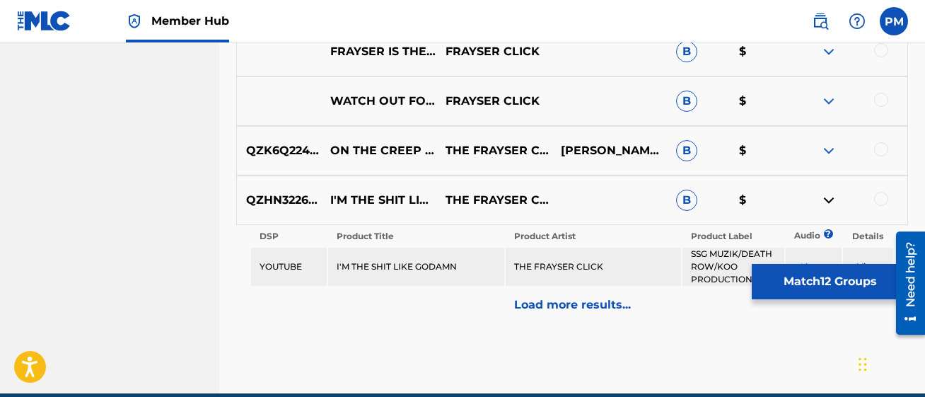
click at [834, 199] on img at bounding box center [829, 200] width 17 height 17
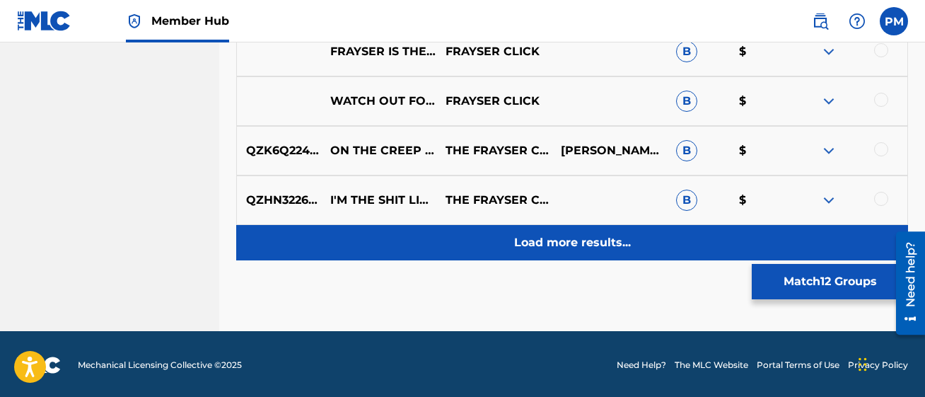
click at [567, 234] on p "Load more results..." at bounding box center [572, 242] width 117 height 17
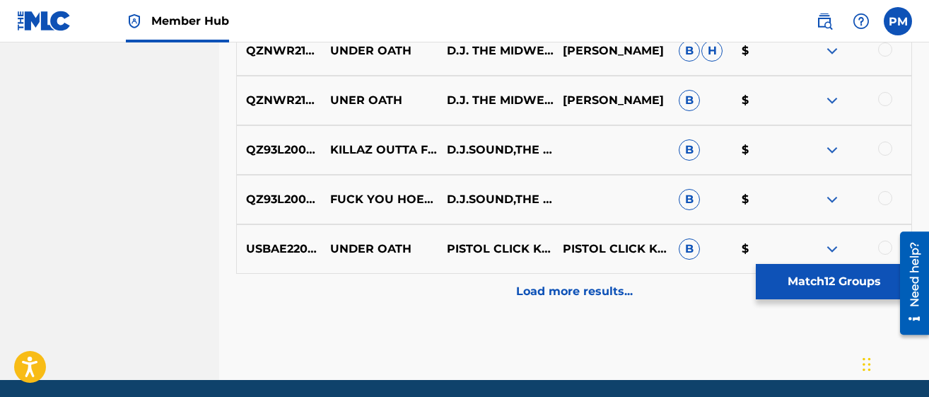
scroll to position [1365, 0]
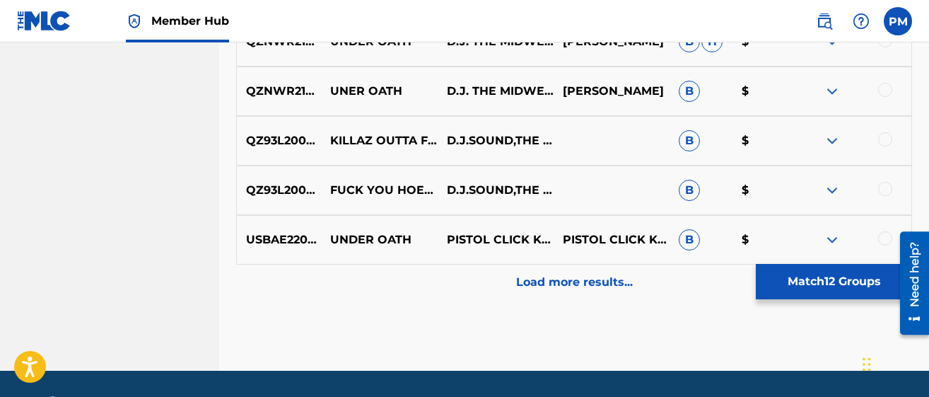
click at [830, 192] on img at bounding box center [832, 190] width 17 height 17
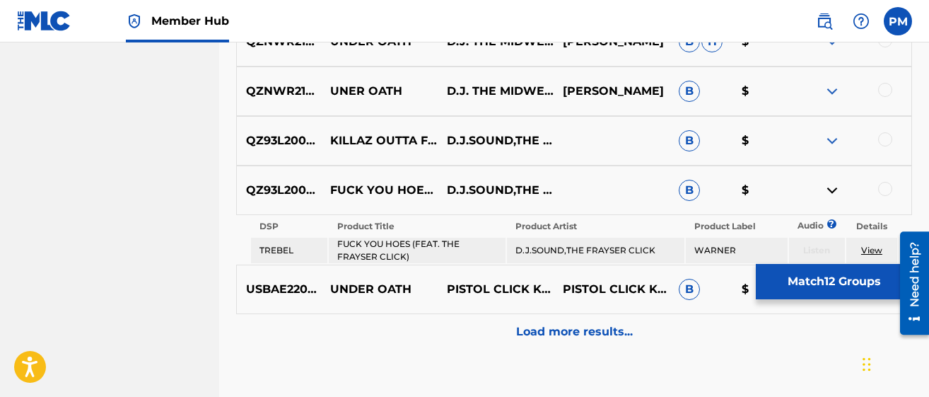
click at [830, 192] on img at bounding box center [832, 190] width 17 height 17
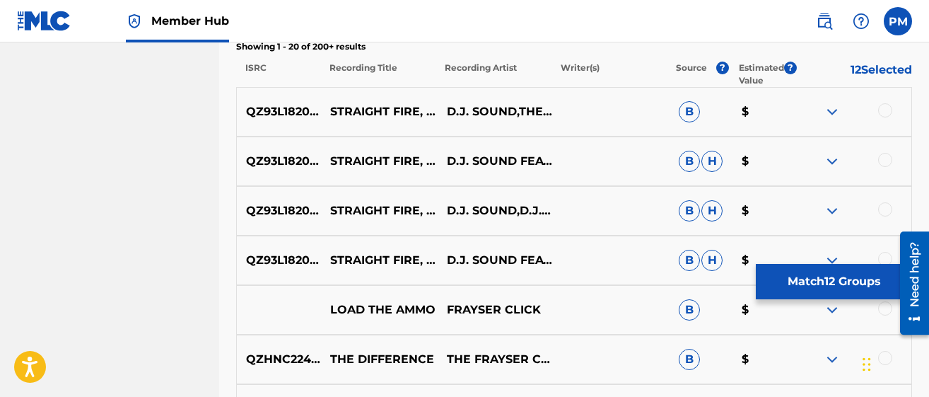
scroll to position [562, 0]
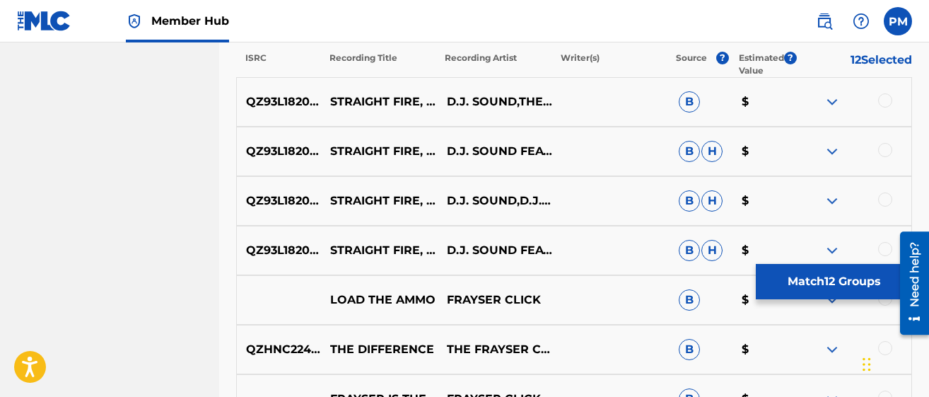
click at [829, 97] on img at bounding box center [832, 101] width 17 height 17
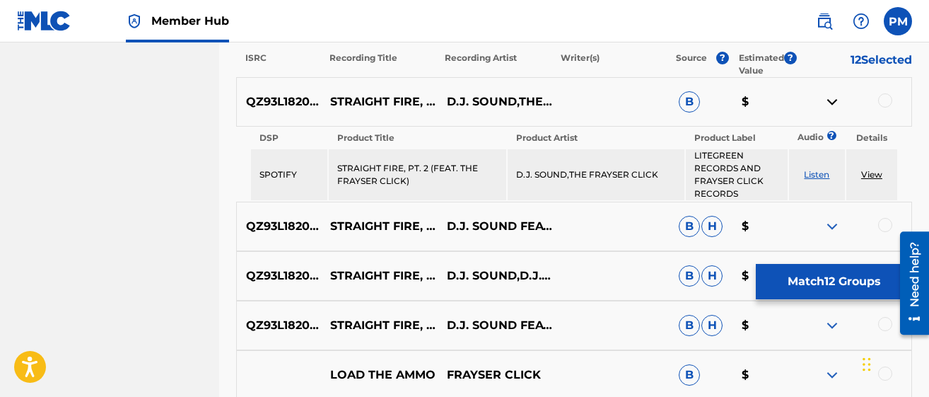
click at [829, 97] on img at bounding box center [832, 101] width 17 height 17
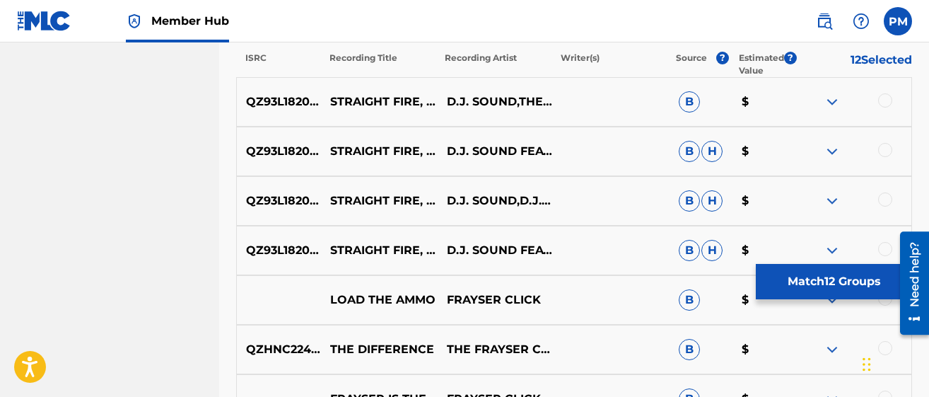
click at [833, 153] on img at bounding box center [832, 151] width 17 height 17
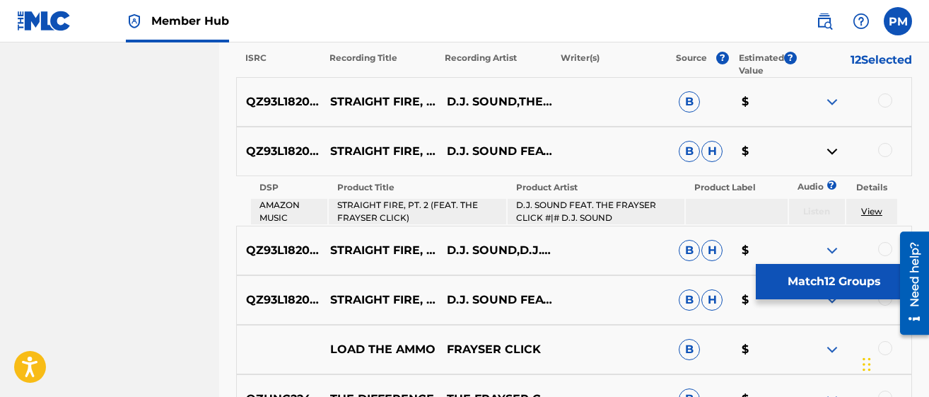
click at [828, 150] on img at bounding box center [832, 151] width 17 height 17
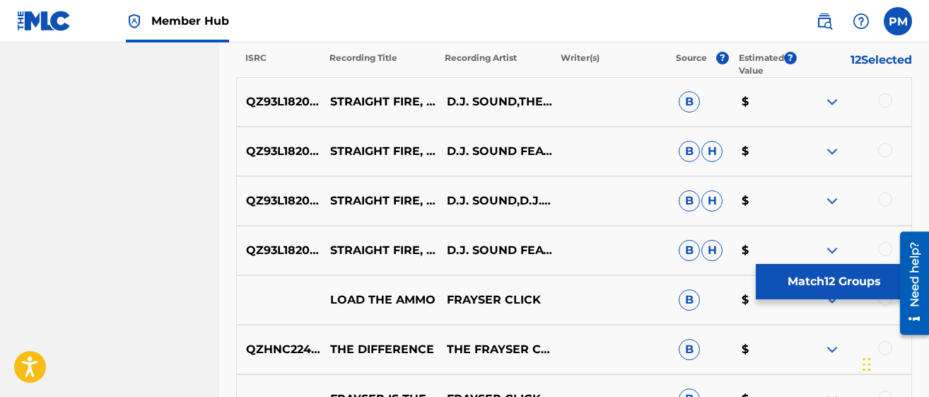
click at [830, 199] on img at bounding box center [832, 200] width 17 height 17
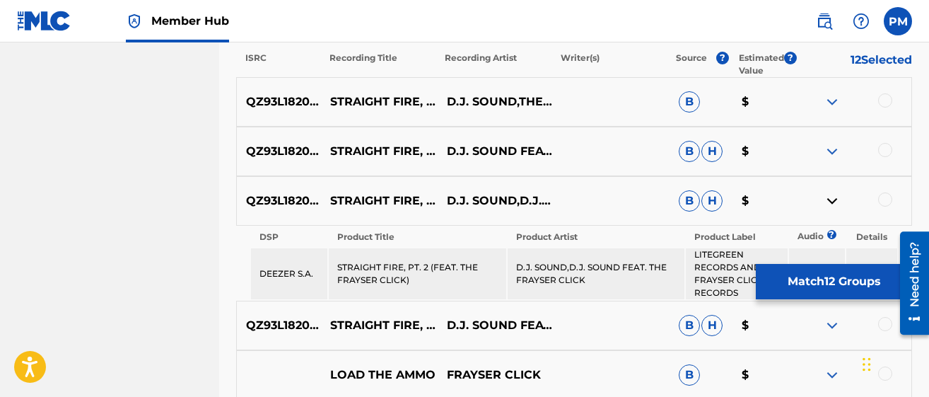
click at [830, 199] on img at bounding box center [832, 200] width 17 height 17
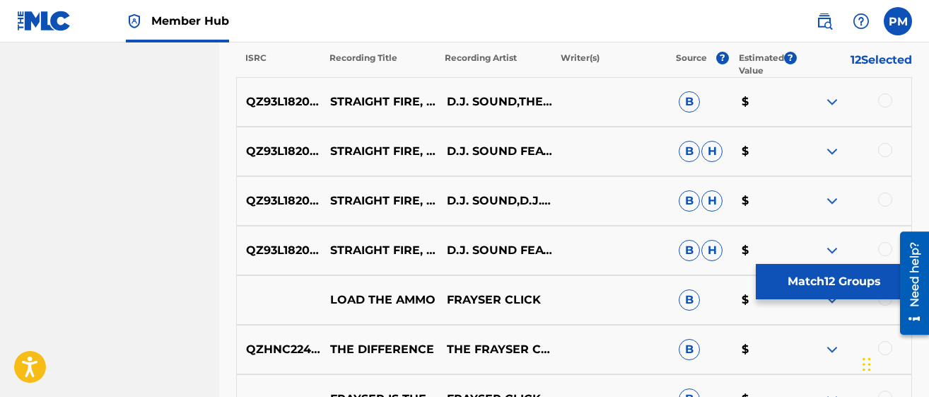
click at [830, 245] on img at bounding box center [832, 250] width 17 height 17
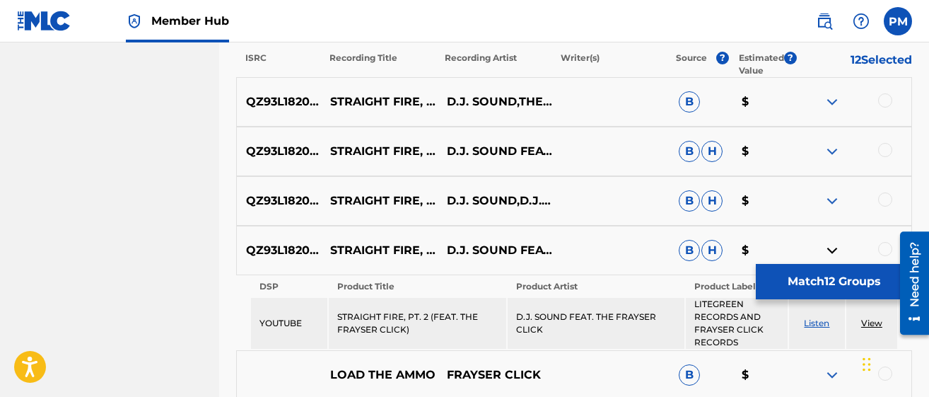
drag, startPoint x: 929, startPoint y: 157, endPoint x: 929, endPoint y: 149, distance: 8.5
drag, startPoint x: 929, startPoint y: 149, endPoint x: 188, endPoint y: 207, distance: 743.6
click at [188, 207] on nav "Priest McCullough Summary Catalog Works Registration Claiming Tool Individual R…" at bounding box center [109, 364] width 219 height 1768
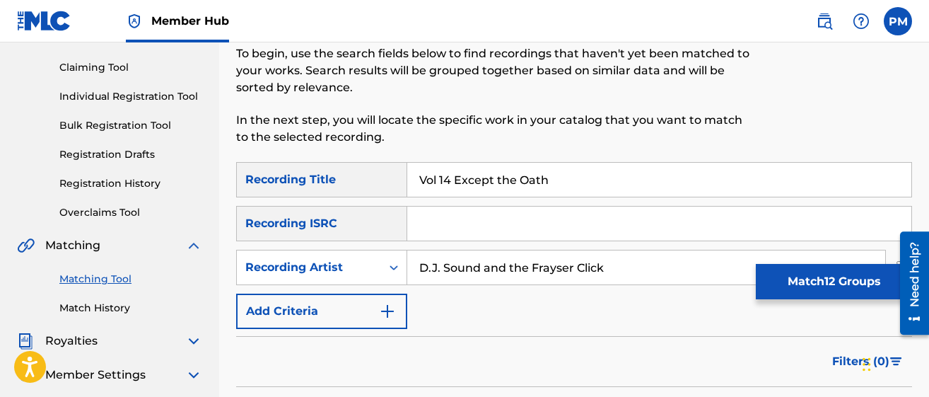
scroll to position [117, 0]
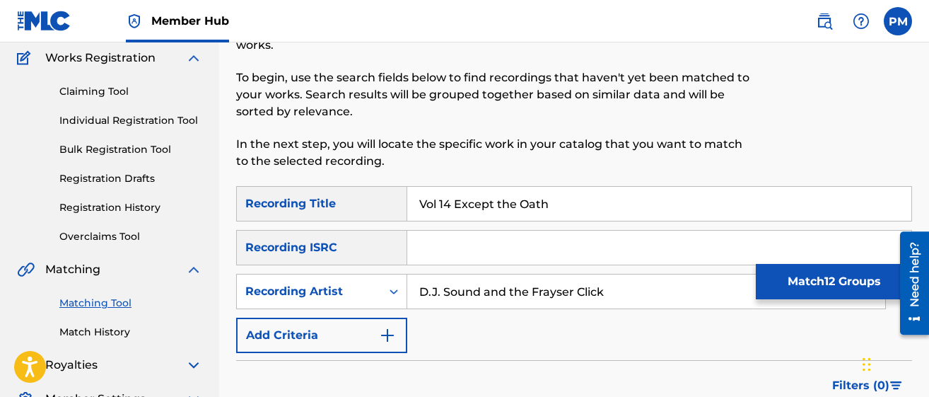
click at [577, 208] on input "Vol 14 Except the Oath" at bounding box center [659, 204] width 504 height 34
type input "V"
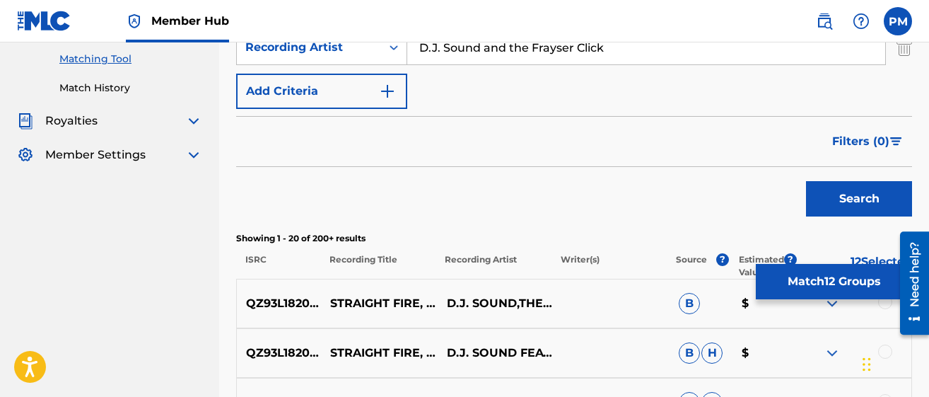
scroll to position [398, 0]
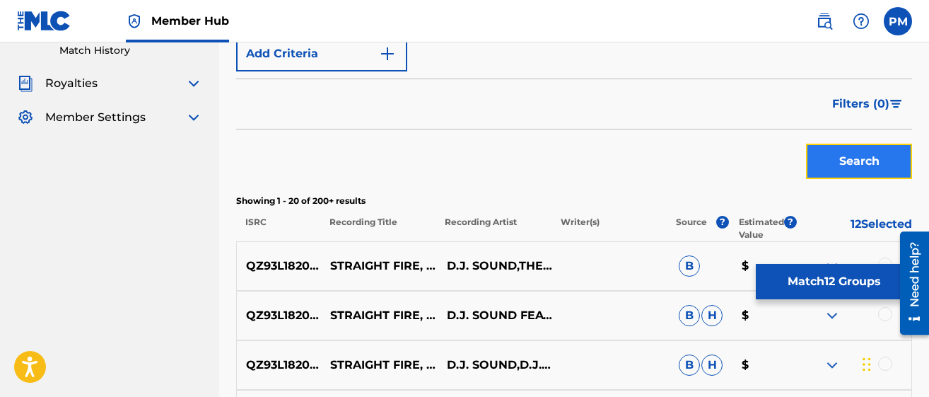
click at [842, 165] on button "Search" at bounding box center [859, 161] width 106 height 35
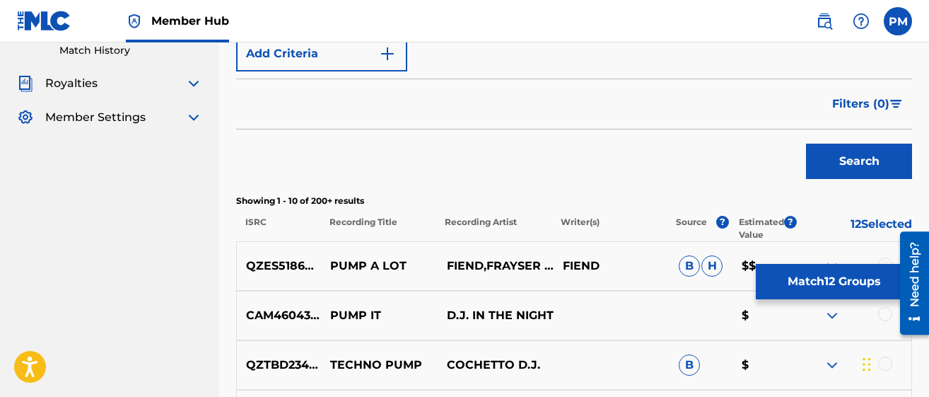
scroll to position [51, 0]
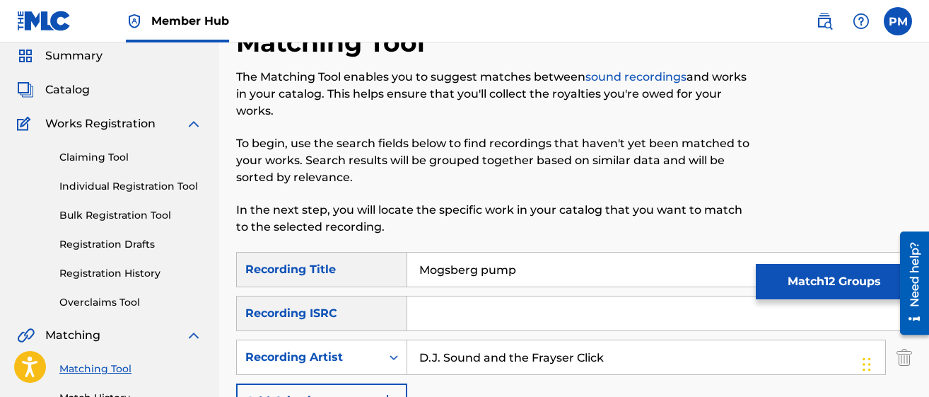
click at [446, 269] on input "Mogsberg pump" at bounding box center [659, 270] width 504 height 34
drag, startPoint x: 929, startPoint y: 102, endPoint x: 934, endPoint y: 141, distance: 40.0
click at [912, 141] on html "Accessibility Screen-Reader Guide, Feedback, and Issue Reporting | New window C…" at bounding box center [464, 147] width 929 height 397
click at [475, 279] on input "Mossberg pump" at bounding box center [659, 270] width 504 height 34
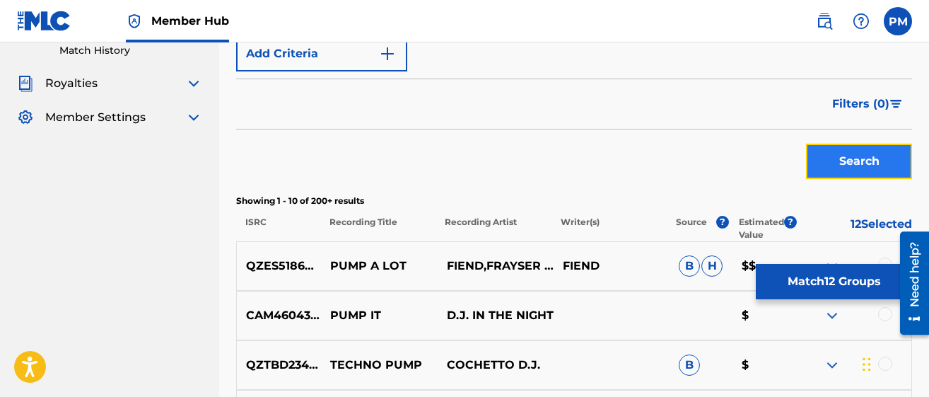
click at [866, 166] on button "Search" at bounding box center [859, 161] width 106 height 35
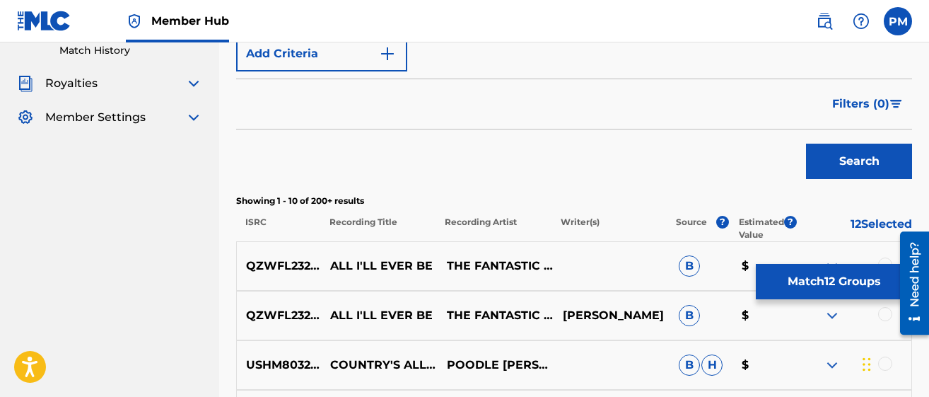
scroll to position [51, 0]
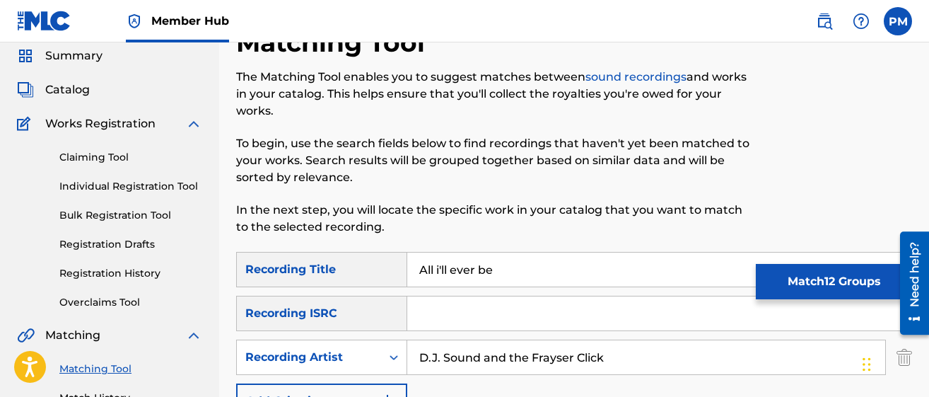
click at [545, 283] on input "All i'll ever be" at bounding box center [659, 270] width 504 height 34
type input "A"
click at [628, 363] on input "D.J. Sound and the Frayser Click" at bounding box center [646, 357] width 478 height 34
type input "D"
click at [490, 364] on input "P" at bounding box center [646, 357] width 478 height 34
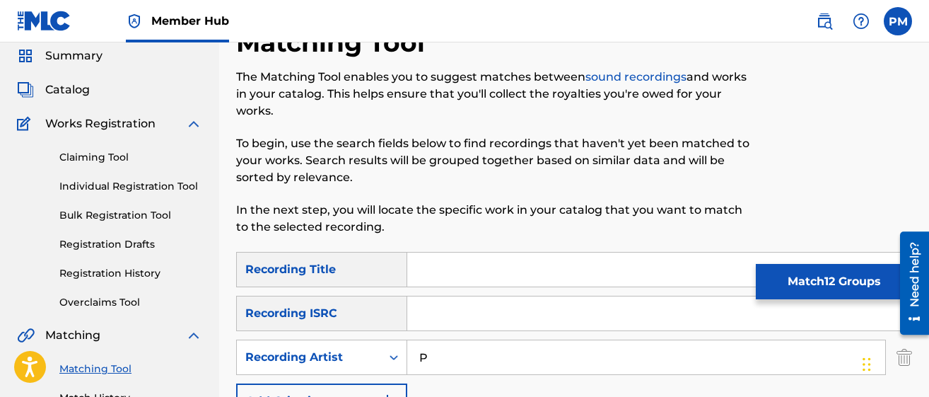
click at [430, 367] on input "P" at bounding box center [646, 357] width 478 height 34
click at [391, 361] on icon "Search Form" at bounding box center [394, 357] width 14 height 14
click at [313, 325] on div "Recording ISRC" at bounding box center [321, 313] width 171 height 35
click at [432, 367] on input "P" at bounding box center [646, 357] width 478 height 34
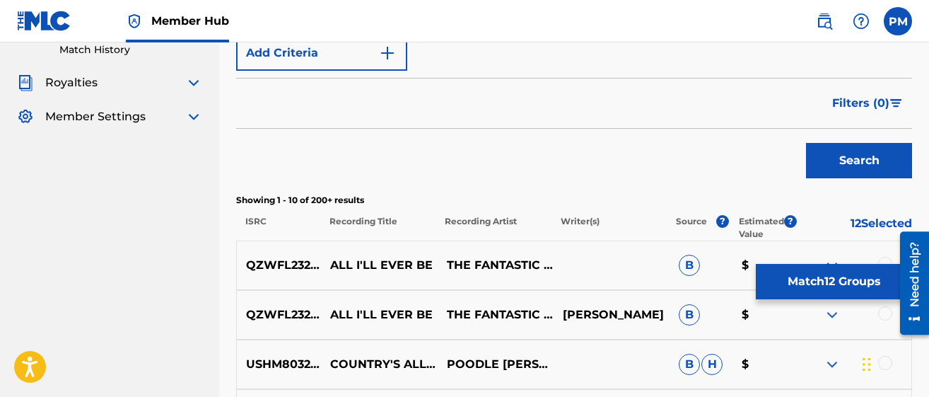
scroll to position [403, 0]
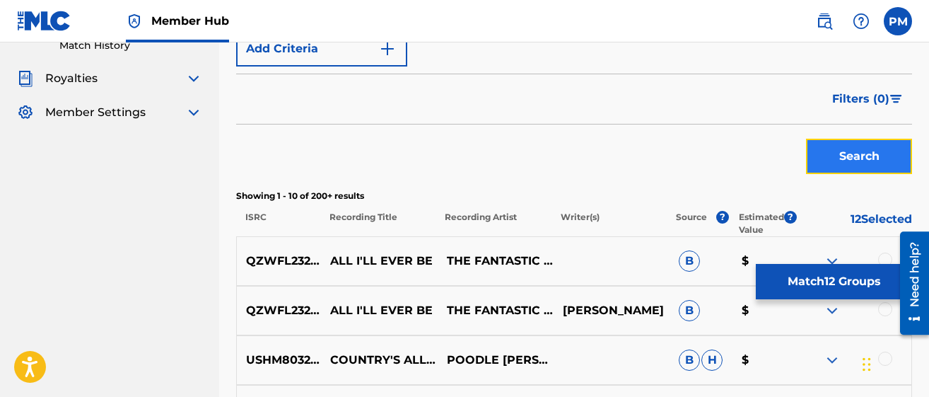
click at [816, 172] on button "Search" at bounding box center [859, 156] width 106 height 35
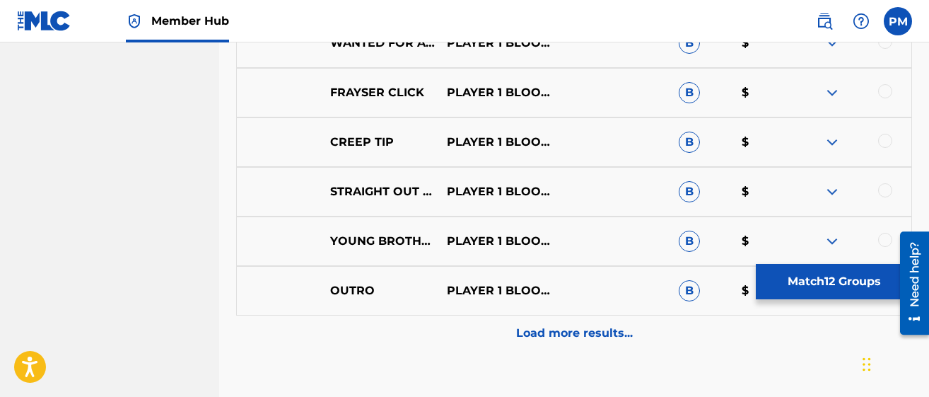
scroll to position [823, 0]
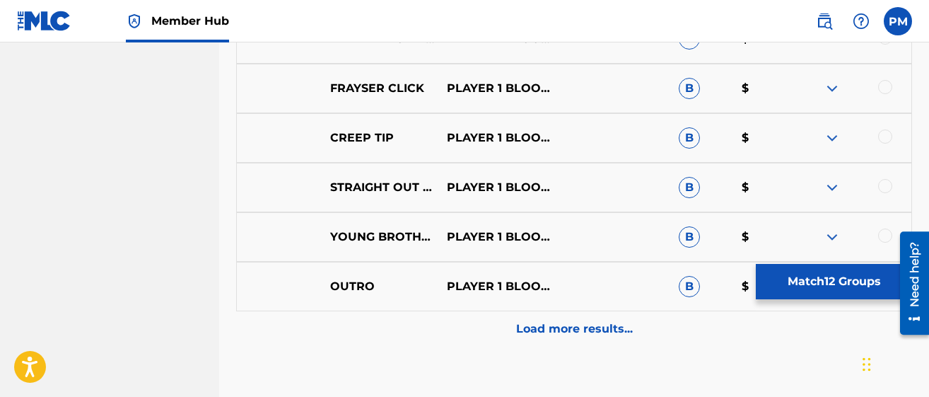
click at [828, 187] on img at bounding box center [832, 187] width 17 height 17
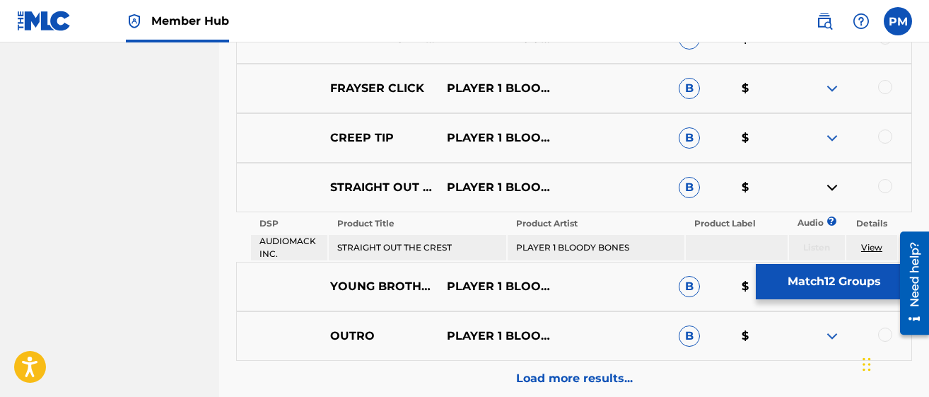
click at [828, 187] on img at bounding box center [832, 187] width 17 height 17
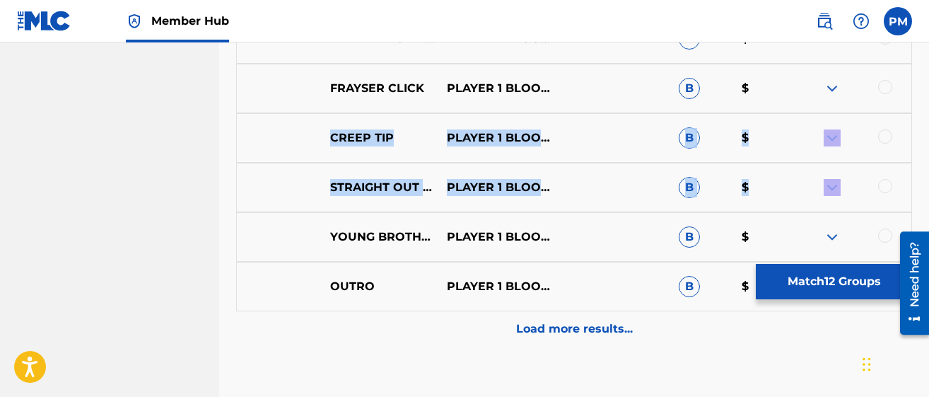
drag, startPoint x: 925, startPoint y: 83, endPoint x: 933, endPoint y: 216, distance: 133.3
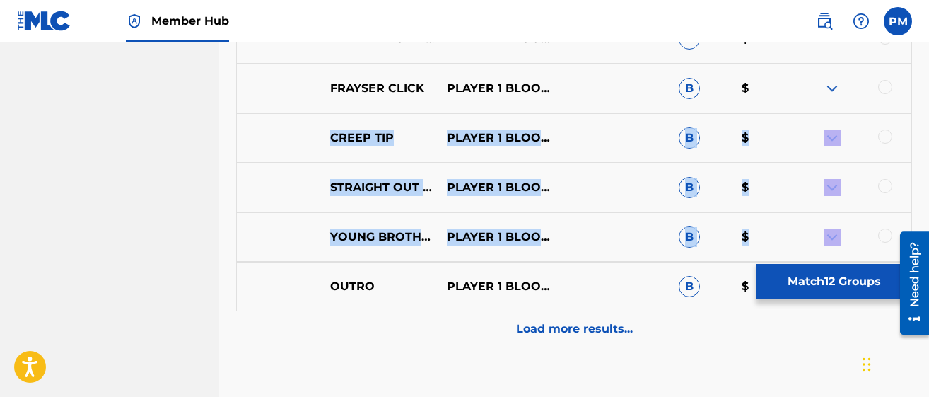
scroll to position [476, 0]
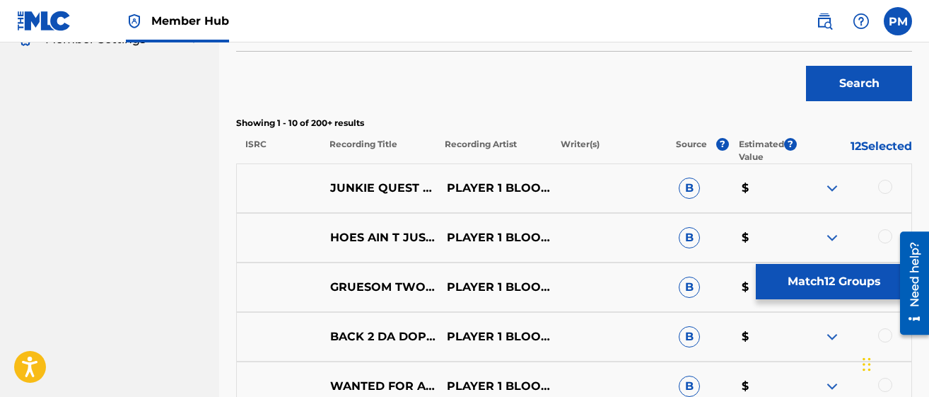
click at [912, 99] on div "Matching Tool The Matching Tool enables you to suggest matches between sound re…" at bounding box center [574, 183] width 710 height 1163
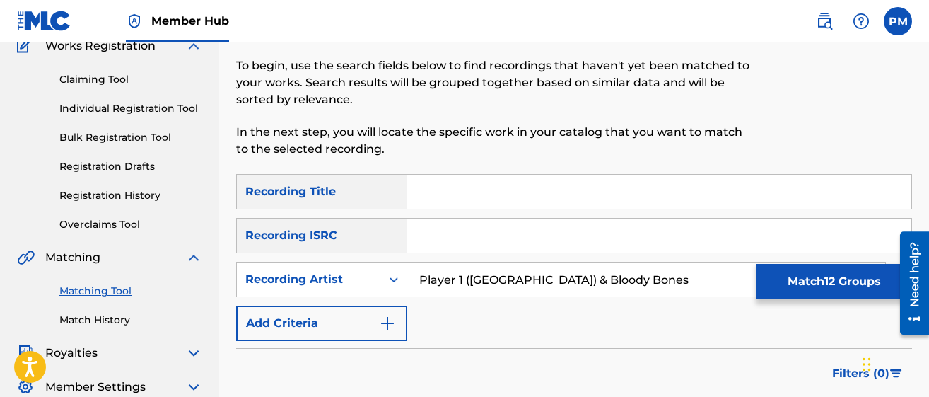
click at [625, 282] on input "Player 1 (Memphis) & Bloody Bones" at bounding box center [646, 279] width 478 height 34
type input "Player 1"
click at [443, 188] on input "Search Form" at bounding box center [659, 192] width 504 height 34
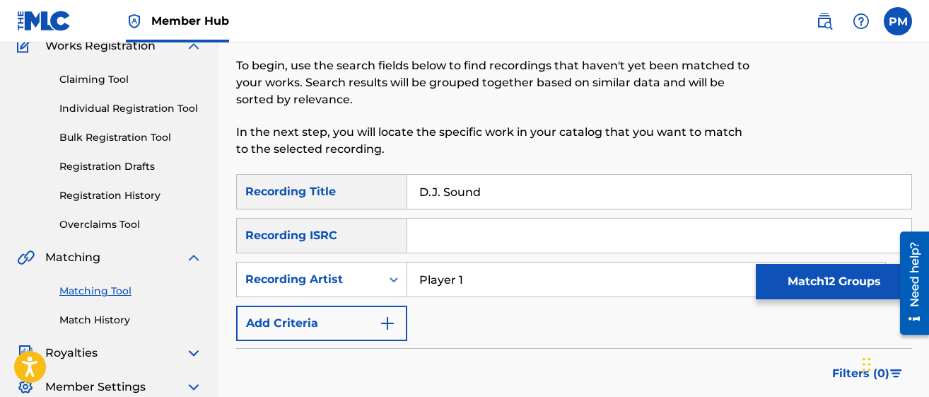
drag, startPoint x: 927, startPoint y: 140, endPoint x: 932, endPoint y: 158, distance: 18.4
click at [912, 158] on html "Accessibility Screen-Reader Guide, Feedback, and Issue Reporting | New window C…" at bounding box center [464, 69] width 929 height 397
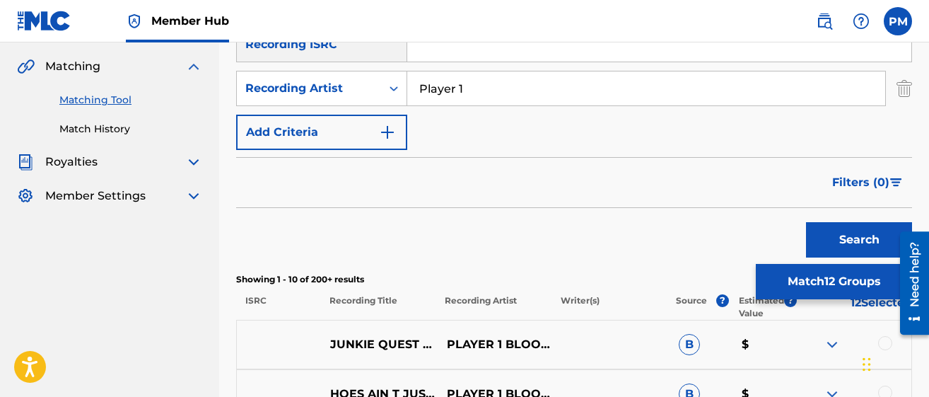
scroll to position [322, 0]
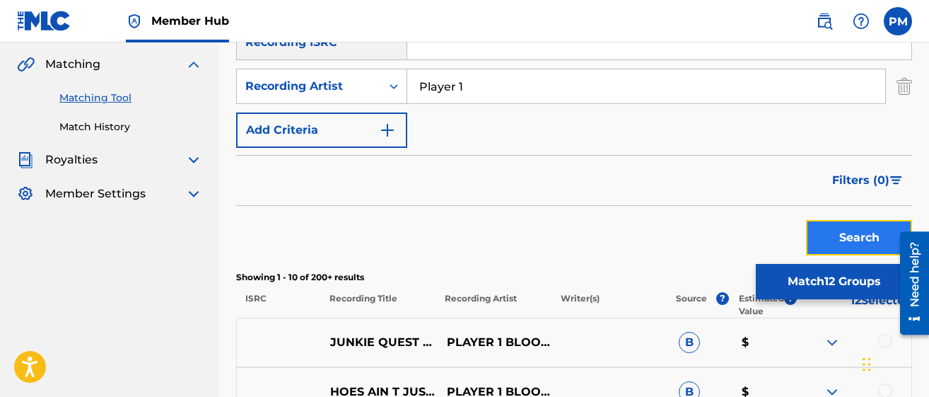
click at [845, 232] on button "Search" at bounding box center [859, 237] width 106 height 35
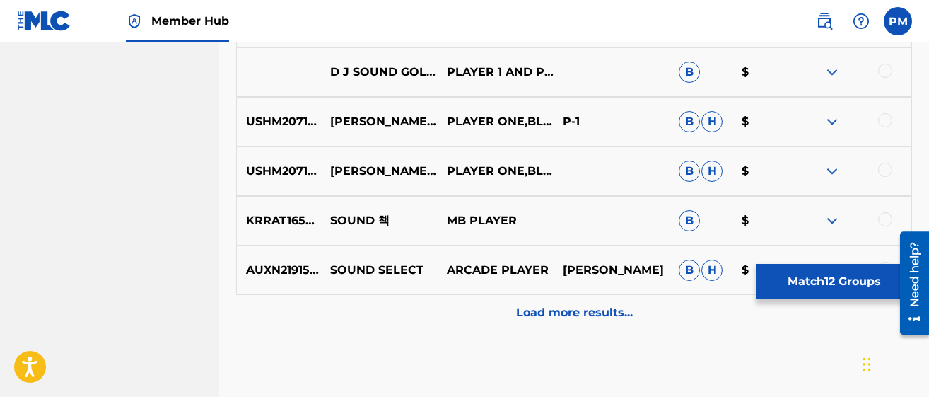
scroll to position [849, 0]
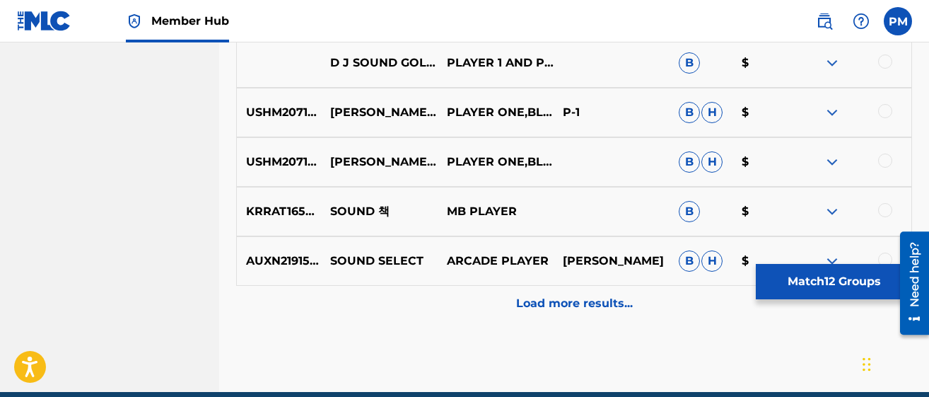
click at [833, 208] on img at bounding box center [832, 211] width 17 height 17
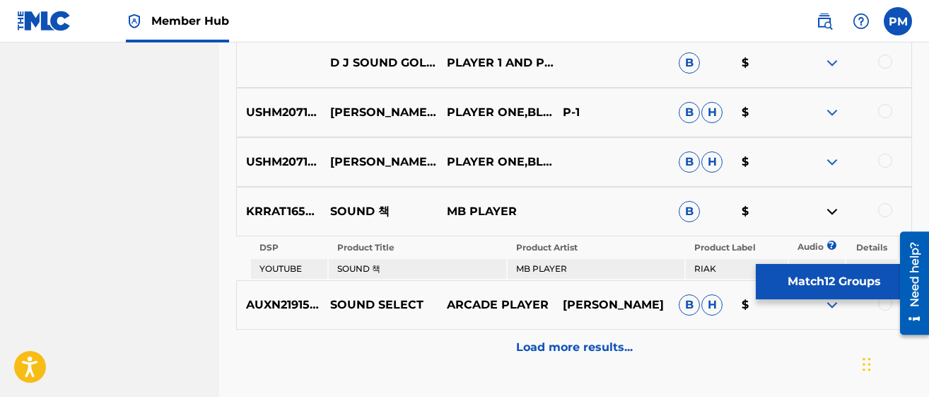
click at [833, 208] on img at bounding box center [832, 211] width 17 height 17
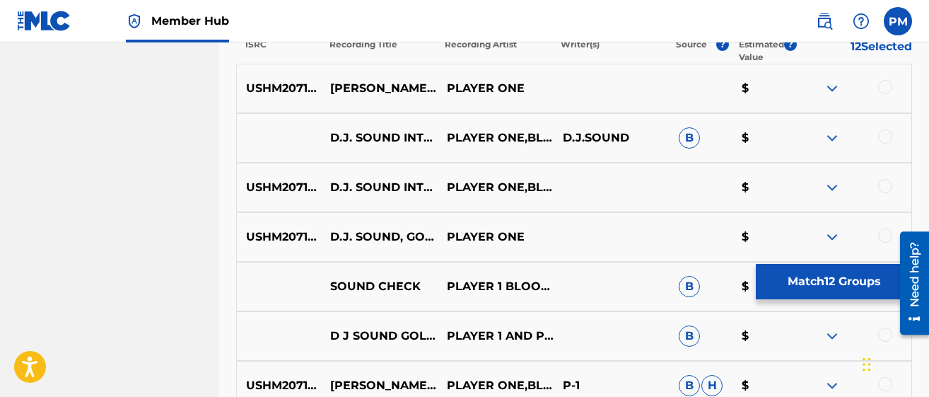
scroll to position [579, 0]
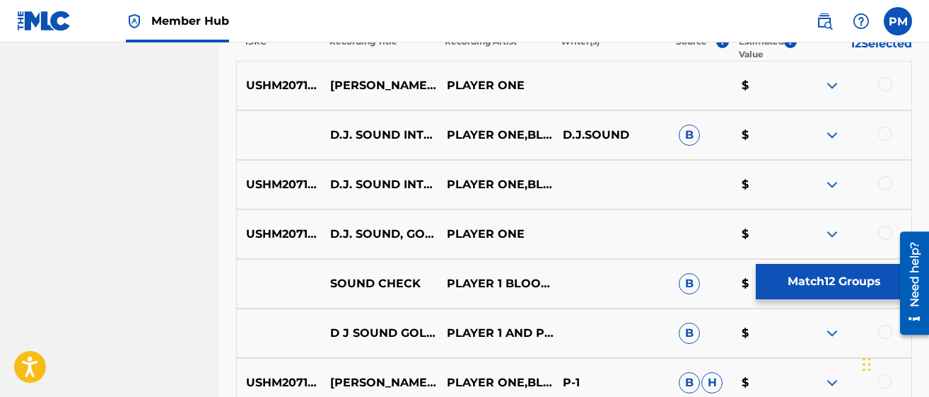
click at [830, 189] on img at bounding box center [832, 184] width 17 height 17
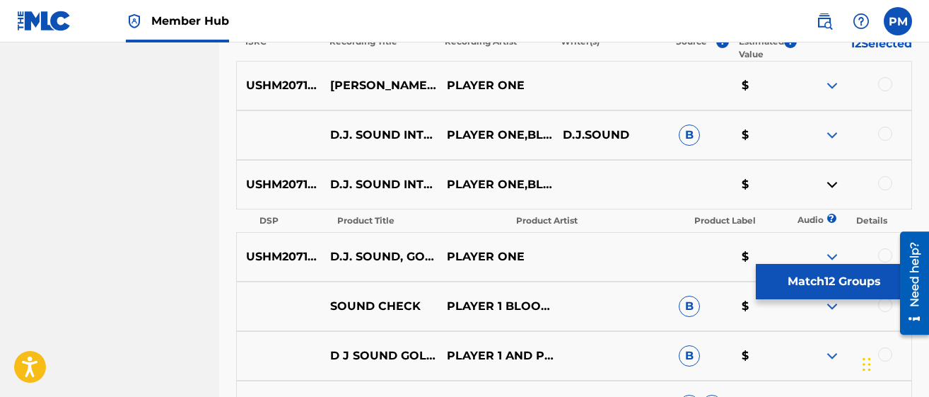
click at [830, 189] on img at bounding box center [832, 184] width 17 height 17
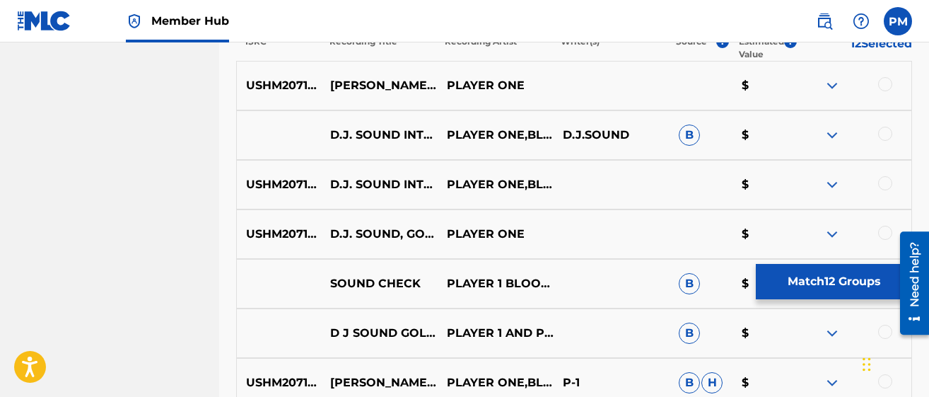
click at [838, 338] on img at bounding box center [832, 333] width 17 height 17
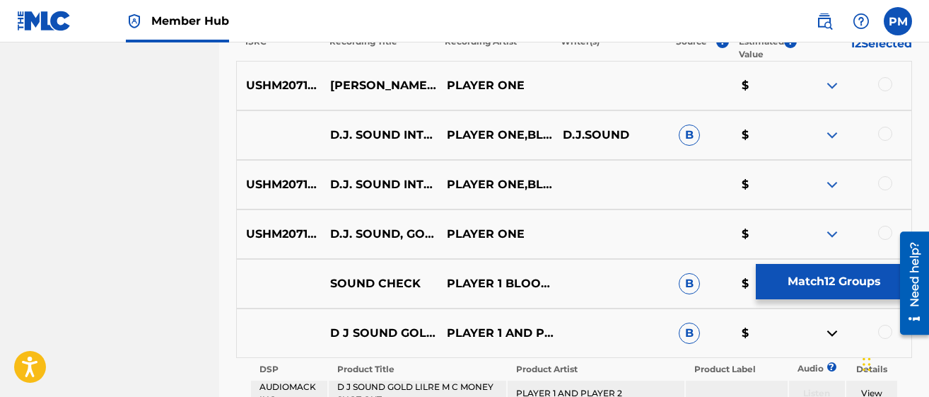
click at [838, 338] on img at bounding box center [832, 333] width 17 height 17
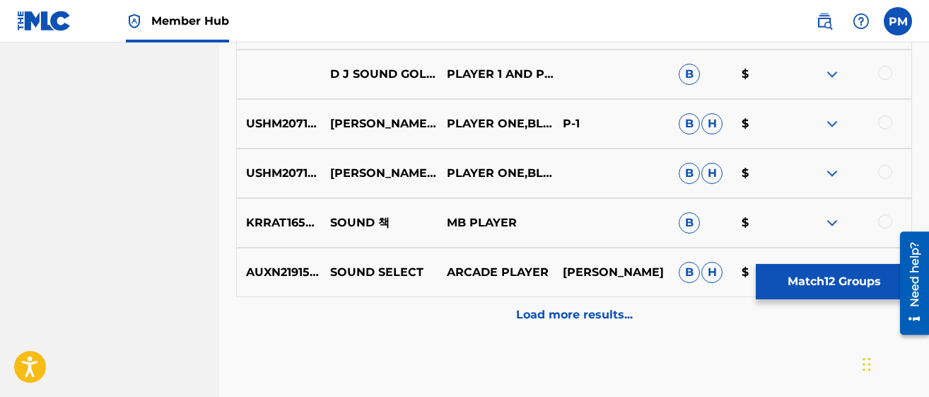
scroll to position [839, 0]
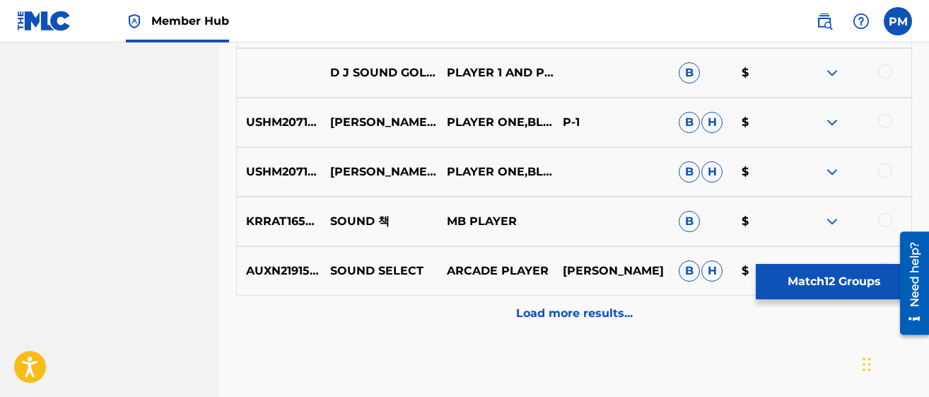
click at [839, 122] on img at bounding box center [832, 122] width 17 height 17
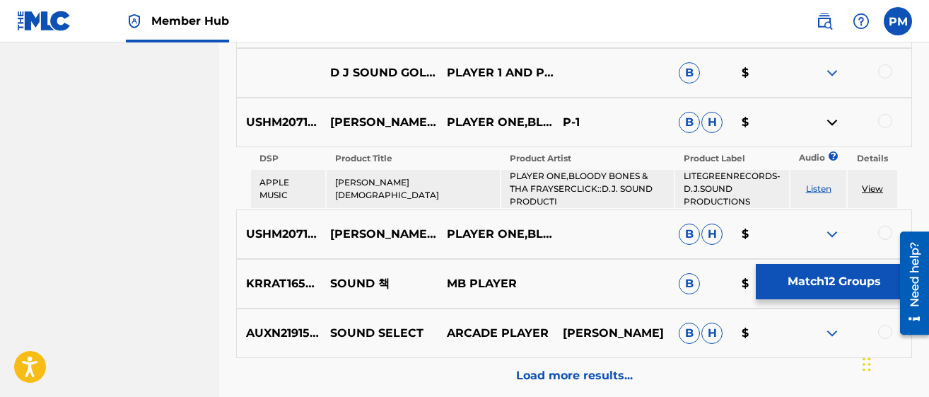
click at [839, 122] on img at bounding box center [832, 122] width 17 height 17
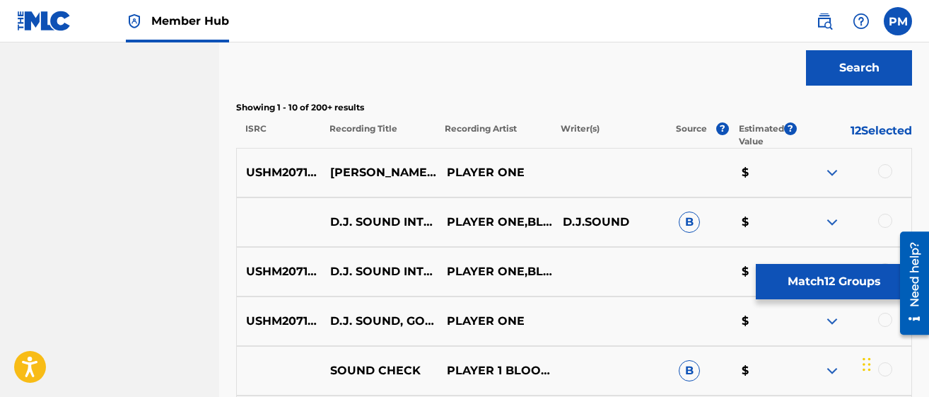
scroll to position [145, 0]
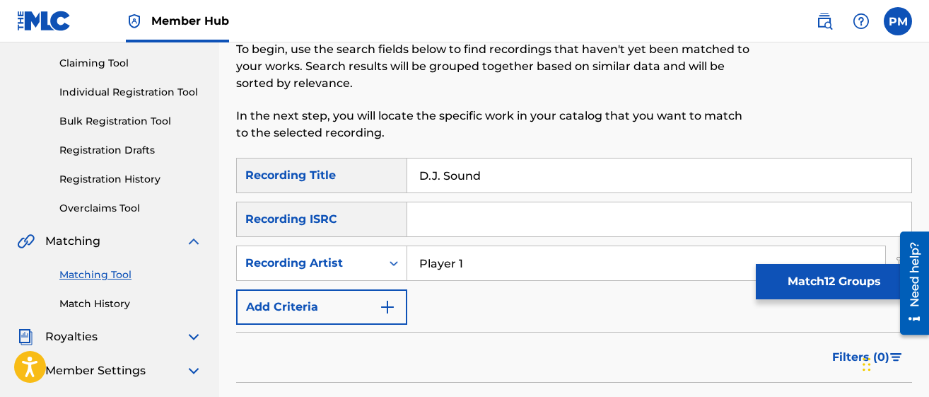
click at [509, 175] on input "D.J. Sound" at bounding box center [659, 175] width 504 height 34
type input "D"
click at [461, 182] on input "crime rate sky high p" at bounding box center [659, 175] width 504 height 34
click at [490, 175] on input "crime rhonkate sky high p" at bounding box center [659, 175] width 504 height 34
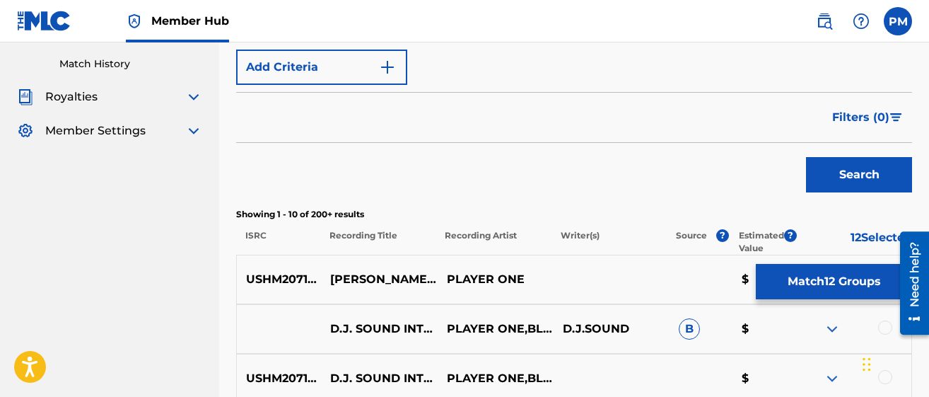
scroll to position [388, 0]
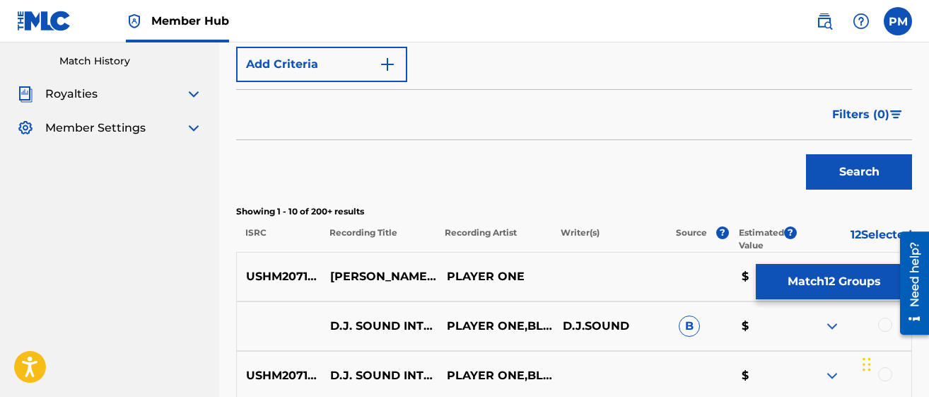
click at [838, 199] on div "SearchWithCriteria9d6937ce-5d3d-4d14-b71c-efe6a189536c Recording Title crime ra…" at bounding box center [574, 348] width 676 height 867
click at [837, 180] on button "Search" at bounding box center [859, 171] width 106 height 35
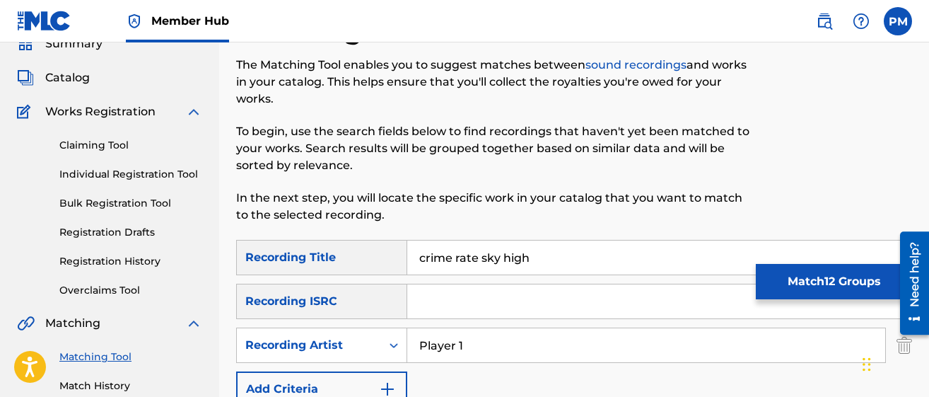
scroll to position [0, 0]
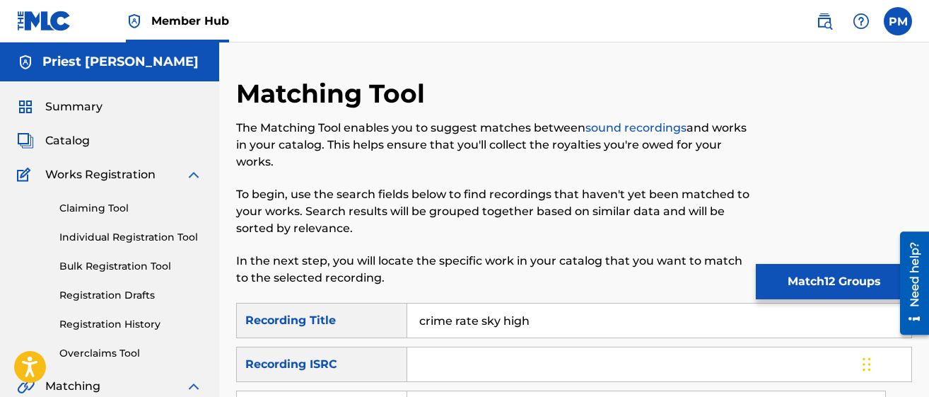
click at [545, 327] on input "crime rate sky high" at bounding box center [659, 320] width 504 height 34
type input "c"
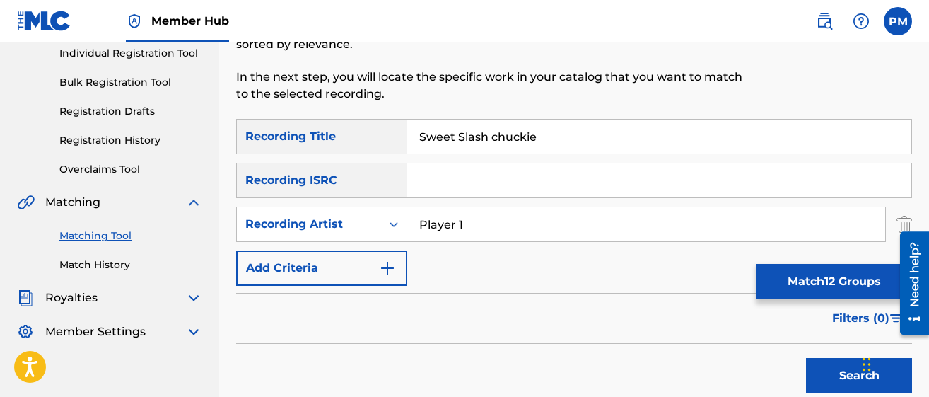
scroll to position [193, 0]
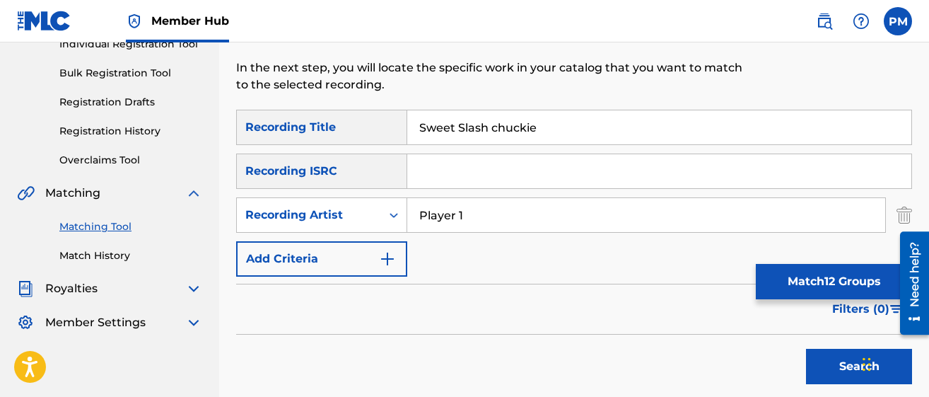
type input "Sweet Slash chuckie"
click at [478, 219] on input "Player 1" at bounding box center [646, 215] width 478 height 34
type input "P"
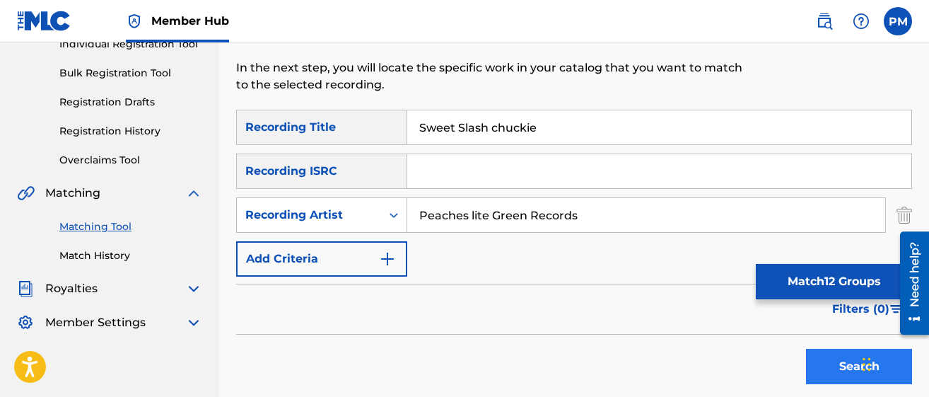
type input "Peaches lite Green Records"
click at [823, 367] on button "Search" at bounding box center [859, 366] width 106 height 35
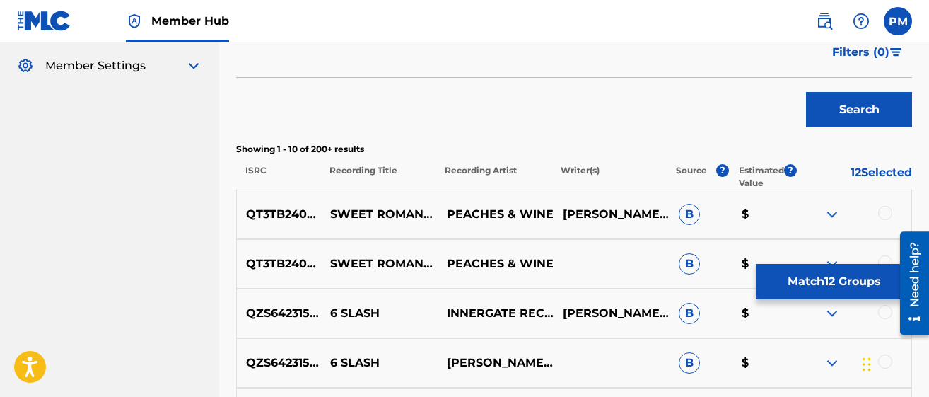
scroll to position [457, 0]
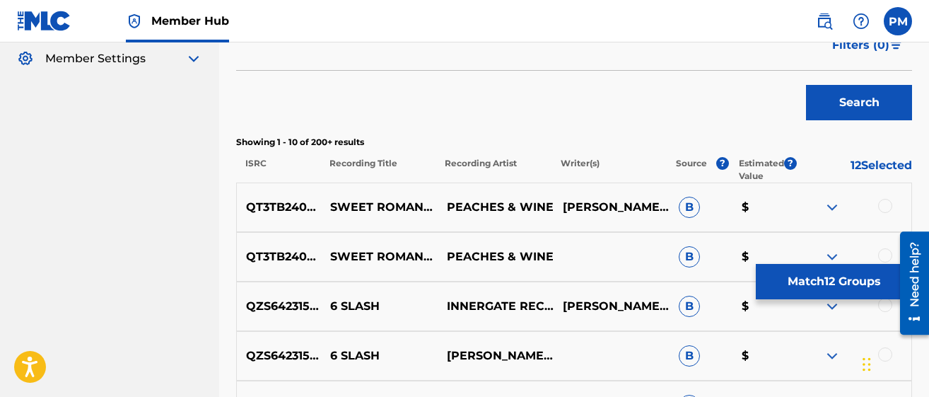
drag, startPoint x: 932, startPoint y: 129, endPoint x: 919, endPoint y: 159, distance: 33.0
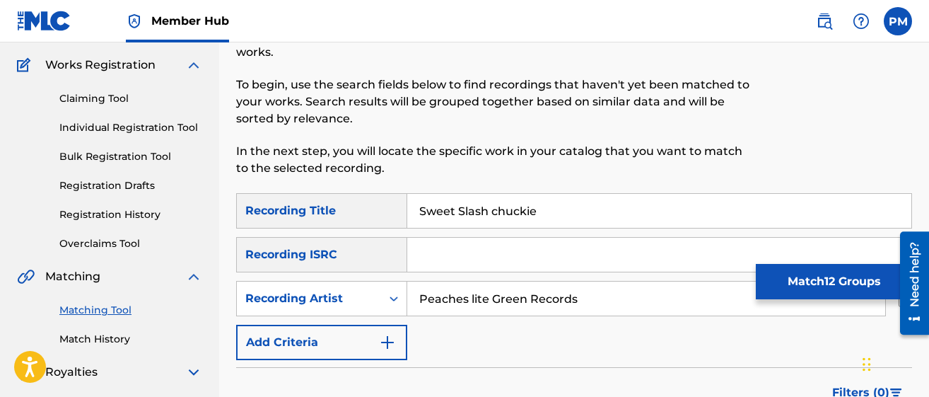
click at [547, 207] on input "Sweet Slash chuckie" at bounding box center [659, 211] width 504 height 34
type input "S"
type input "Peaches"
click at [470, 299] on input "Peaches lite Green Records" at bounding box center [646, 299] width 478 height 34
type input "lite Green Records"
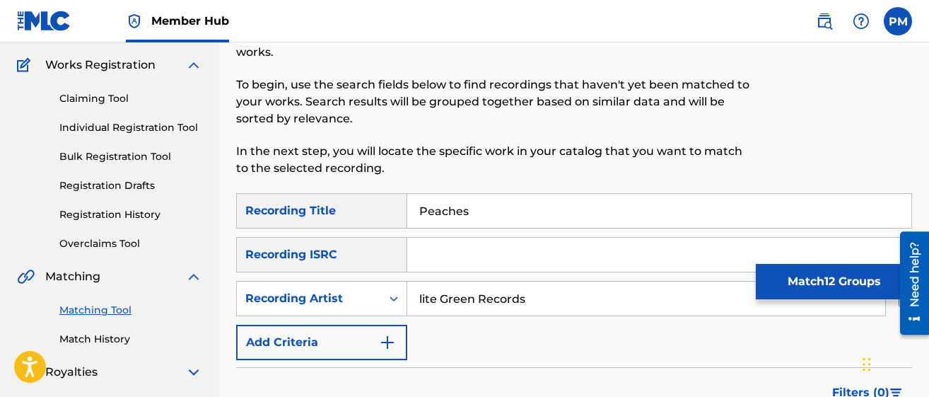
drag, startPoint x: 928, startPoint y: 86, endPoint x: 934, endPoint y: 141, distance: 54.8
click at [912, 141] on html "Accessibility Screen-Reader Guide, Feedback, and Issue Reporting | New window C…" at bounding box center [464, 88] width 929 height 397
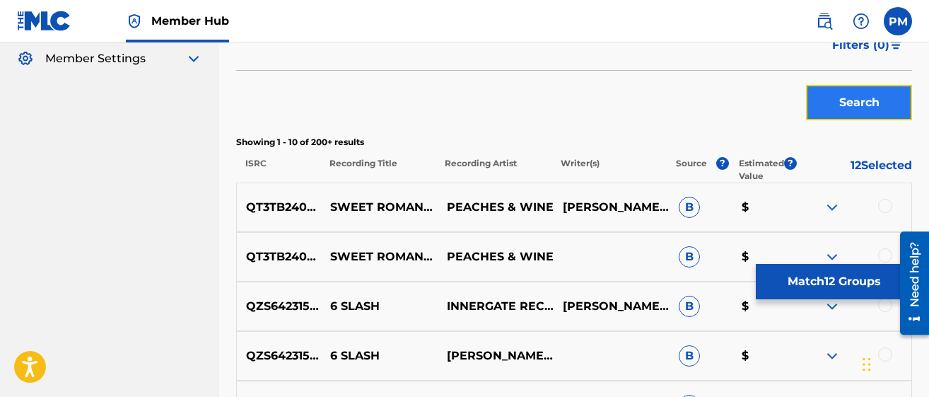
click at [857, 103] on button "Search" at bounding box center [859, 102] width 106 height 35
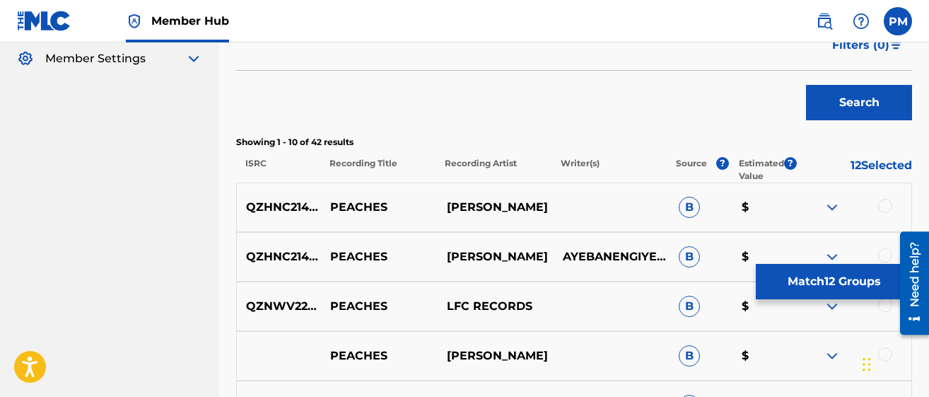
scroll to position [110, 0]
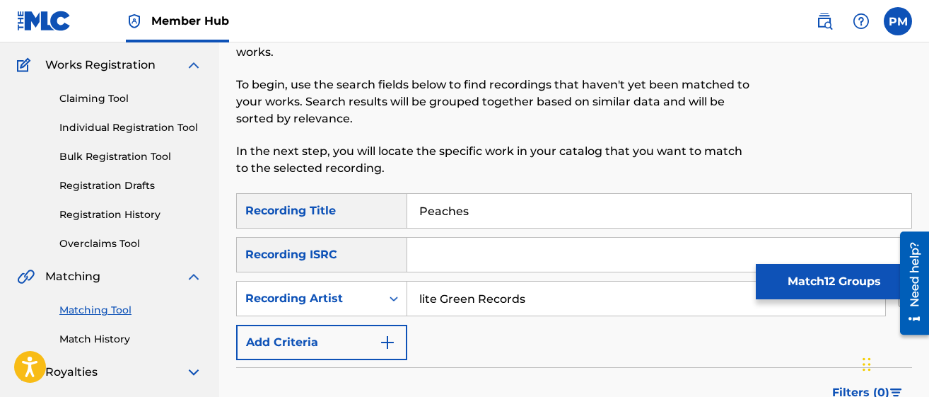
click at [516, 202] on input "Peaches" at bounding box center [659, 211] width 504 height 34
type input "P"
type input "Lite Green Records"
click at [560, 303] on input "lite Green Records" at bounding box center [646, 299] width 478 height 34
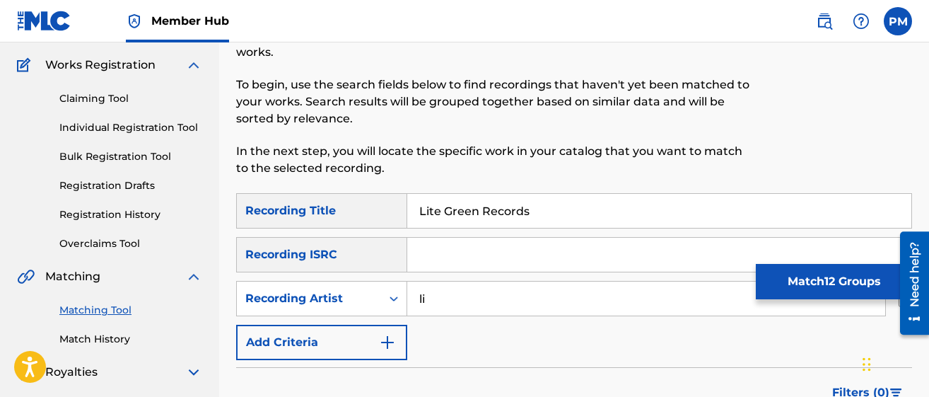
type input "l"
type input "Peaches"
drag, startPoint x: 929, startPoint y: 140, endPoint x: 931, endPoint y: 166, distance: 26.3
click at [912, 166] on html "Accessibility Screen-Reader Guide, Feedback, and Issue Reporting | New window C…" at bounding box center [464, 88] width 929 height 397
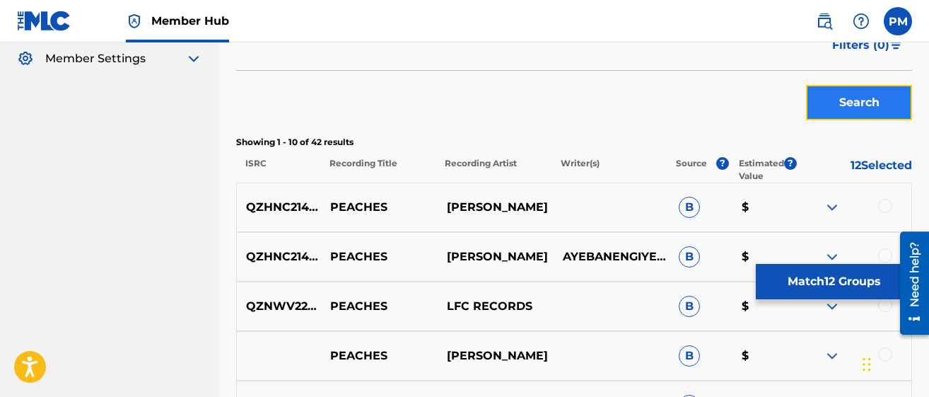
click at [849, 105] on button "Search" at bounding box center [859, 102] width 106 height 35
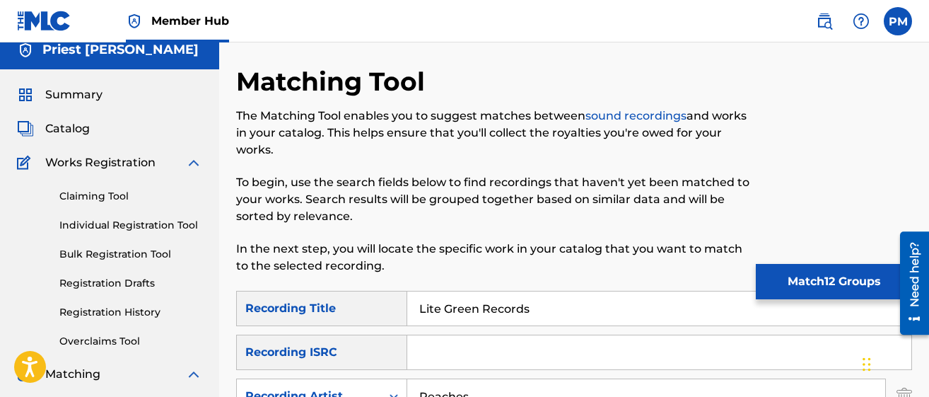
scroll to position [8, 0]
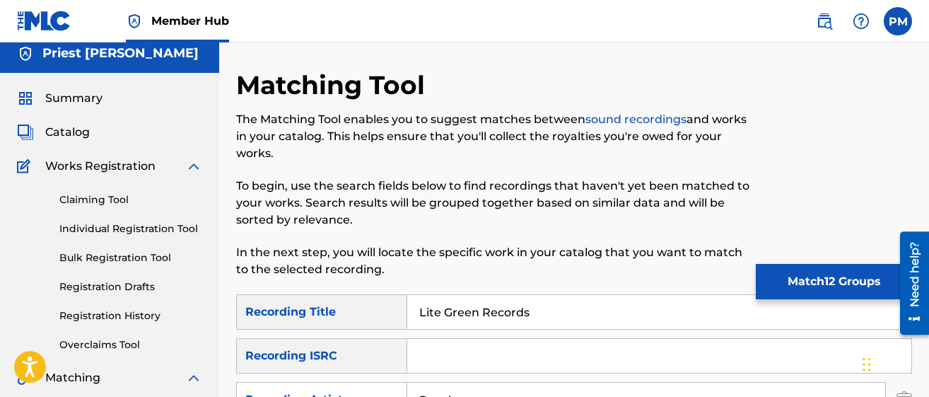
click at [28, 14] on img at bounding box center [44, 21] width 54 height 21
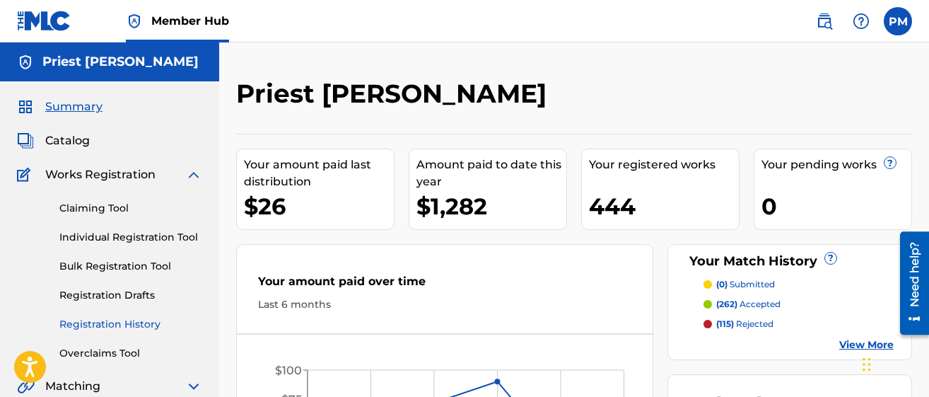
click at [115, 321] on link "Registration History" at bounding box center [130, 324] width 143 height 15
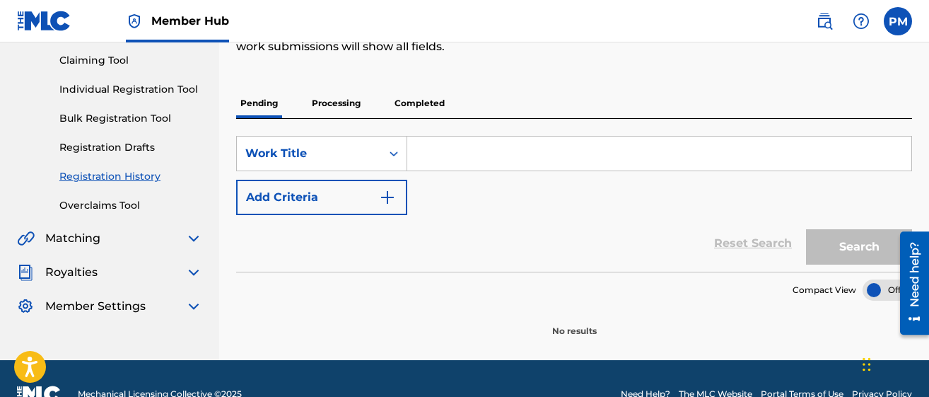
scroll to position [145, 0]
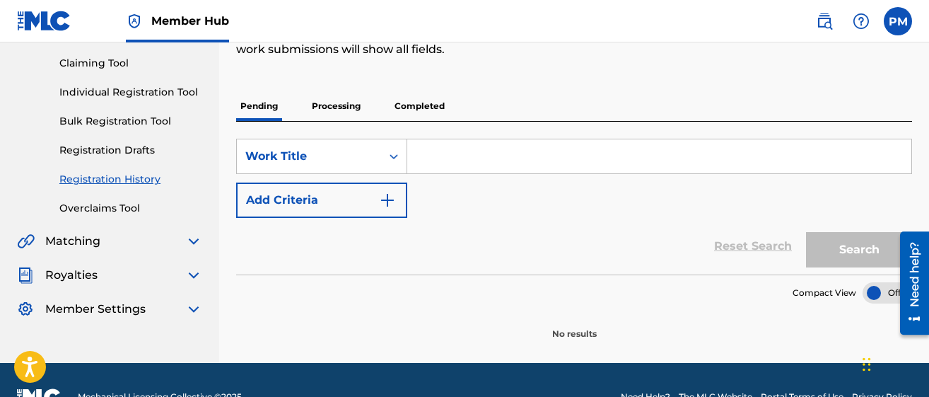
click at [422, 108] on p "Completed" at bounding box center [419, 106] width 59 height 30
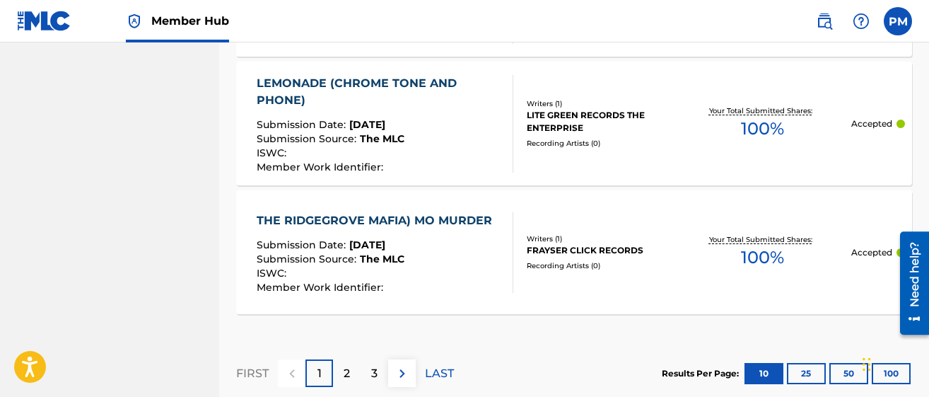
scroll to position [1489, 0]
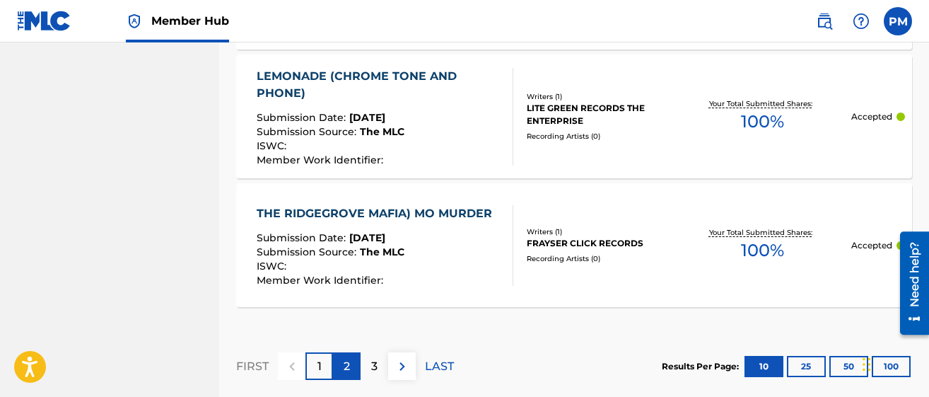
click at [352, 370] on div "2" at bounding box center [347, 366] width 28 height 28
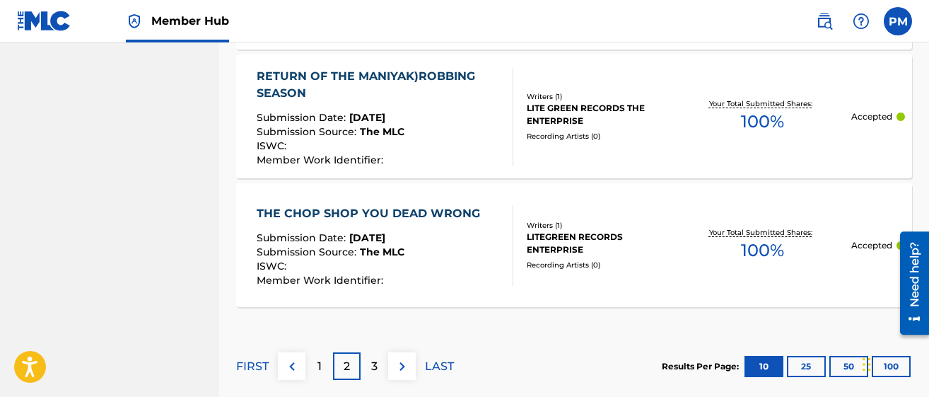
click at [349, 220] on div "THE CHOP SHOP YOU DEAD WRONG" at bounding box center [372, 213] width 231 height 17
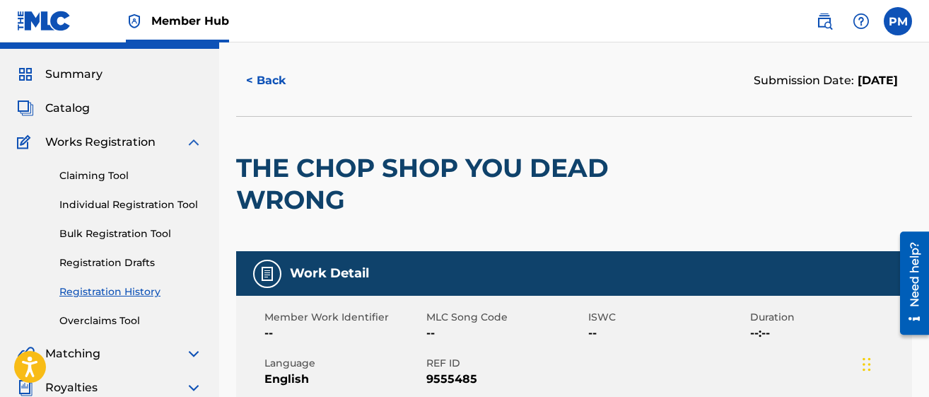
scroll to position [28, 0]
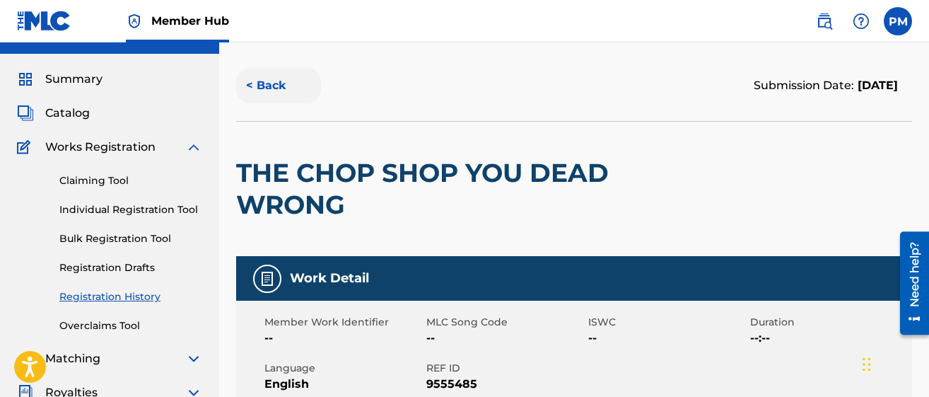
click at [277, 83] on button "< Back" at bounding box center [278, 85] width 85 height 35
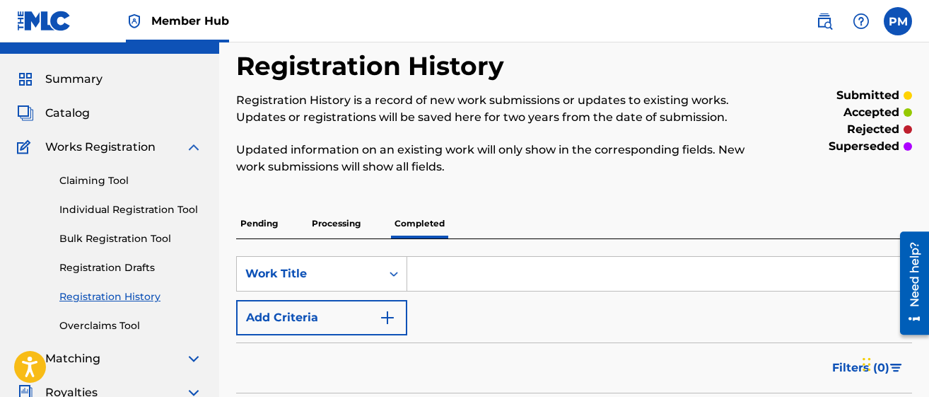
scroll to position [151, 0]
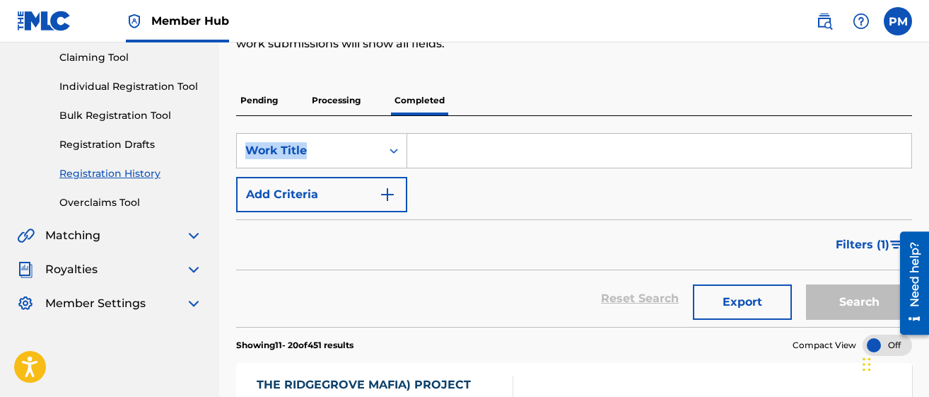
drag, startPoint x: 927, startPoint y: 88, endPoint x: 934, endPoint y: 122, distance: 34.7
click at [912, 122] on html "Accessibility Screen-Reader Guide, Feedback, and Issue Reporting | New window C…" at bounding box center [464, 47] width 929 height 397
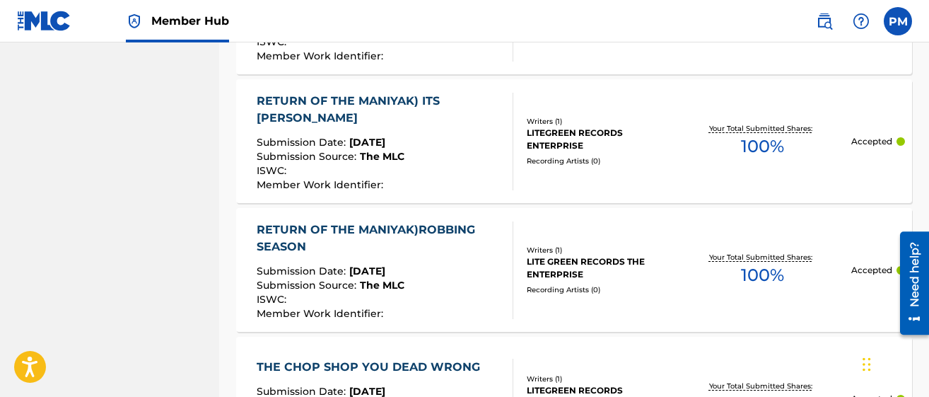
scroll to position [1563, 0]
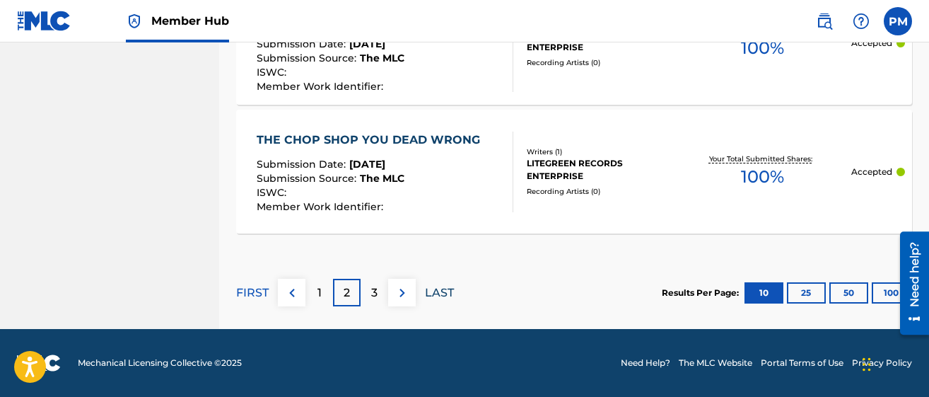
click at [436, 289] on p "LAST" at bounding box center [439, 292] width 29 height 17
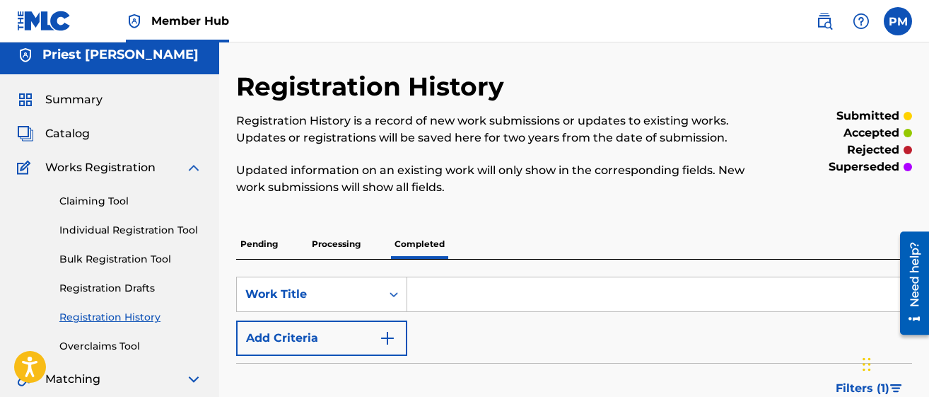
scroll to position [0, 0]
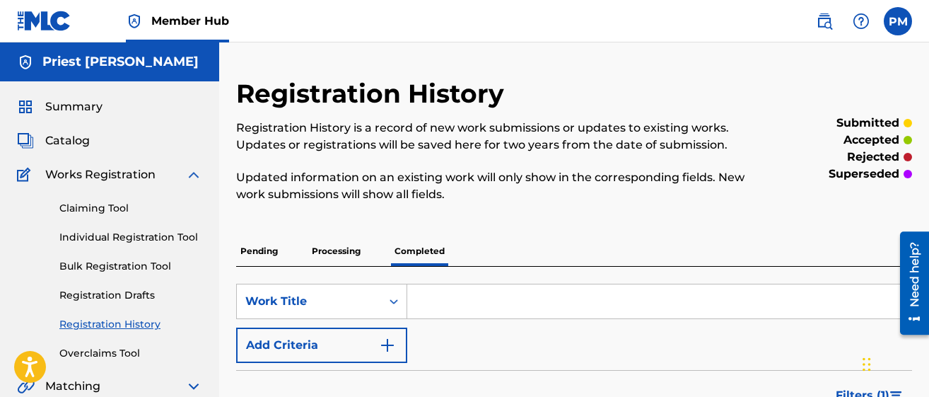
click at [187, 18] on span "Member Hub" at bounding box center [190, 21] width 78 height 16
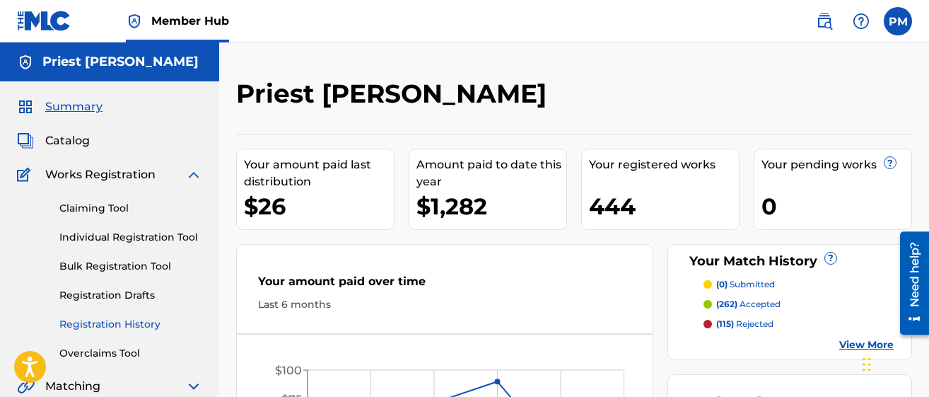
click at [110, 325] on link "Registration History" at bounding box center [130, 324] width 143 height 15
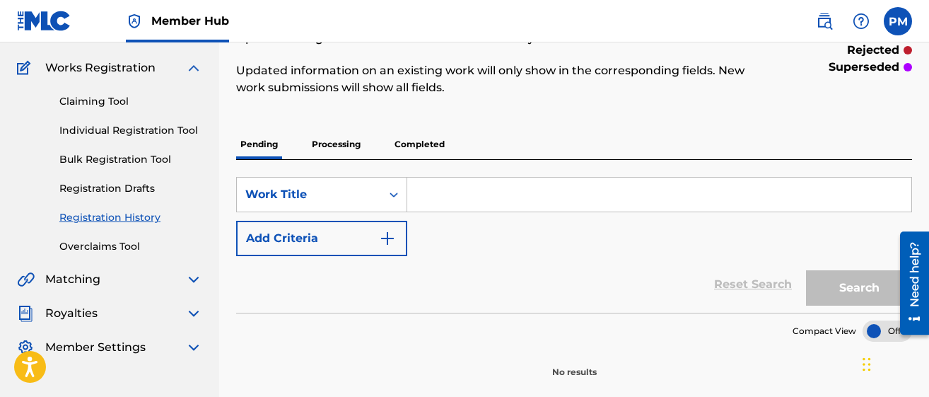
scroll to position [104, 0]
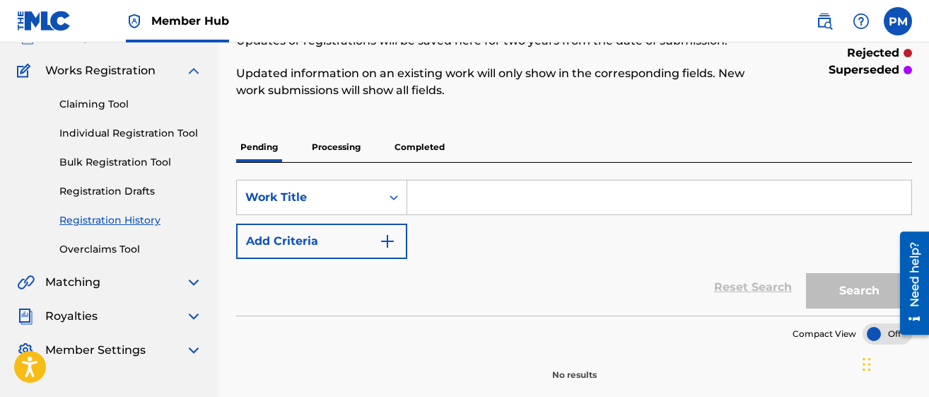
click at [422, 149] on p "Completed" at bounding box center [419, 147] width 59 height 30
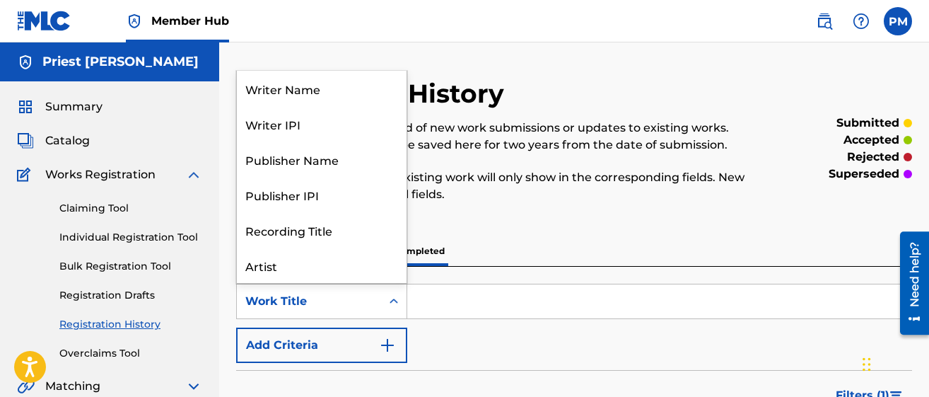
click at [390, 301] on icon "Search Form" at bounding box center [394, 301] width 14 height 14
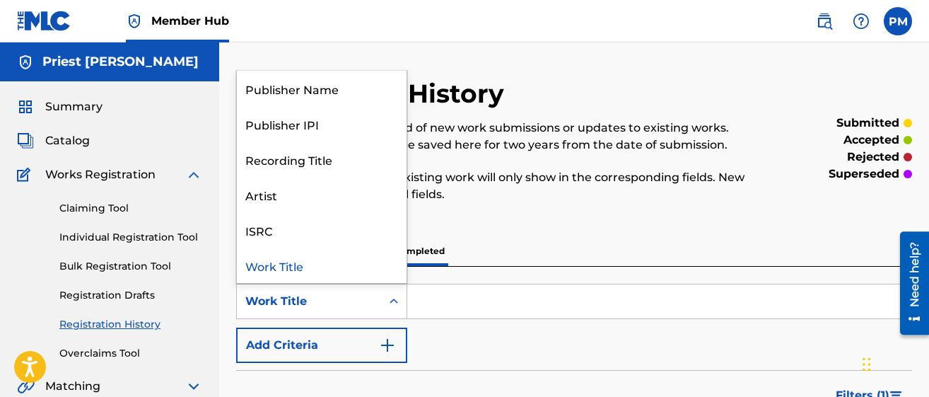
click at [388, 296] on icon "Search Form" at bounding box center [394, 301] width 14 height 14
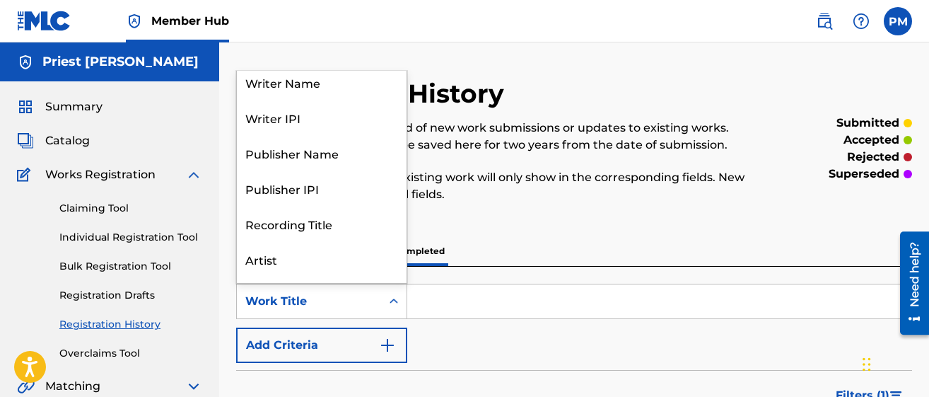
scroll to position [0, 0]
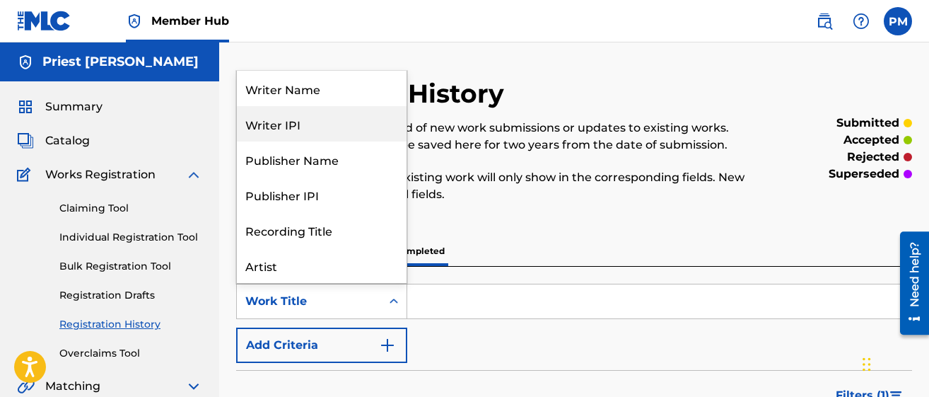
click at [307, 121] on div "Writer IPI" at bounding box center [322, 123] width 170 height 35
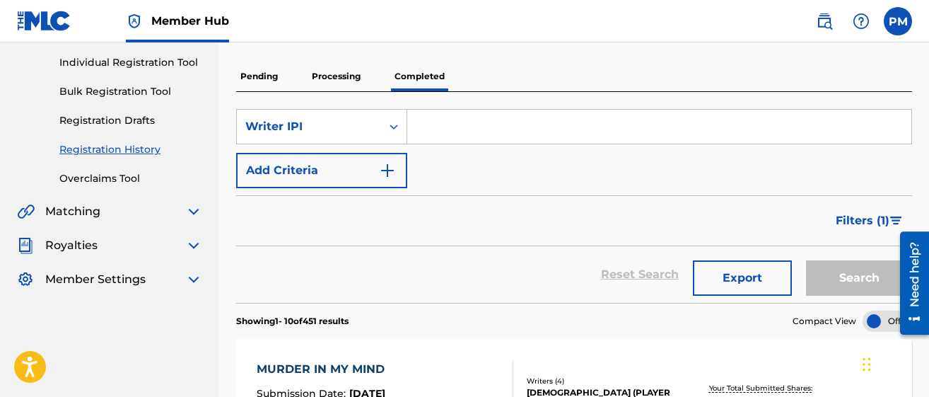
scroll to position [185, 0]
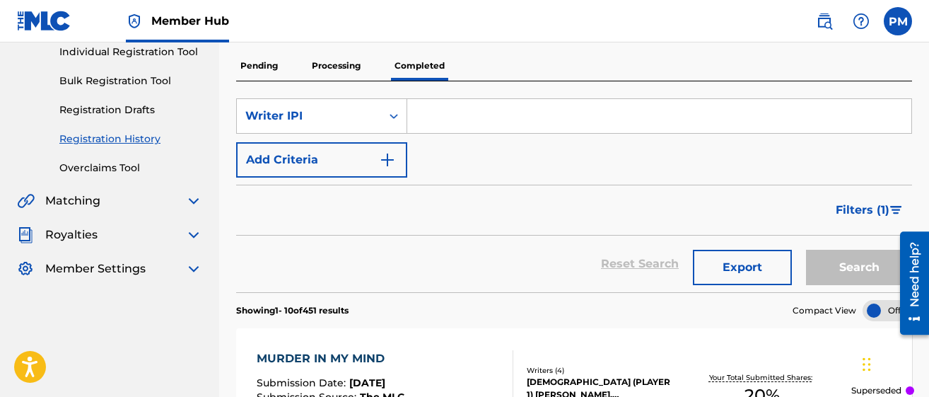
click at [433, 116] on input "Search Form" at bounding box center [659, 116] width 504 height 34
paste input "00525803853"
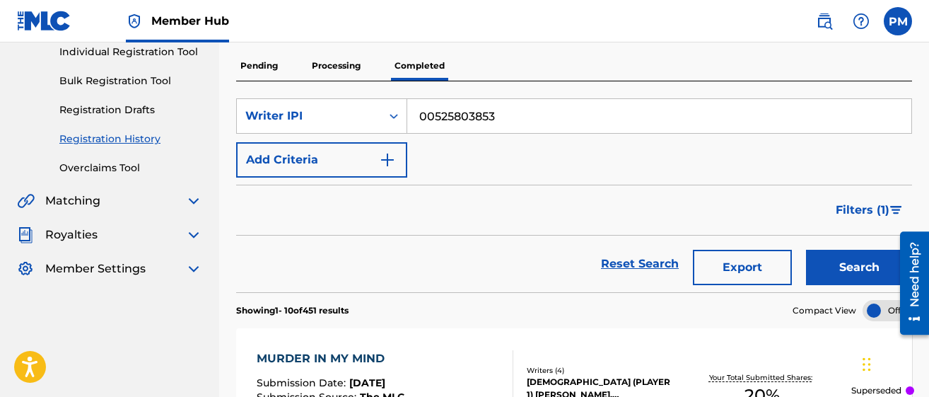
click at [528, 120] on input "00525803853" at bounding box center [659, 116] width 504 height 34
type input "0"
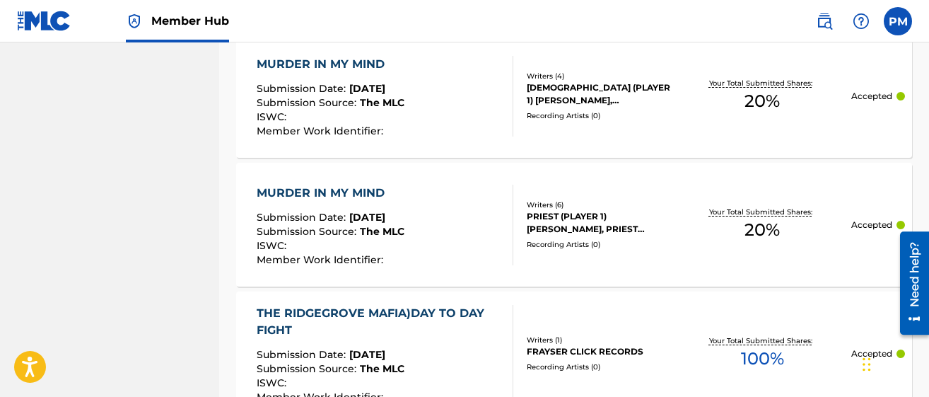
scroll to position [612, 0]
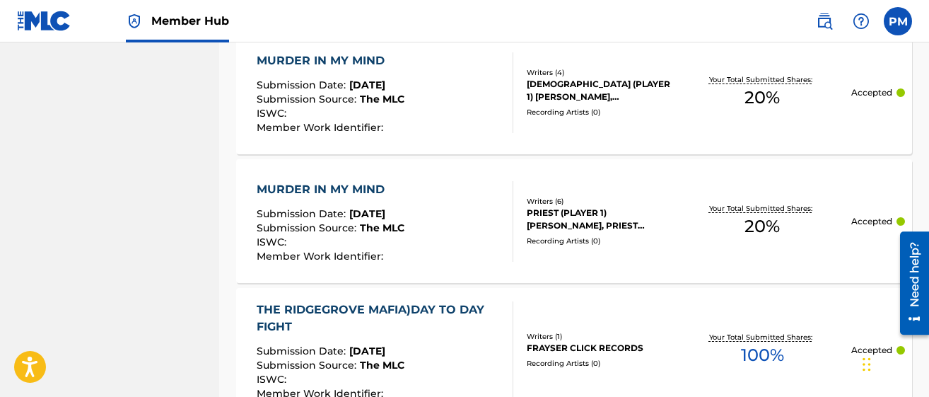
click at [337, 219] on span "Submission Date :" at bounding box center [303, 213] width 93 height 13
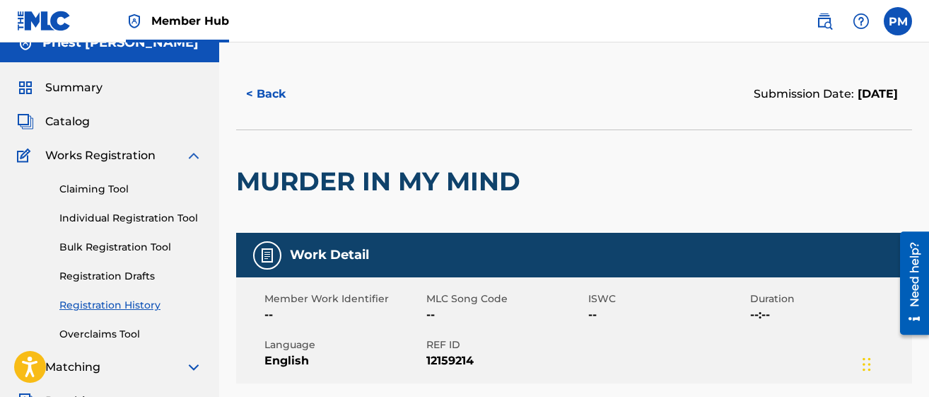
scroll to position [13, 0]
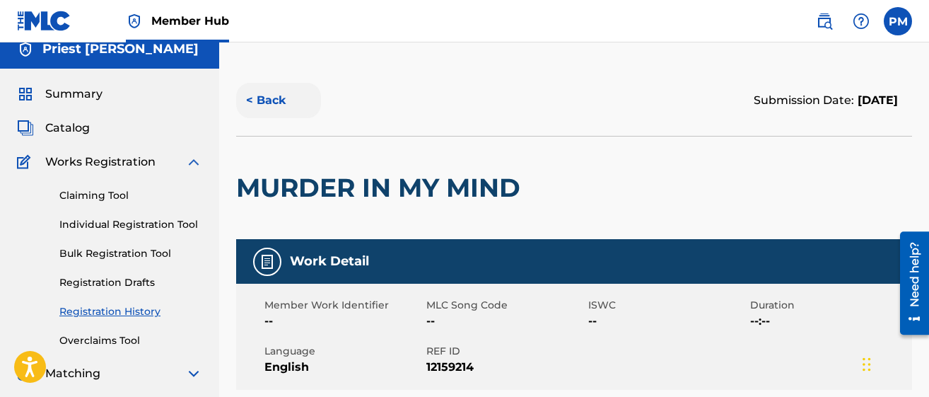
click at [272, 101] on button "< Back" at bounding box center [278, 100] width 85 height 35
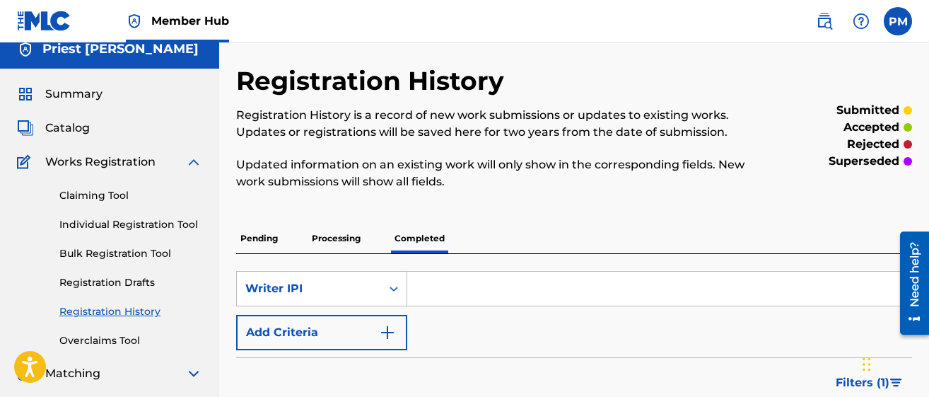
scroll to position [151, 0]
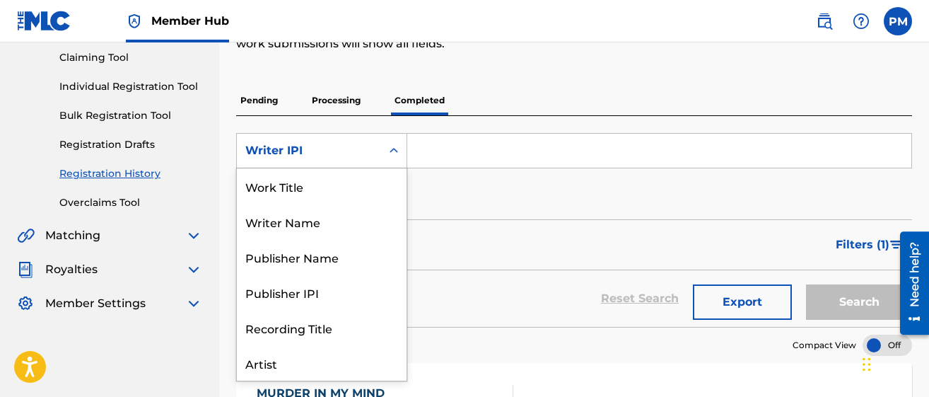
click at [399, 149] on icon "Search Form" at bounding box center [394, 151] width 14 height 14
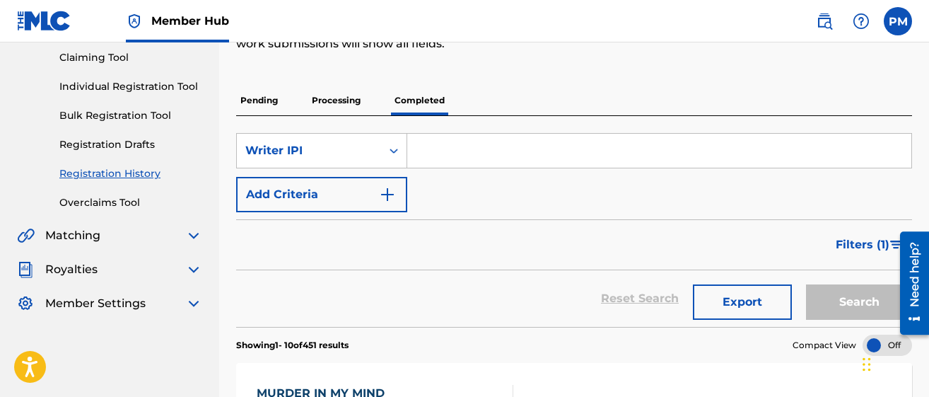
click at [197, 236] on img at bounding box center [193, 235] width 17 height 17
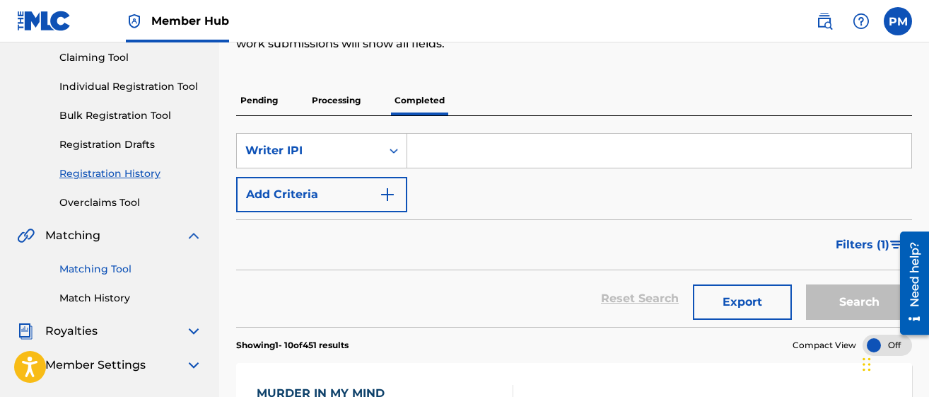
click at [96, 267] on link "Matching Tool" at bounding box center [130, 269] width 143 height 15
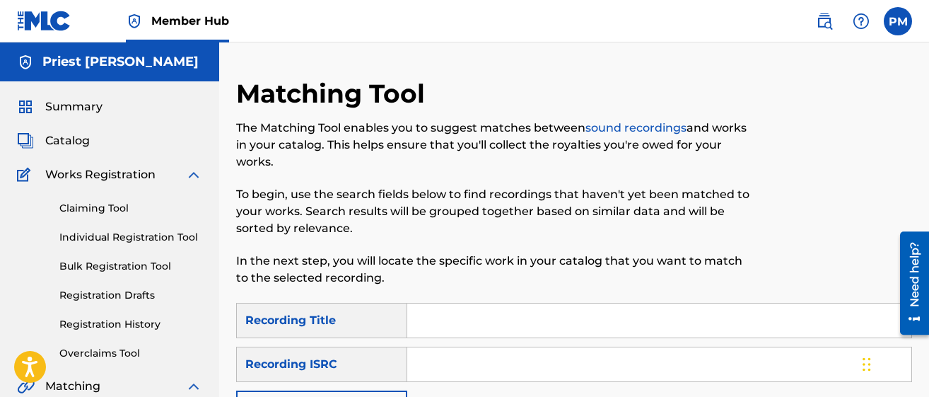
click at [481, 312] on input "Search Form" at bounding box center [659, 320] width 504 height 34
click at [903, 108] on div at bounding box center [835, 190] width 156 height 225
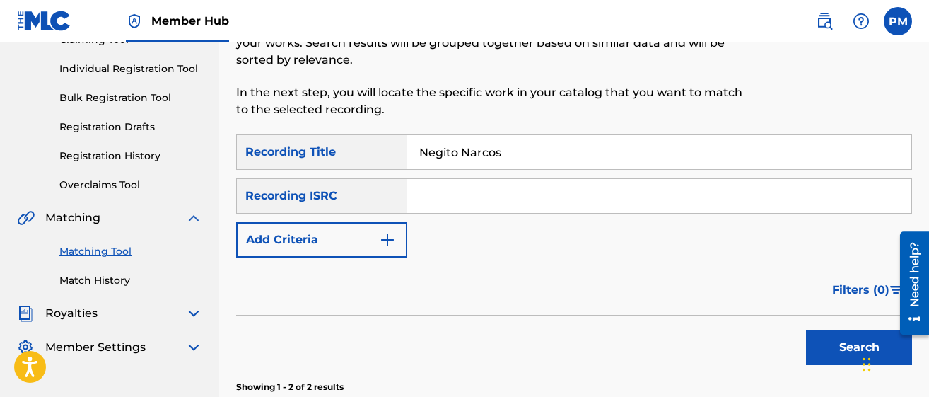
scroll to position [173, 0]
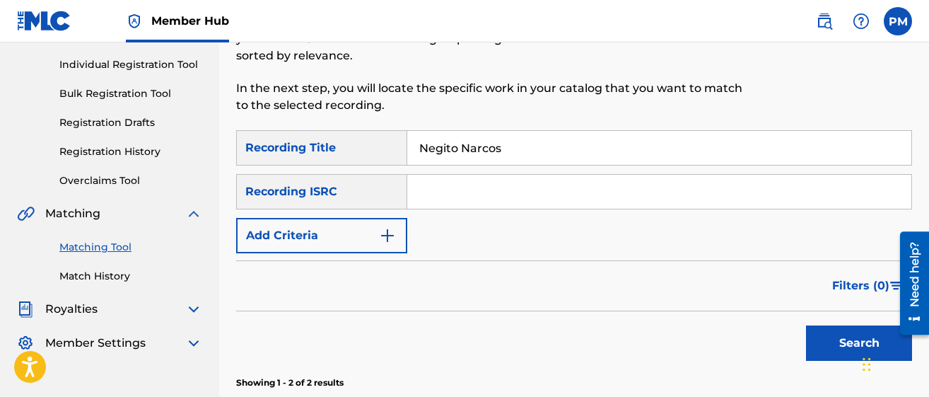
click at [572, 145] on input "Negito Narcos" at bounding box center [659, 148] width 504 height 34
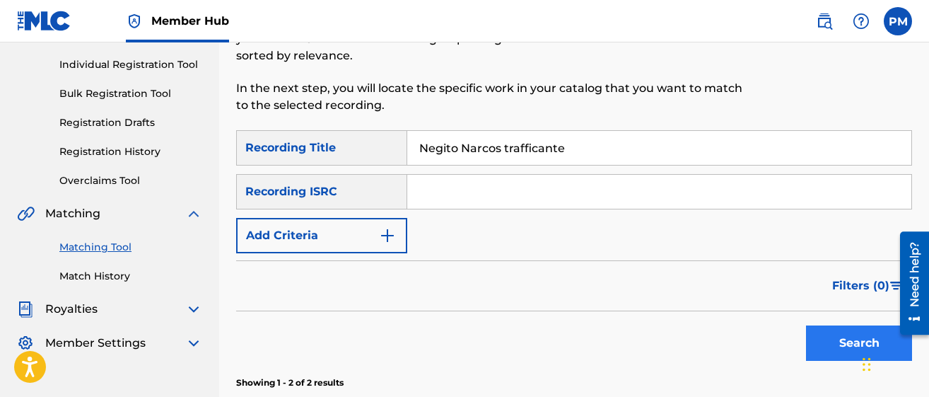
type input "Negito Narcos trafficante"
click at [823, 332] on button "Search" at bounding box center [859, 342] width 106 height 35
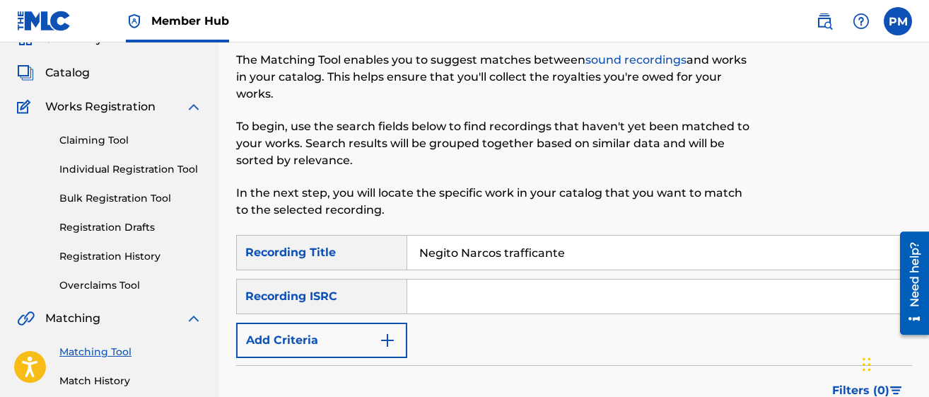
scroll to position [61, 0]
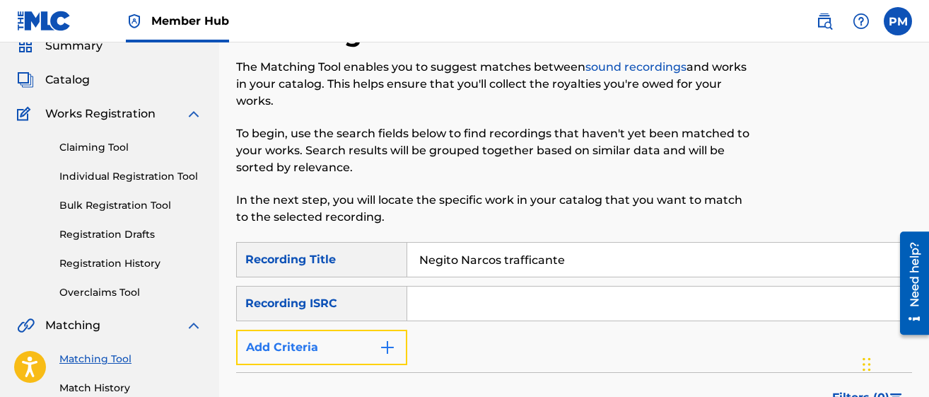
click at [397, 350] on button "Add Criteria" at bounding box center [321, 347] width 171 height 35
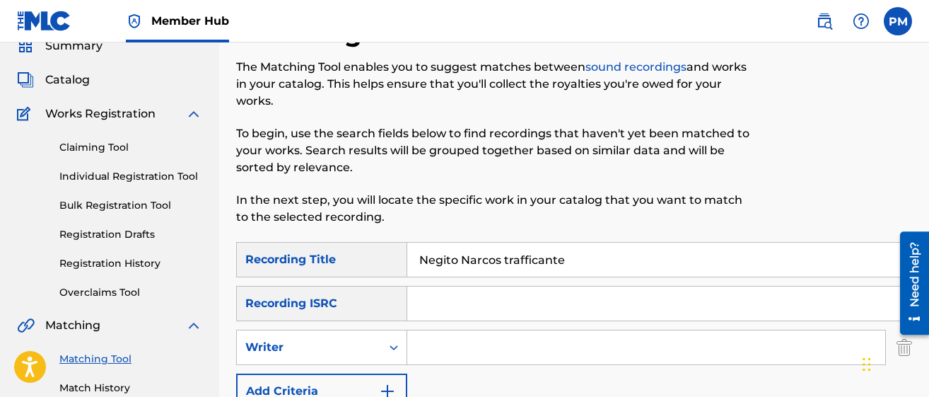
click at [446, 348] on input "Search Form" at bounding box center [646, 347] width 478 height 34
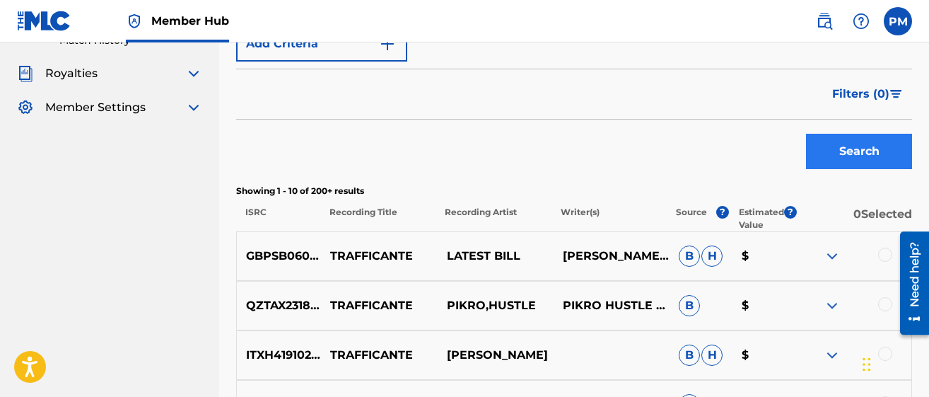
type input "Priest mcCullough"
click at [857, 155] on button "Search" at bounding box center [859, 151] width 106 height 35
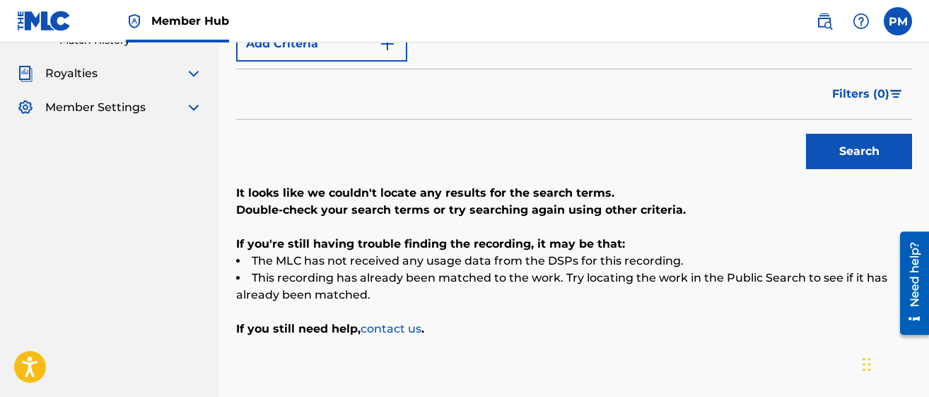
scroll to position [61, 0]
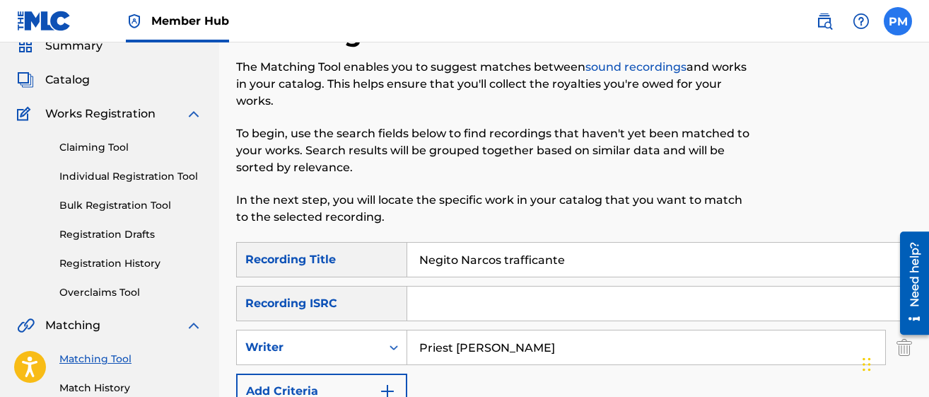
click at [890, 33] on label at bounding box center [898, 21] width 28 height 28
click at [898, 21] on input "PM Priest McCullough iceep007@yahoo.com Notification Preferences Profile Log out" at bounding box center [898, 21] width 0 height 0
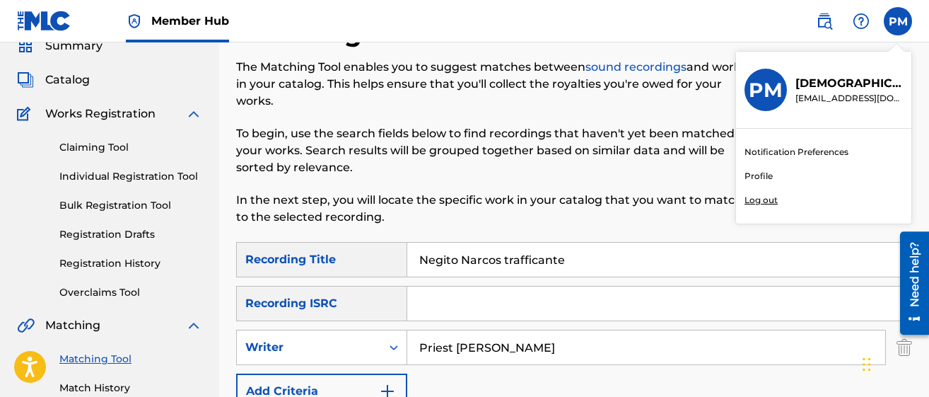
click at [750, 203] on p "Log out" at bounding box center [761, 200] width 33 height 13
click at [898, 21] on input "PM Priest McCullough iceep007@yahoo.com Notification Preferences Profile Log out" at bounding box center [898, 21] width 0 height 0
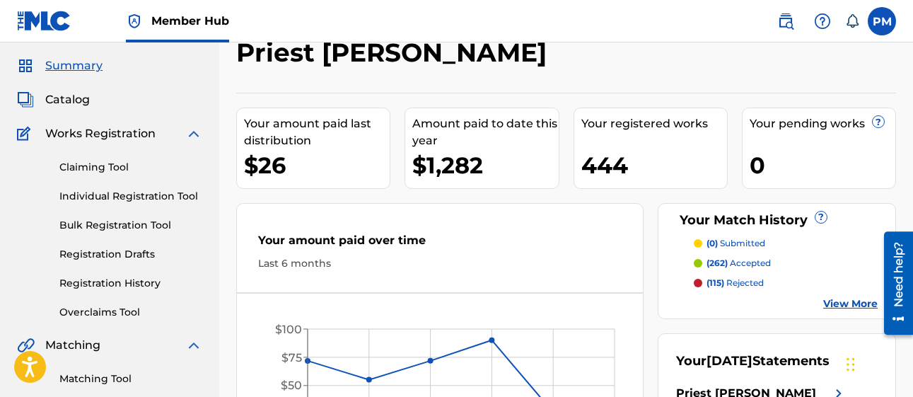
scroll to position [44, 0]
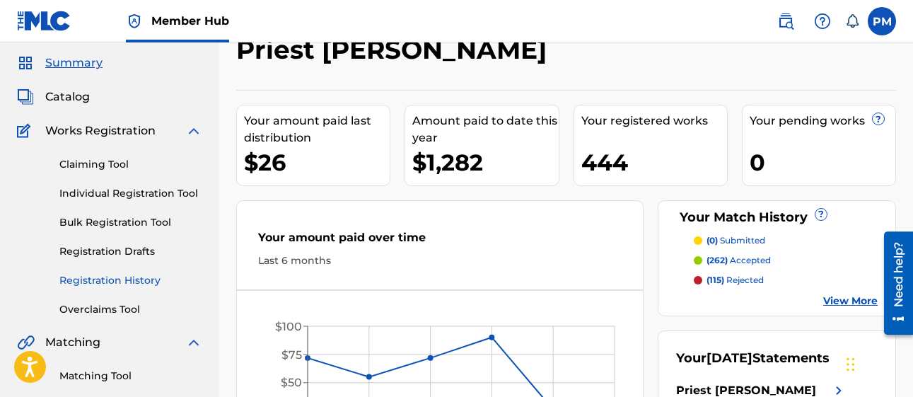
click at [98, 282] on link "Registration History" at bounding box center [130, 280] width 143 height 15
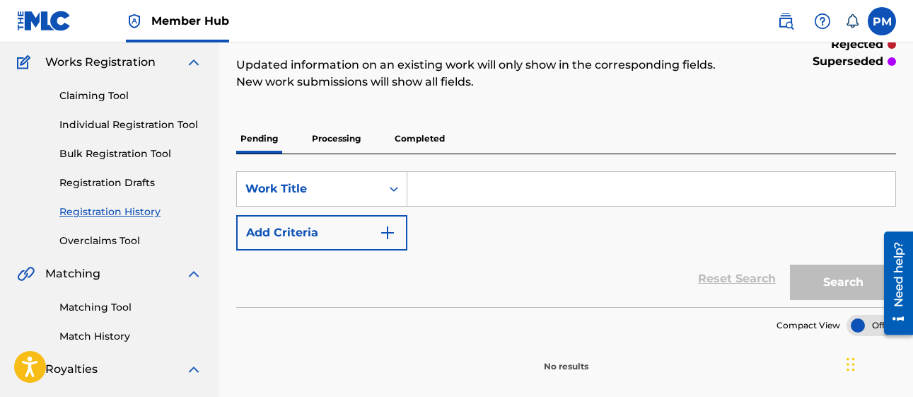
scroll to position [103, 0]
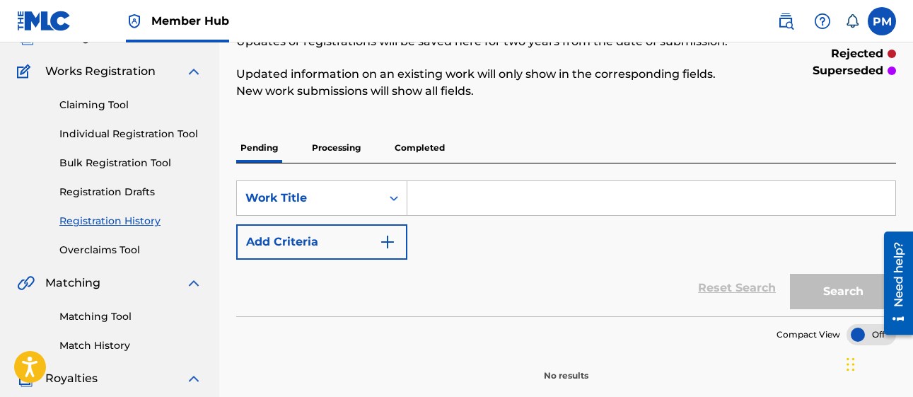
click at [410, 146] on p "Completed" at bounding box center [419, 148] width 59 height 30
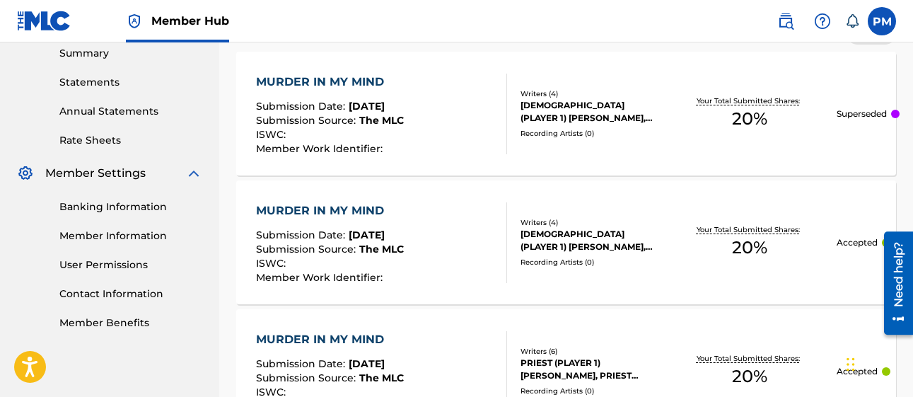
scroll to position [479, 0]
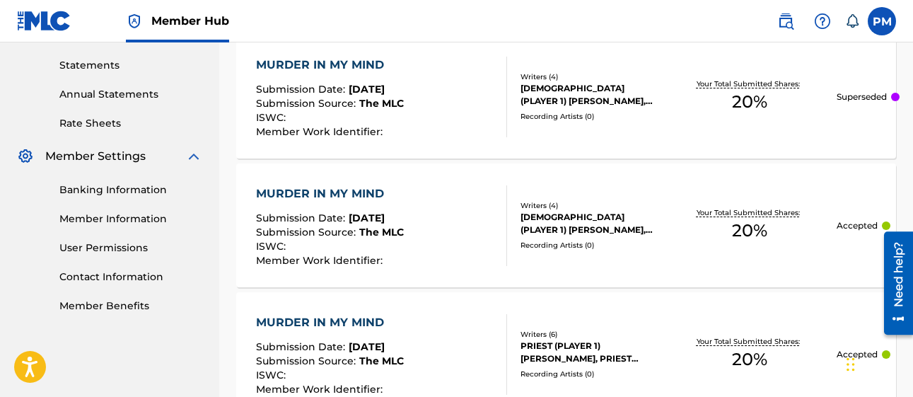
click at [557, 218] on div "PRIEST (PLAYER 1) MCCULLOUGH, MARIO BRANCH, KORDHELL KORDHELL, KORDHELL KORDHELL" at bounding box center [593, 223] width 144 height 25
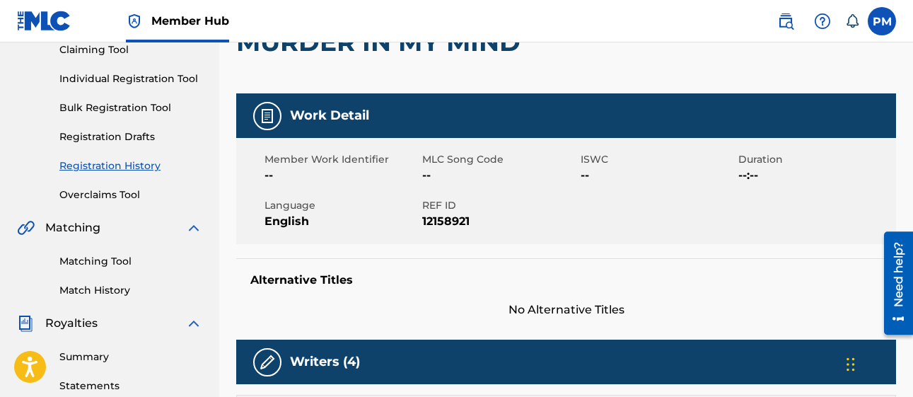
scroll to position [159, 0]
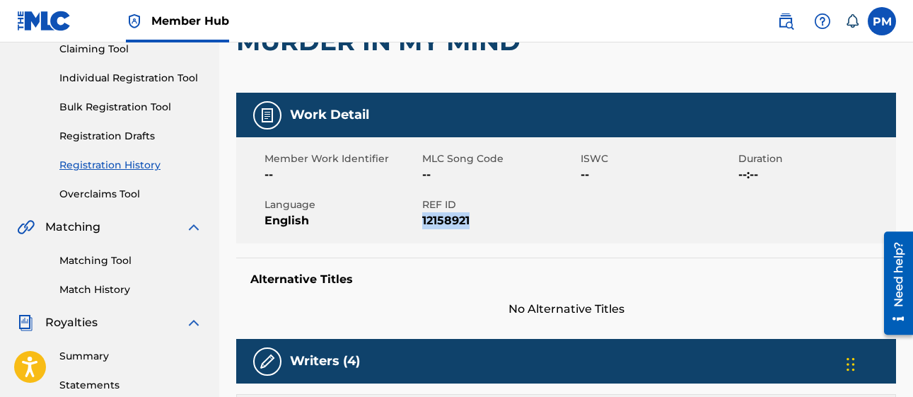
drag, startPoint x: 423, startPoint y: 215, endPoint x: 470, endPoint y: 224, distance: 47.6
click at [470, 224] on span "12158921" at bounding box center [499, 220] width 154 height 17
copy span "12158921"
click at [504, 130] on div "Work Detail" at bounding box center [566, 115] width 660 height 45
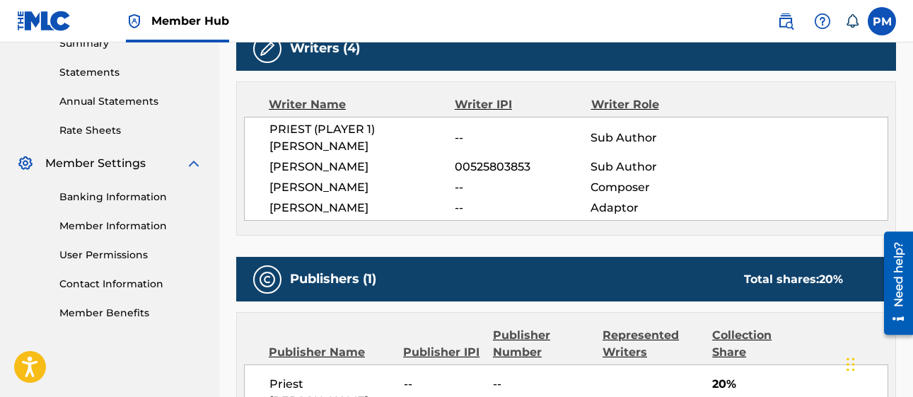
scroll to position [464, 0]
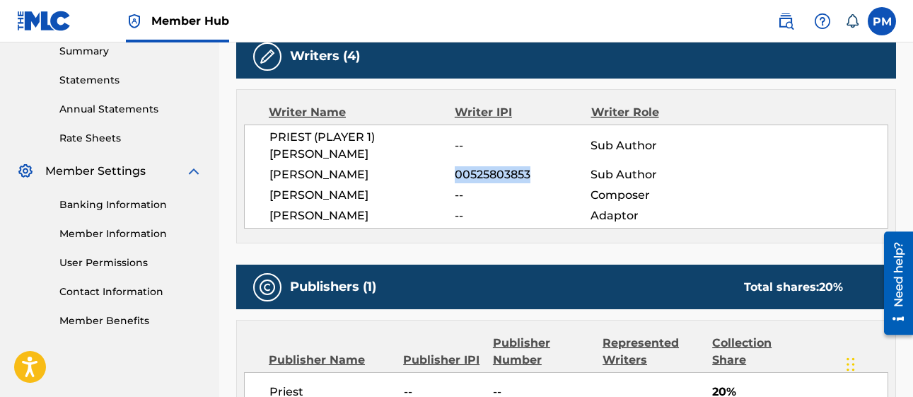
drag, startPoint x: 546, startPoint y: 175, endPoint x: 456, endPoint y: 179, distance: 89.9
click at [456, 179] on span "00525803853" at bounding box center [523, 174] width 136 height 17
copy span "00525803853"
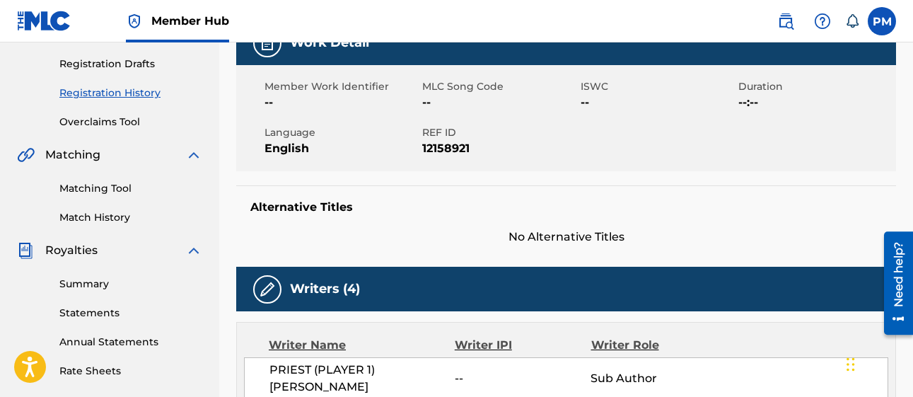
scroll to position [225, 0]
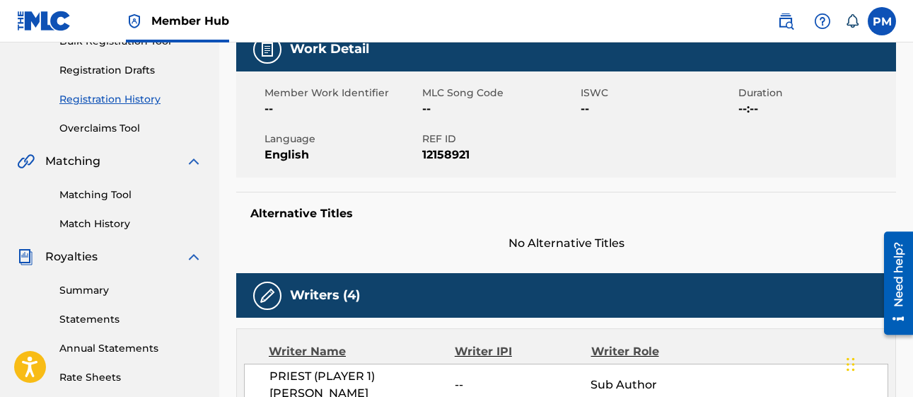
click at [912, 17] on nav "Member Hub PM PM Priest McCullough iceep007@yahoo.com Notification Preferences …" at bounding box center [456, 21] width 913 height 42
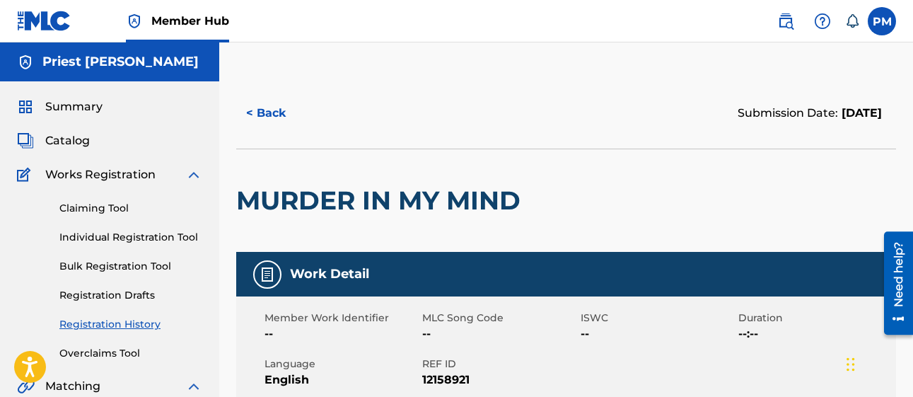
click at [191, 169] on img at bounding box center [193, 174] width 17 height 17
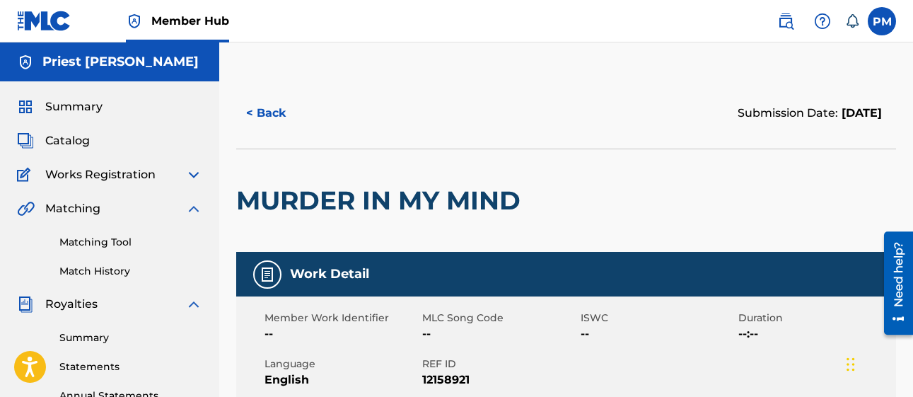
click at [195, 303] on img at bounding box center [193, 304] width 17 height 17
click at [194, 337] on img at bounding box center [193, 338] width 17 height 17
click at [117, 243] on link "Matching Tool" at bounding box center [130, 242] width 143 height 15
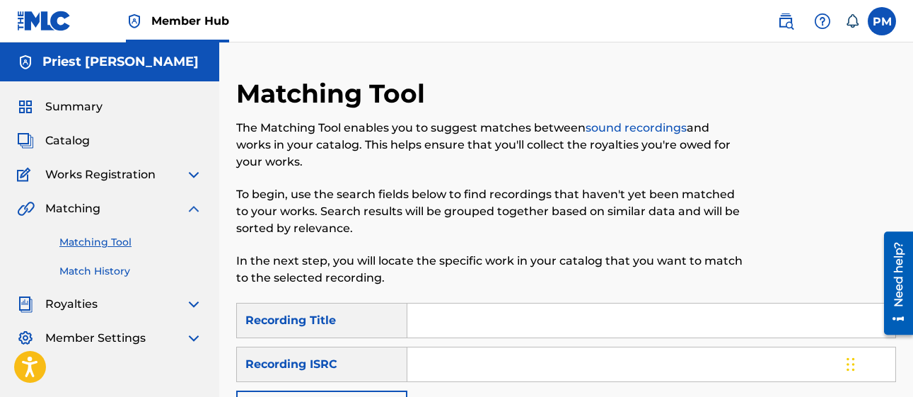
click at [103, 269] on link "Match History" at bounding box center [130, 271] width 143 height 15
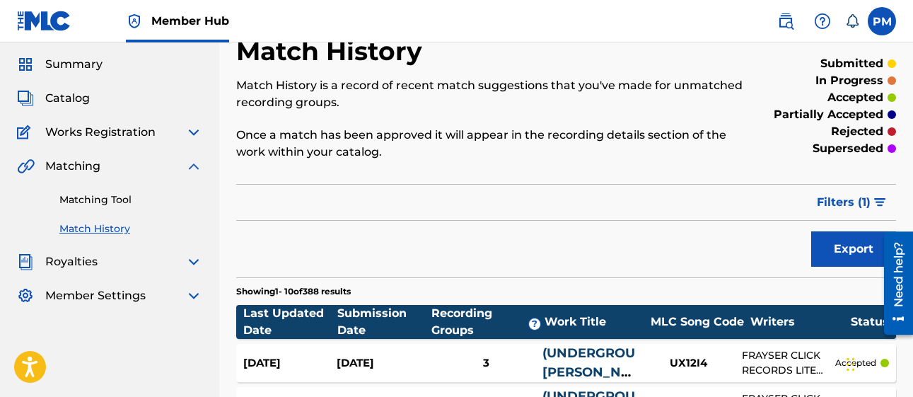
scroll to position [40, 0]
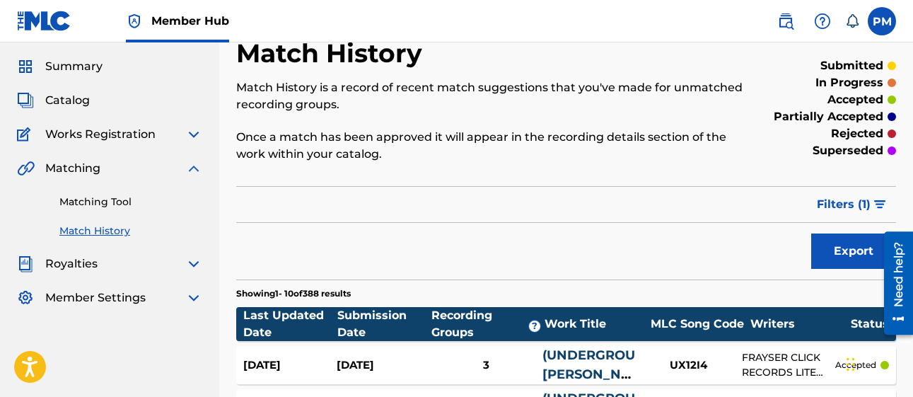
click at [192, 163] on img at bounding box center [193, 168] width 17 height 17
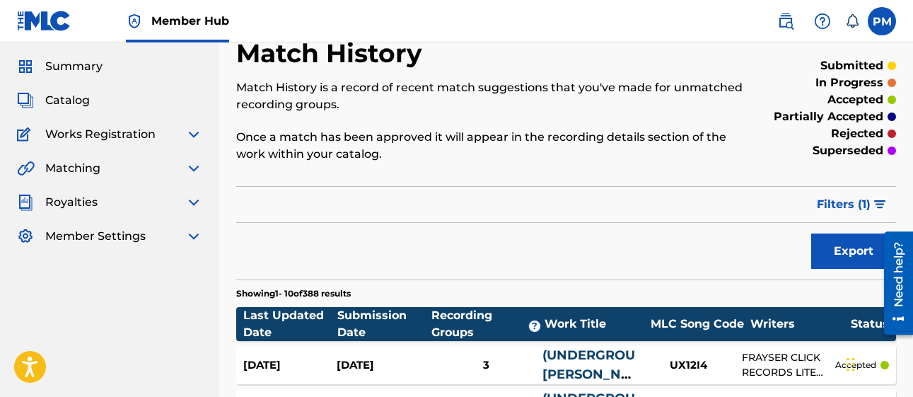
click at [196, 137] on img at bounding box center [193, 134] width 17 height 17
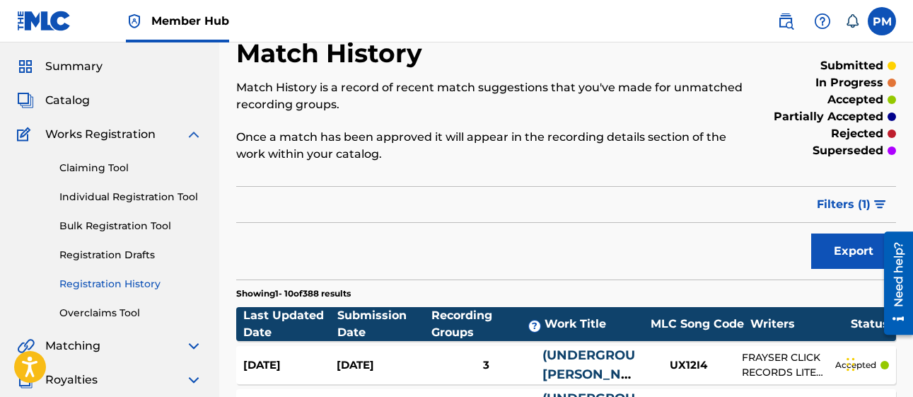
click at [113, 284] on link "Registration History" at bounding box center [130, 284] width 143 height 15
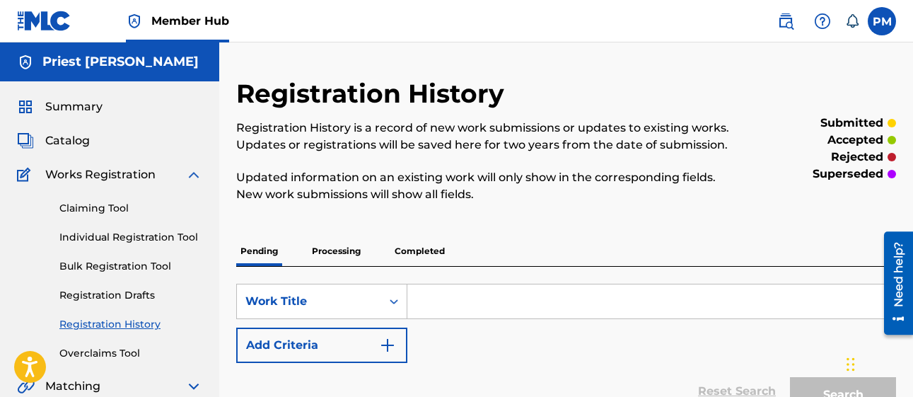
click at [469, 301] on input "Search Form" at bounding box center [651, 301] width 488 height 34
type input "Murder in my Mind"
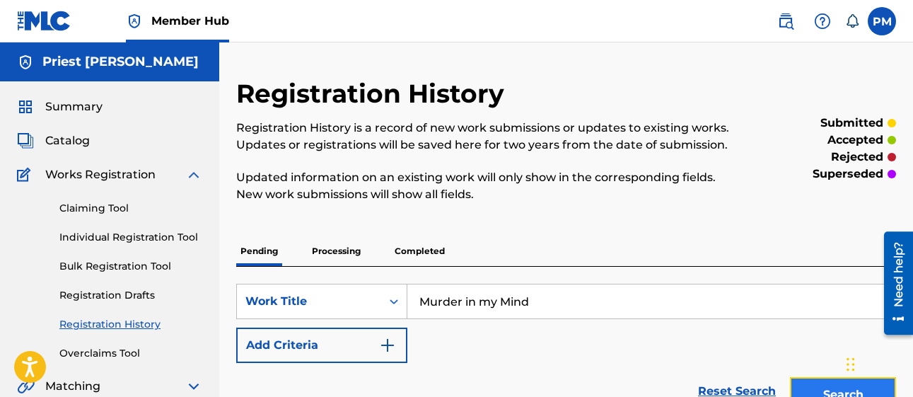
click at [816, 386] on button "Search" at bounding box center [843, 394] width 106 height 35
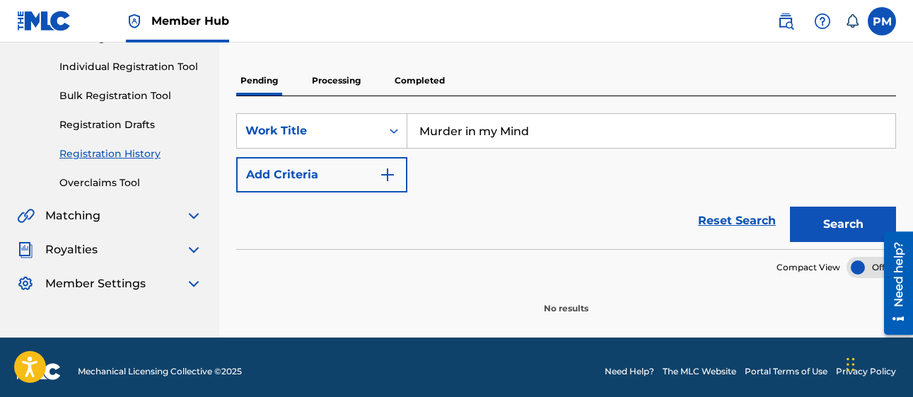
scroll to position [172, 0]
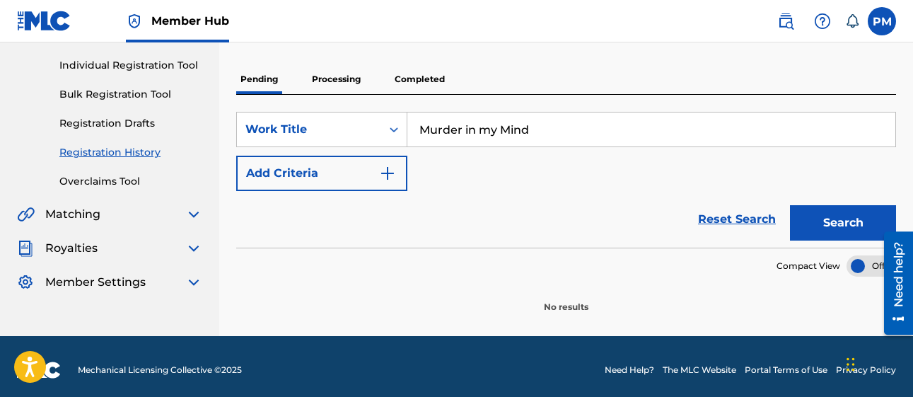
click at [332, 75] on p "Processing" at bounding box center [336, 79] width 57 height 30
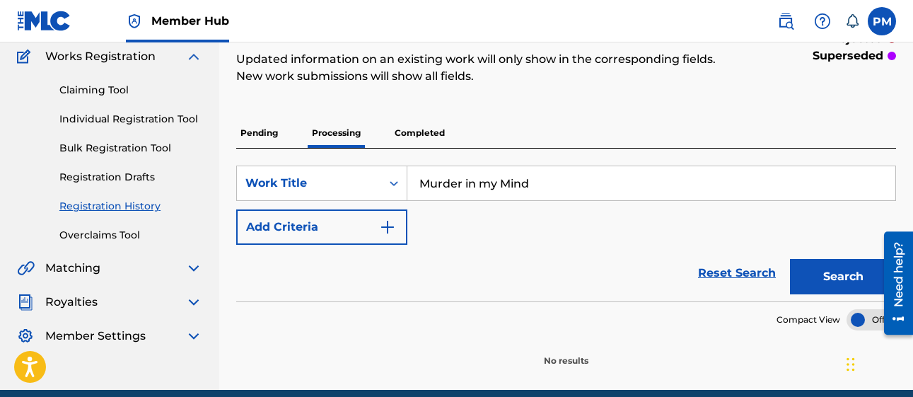
scroll to position [115, 0]
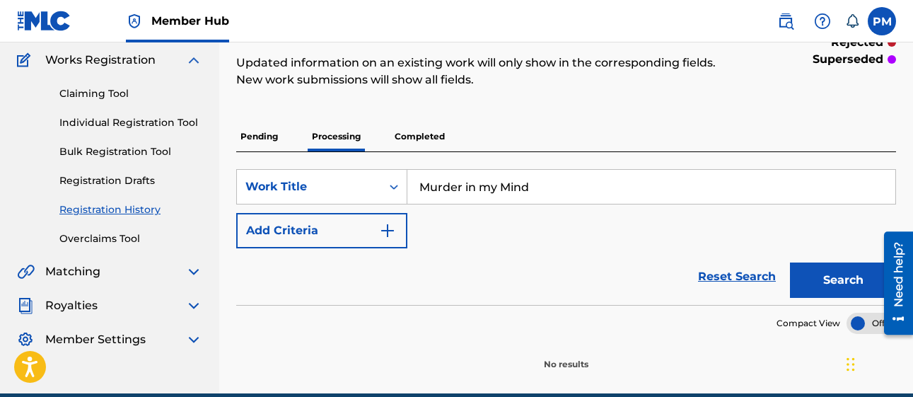
click at [423, 142] on p "Completed" at bounding box center [419, 137] width 59 height 30
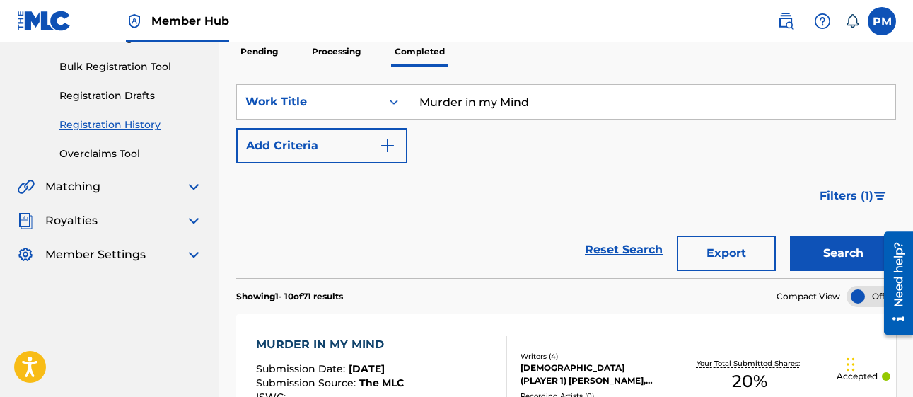
scroll to position [185, 0]
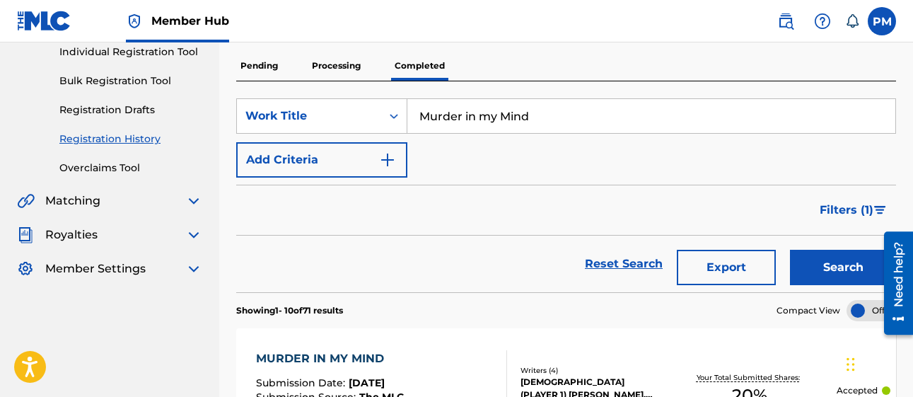
click at [586, 124] on input "Murder in my Mind" at bounding box center [651, 116] width 488 height 34
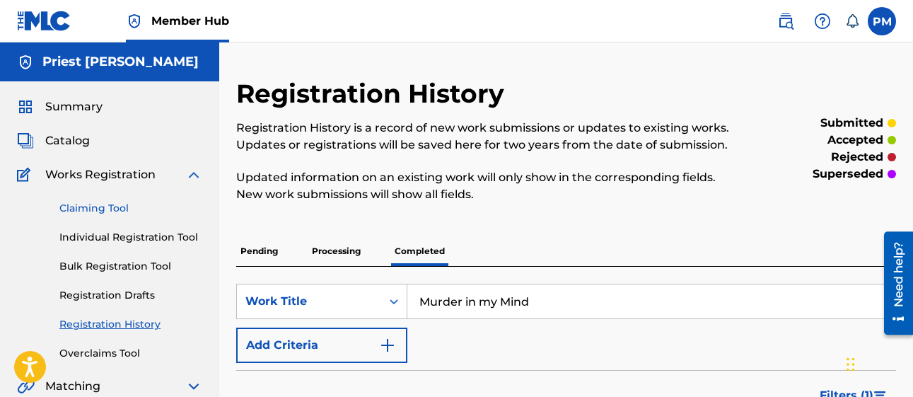
click at [93, 211] on link "Claiming Tool" at bounding box center [130, 208] width 143 height 15
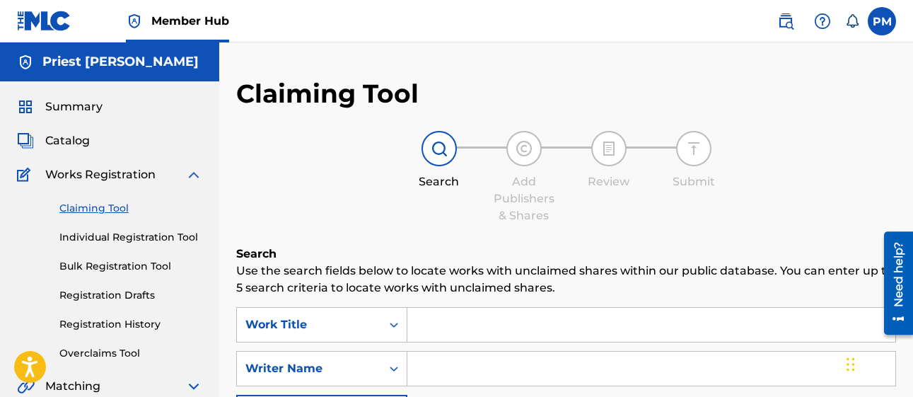
drag, startPoint x: 912, startPoint y: 104, endPoint x: 922, endPoint y: 146, distance: 42.7
click at [912, 146] on html "Accessibility Screen-Reader Guide, Feedback, and Issue Reporting | New window 0…" at bounding box center [456, 198] width 913 height 397
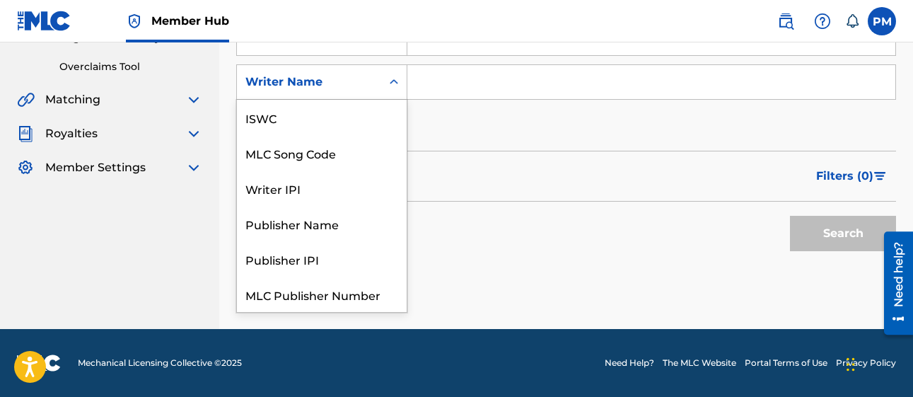
scroll to position [35, 0]
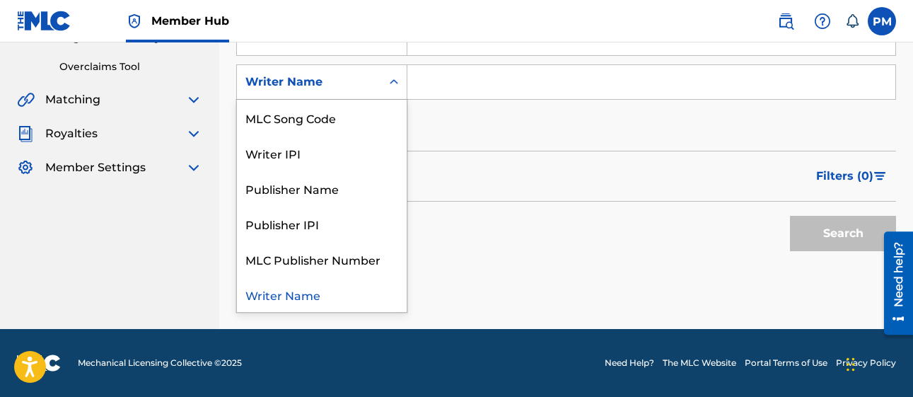
click at [392, 83] on icon "Search Form" at bounding box center [394, 81] width 8 height 5
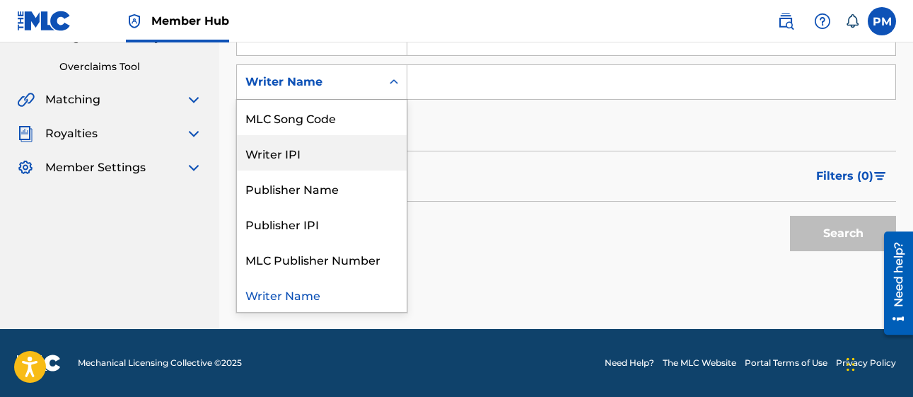
click at [315, 146] on div "Writer IPI" at bounding box center [322, 152] width 170 height 35
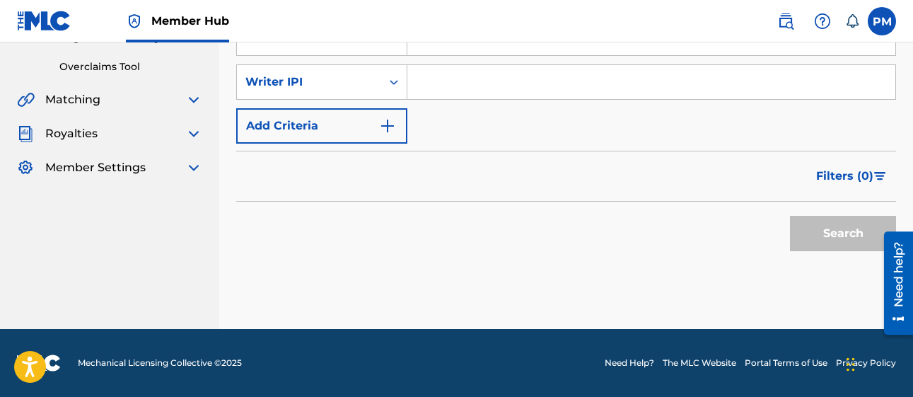
click at [446, 76] on input "Search Form" at bounding box center [651, 82] width 488 height 34
paste input "00525803853"
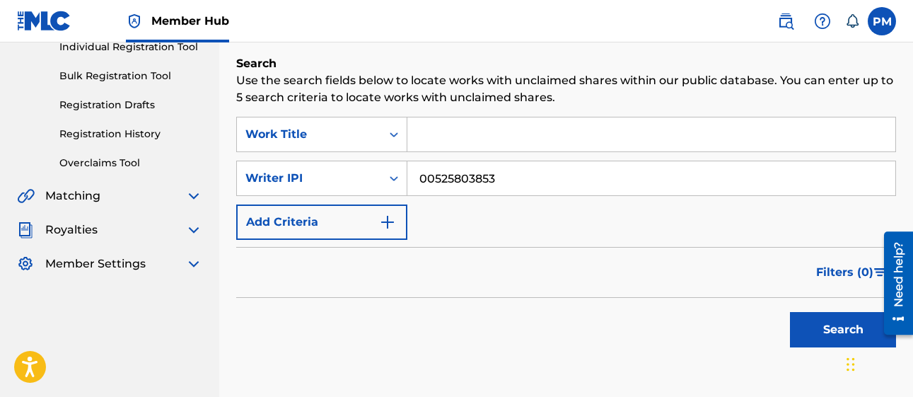
scroll to position [191, 0]
type input "00525803853"
click at [819, 332] on button "Search" at bounding box center [843, 328] width 106 height 35
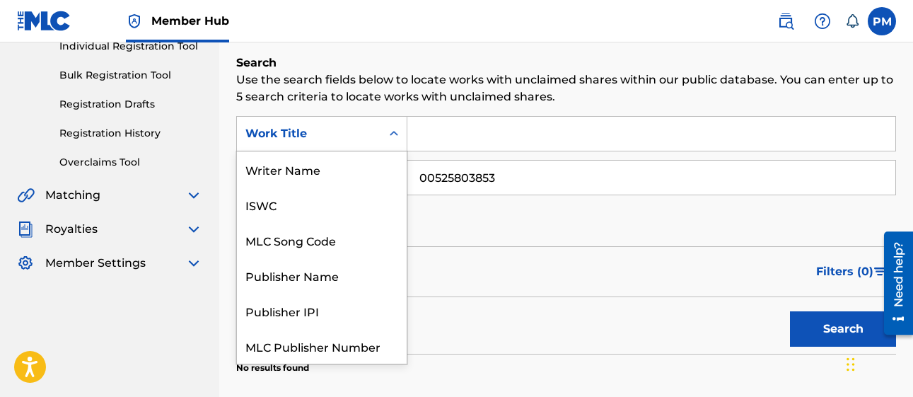
click at [395, 134] on icon "Search Form" at bounding box center [394, 133] width 8 height 5
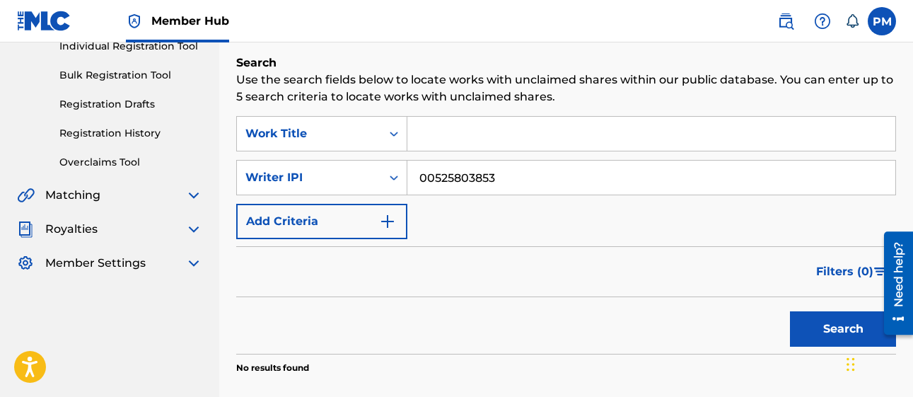
click at [470, 140] on input "Search Form" at bounding box center [651, 134] width 488 height 34
type input "P"
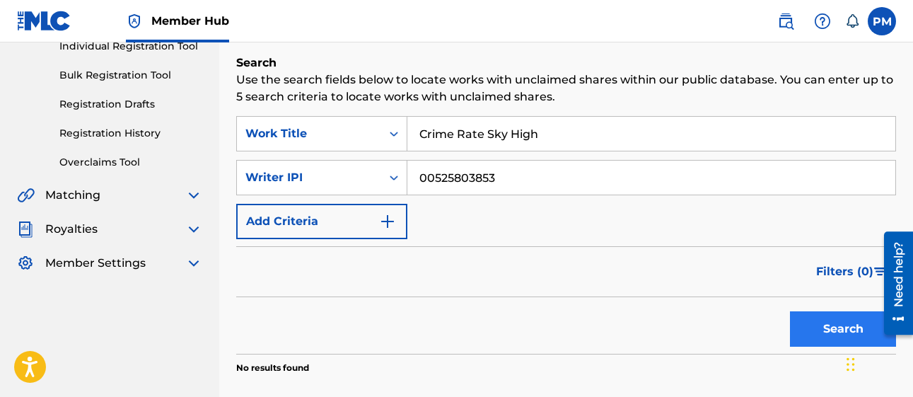
type input "Crime Rate Sky High"
click at [809, 335] on button "Search" at bounding box center [843, 328] width 106 height 35
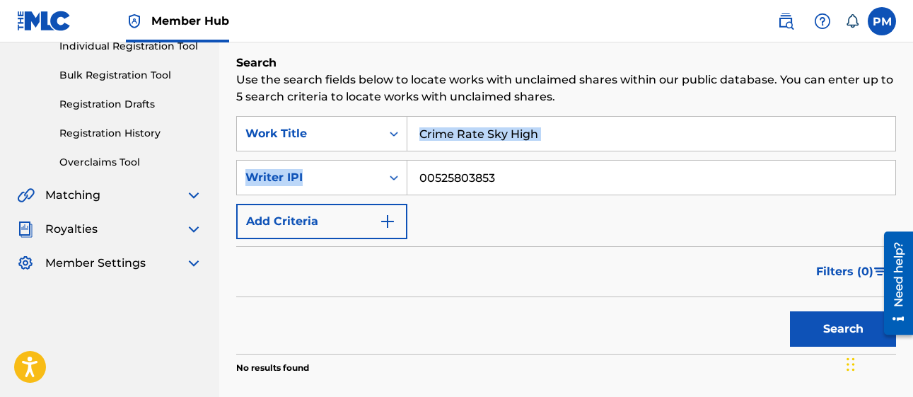
drag, startPoint x: 912, startPoint y: 160, endPoint x: 934, endPoint y: 127, distance: 39.2
click at [912, 127] on html "Accessibility Screen-Reader Guide, Feedback, and Issue Reporting | New window 0…" at bounding box center [456, 7] width 913 height 397
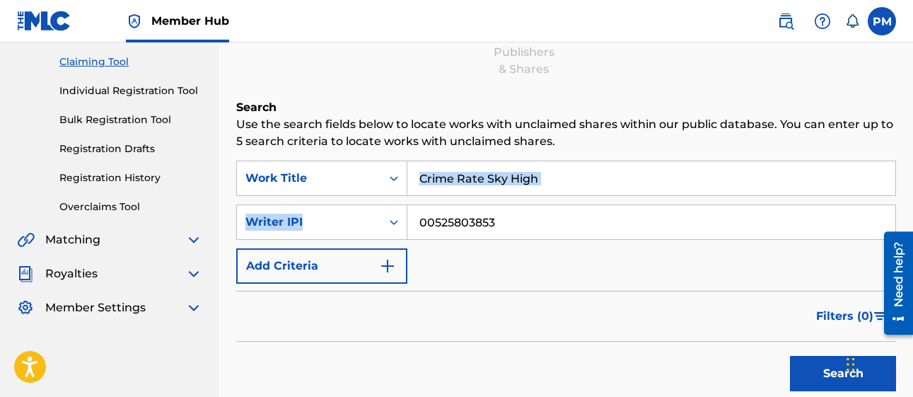
scroll to position [156, 0]
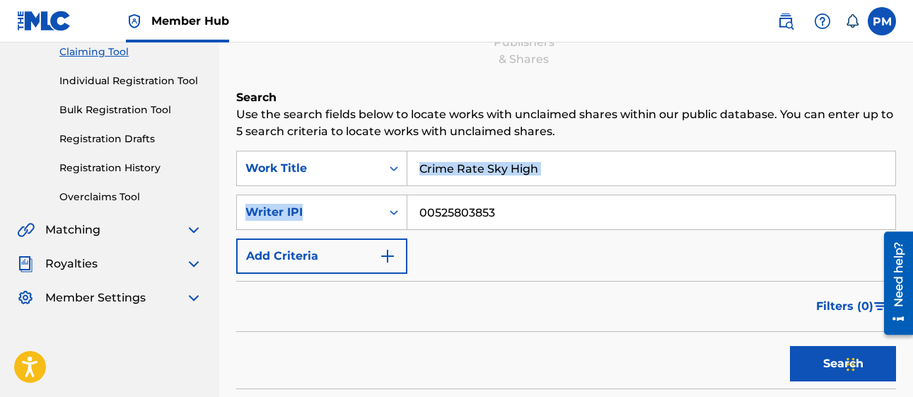
click at [702, 212] on input "00525803853" at bounding box center [651, 212] width 488 height 34
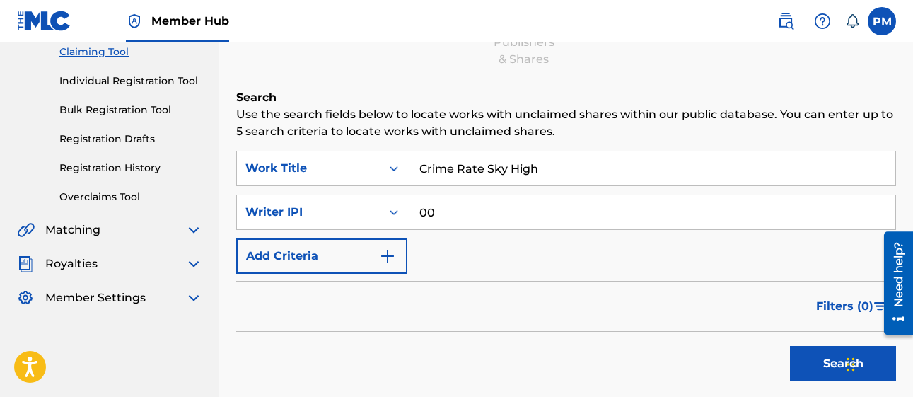
type input "0"
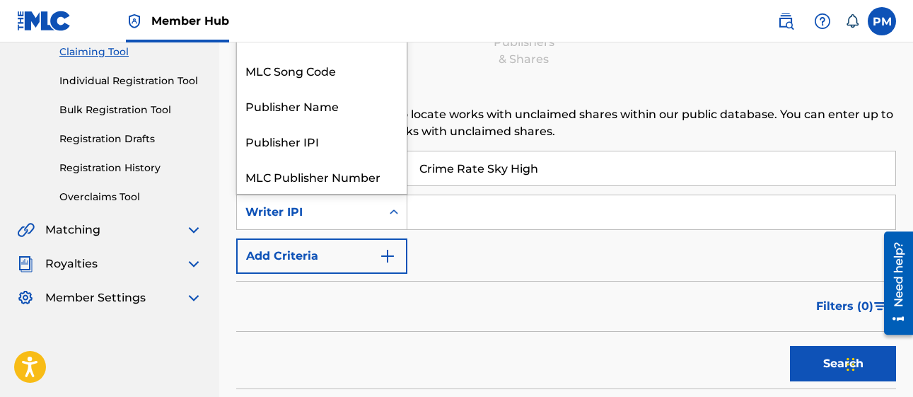
click at [397, 211] on icon "Search Form" at bounding box center [394, 212] width 14 height 14
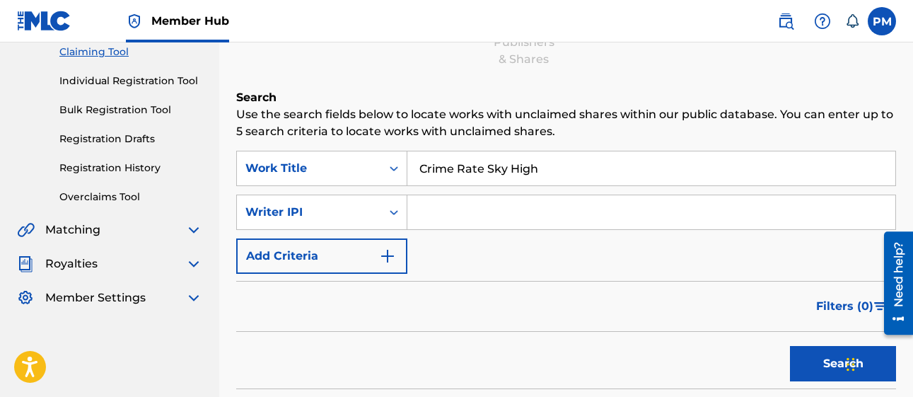
click at [476, 325] on div "Filters ( 0 )" at bounding box center [566, 306] width 660 height 51
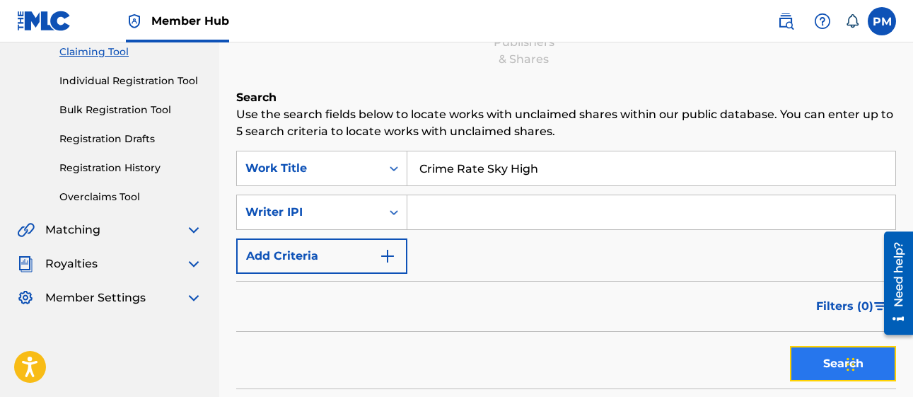
click at [805, 355] on button "Search" at bounding box center [843, 363] width 106 height 35
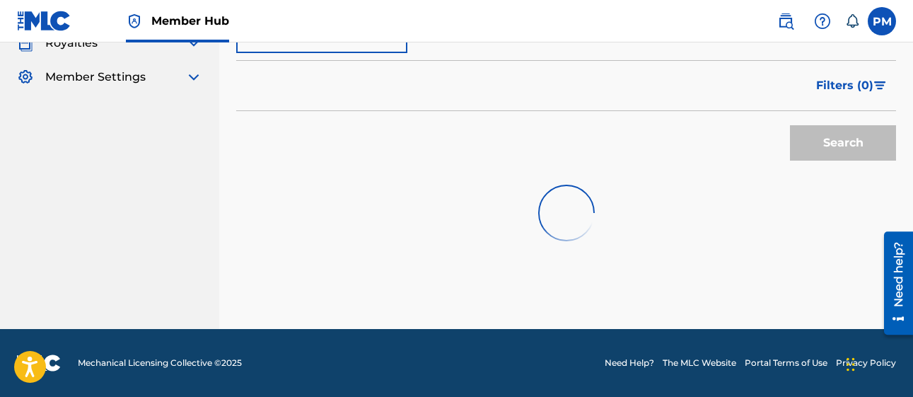
scroll to position [307, 0]
